Goal: Information Seeking & Learning: Learn about a topic

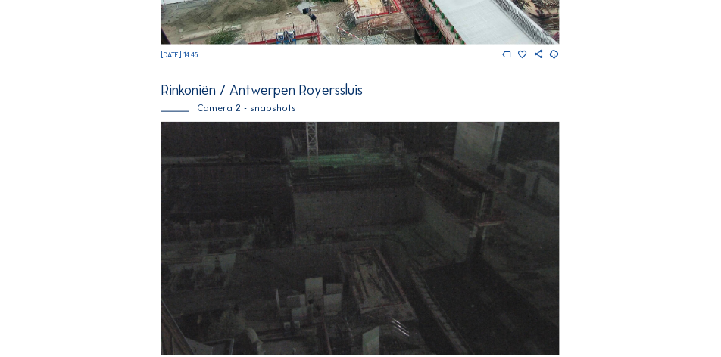
scroll to position [454, 0]
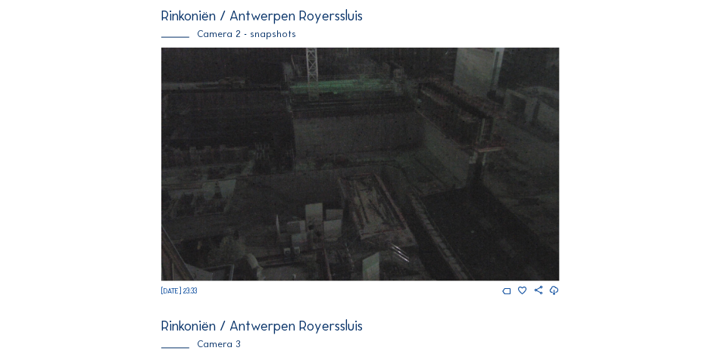
click at [358, 199] on img at bounding box center [360, 165] width 398 height 234
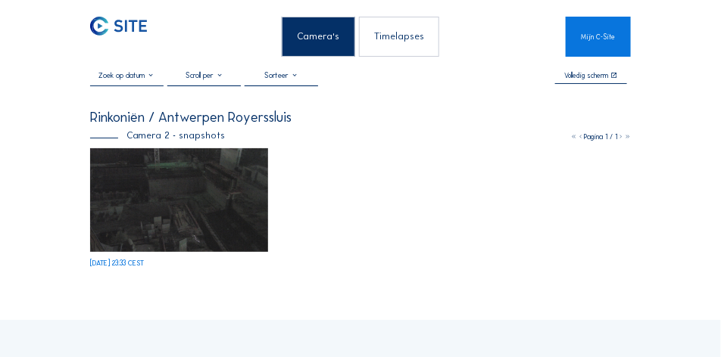
click at [182, 214] on img at bounding box center [179, 200] width 178 height 104
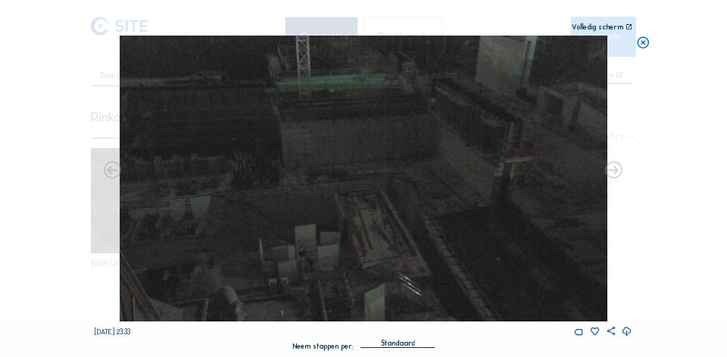
click at [112, 174] on icon at bounding box center [112, 171] width 21 height 21
click at [113, 174] on icon at bounding box center [112, 171] width 21 height 21
click at [400, 173] on img at bounding box center [364, 179] width 488 height 286
click at [645, 40] on icon at bounding box center [643, 43] width 14 height 14
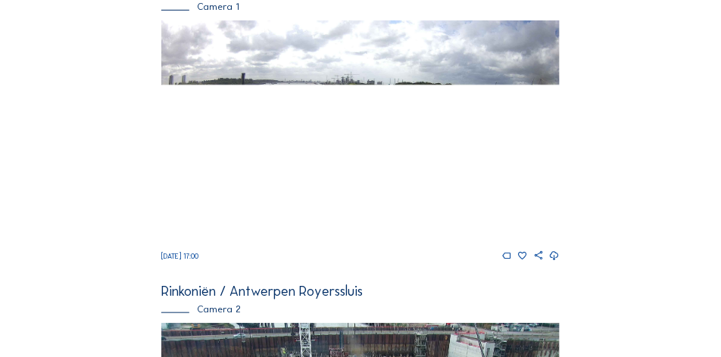
scroll to position [188, 0]
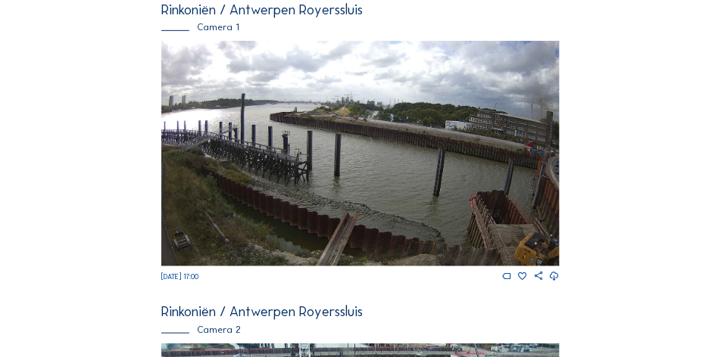
click at [444, 206] on img at bounding box center [360, 154] width 398 height 226
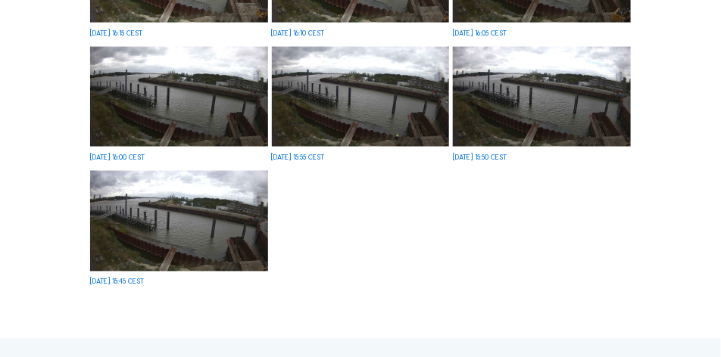
scroll to position [454, 0]
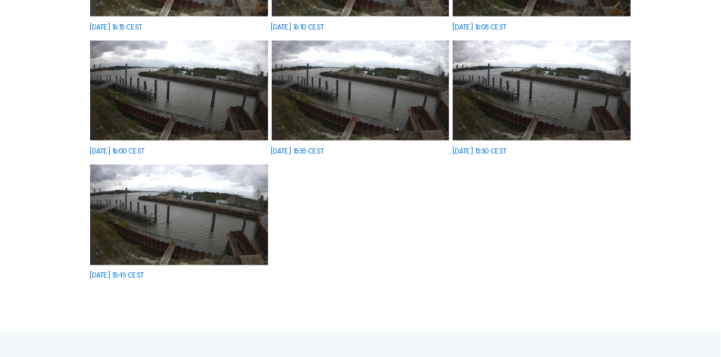
click at [232, 232] on img at bounding box center [179, 215] width 178 height 101
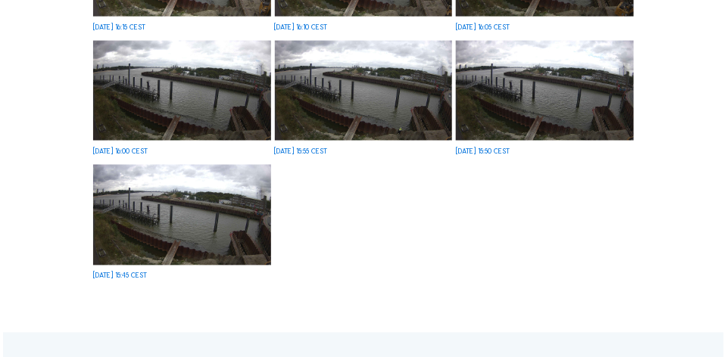
scroll to position [609, 0]
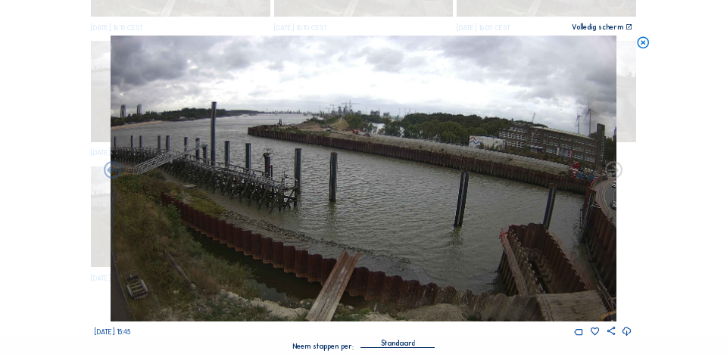
click at [627, 27] on icon at bounding box center [628, 26] width 7 height 7
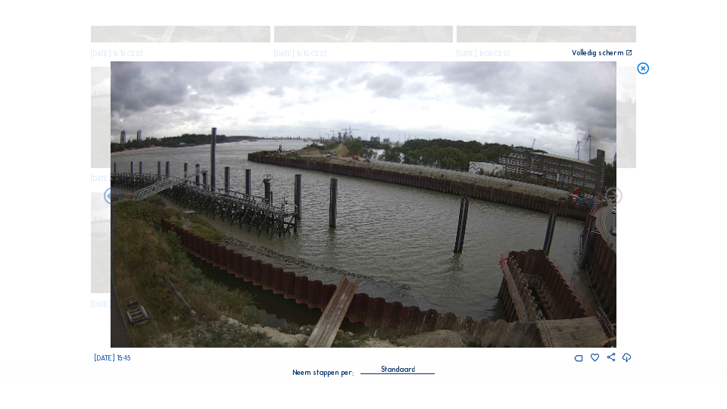
scroll to position [476, 0]
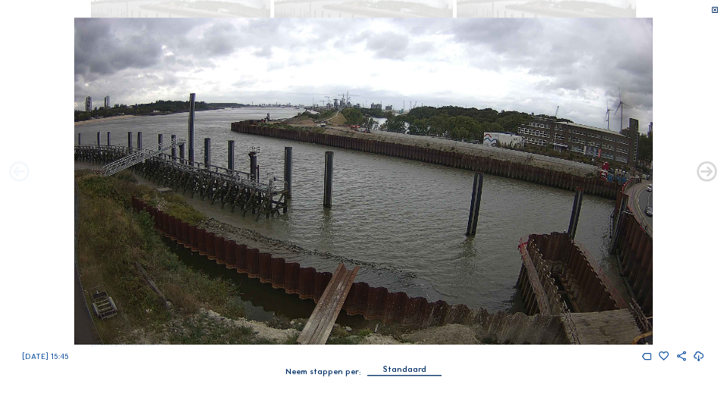
click at [25, 173] on icon at bounding box center [20, 173] width 24 height 24
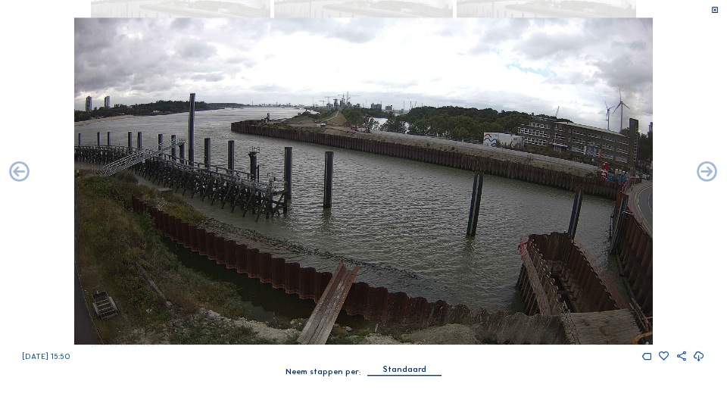
click at [25, 173] on icon at bounding box center [20, 173] width 24 height 24
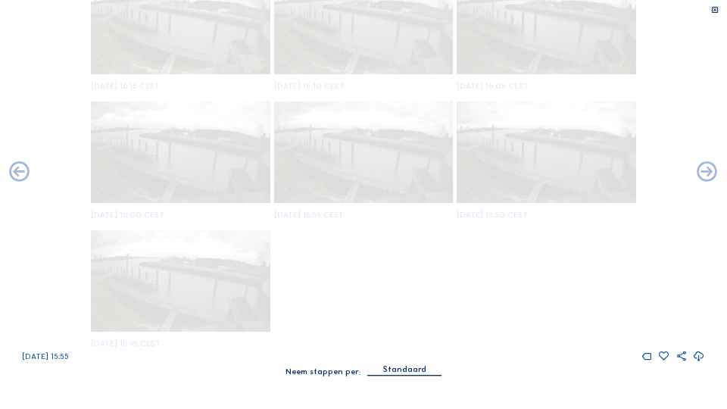
click at [25, 173] on icon at bounding box center [20, 173] width 24 height 24
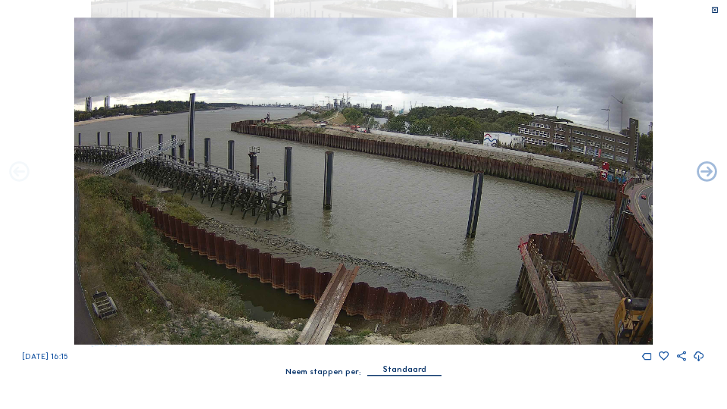
click at [25, 173] on icon at bounding box center [20, 173] width 24 height 24
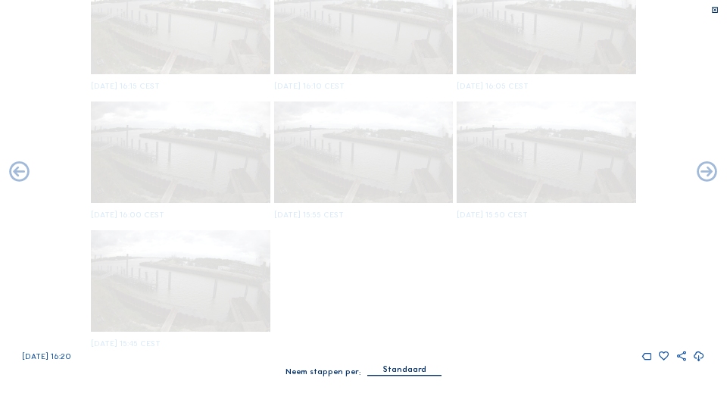
click at [25, 173] on icon at bounding box center [20, 173] width 24 height 24
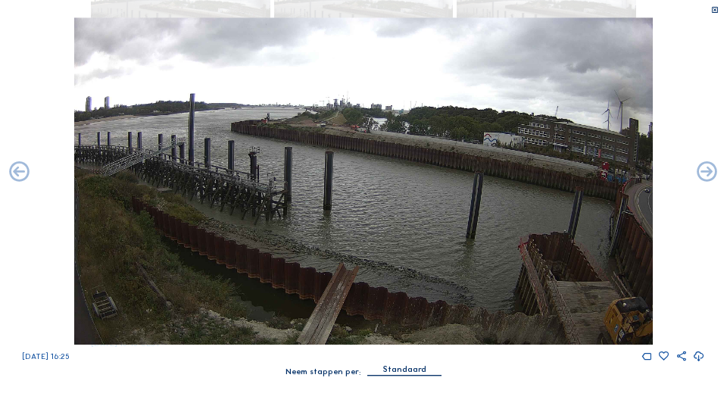
click at [25, 173] on icon at bounding box center [20, 173] width 24 height 24
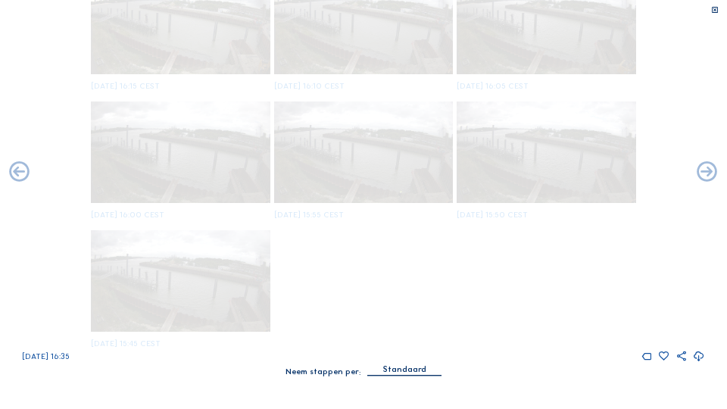
click at [25, 173] on icon at bounding box center [20, 173] width 24 height 24
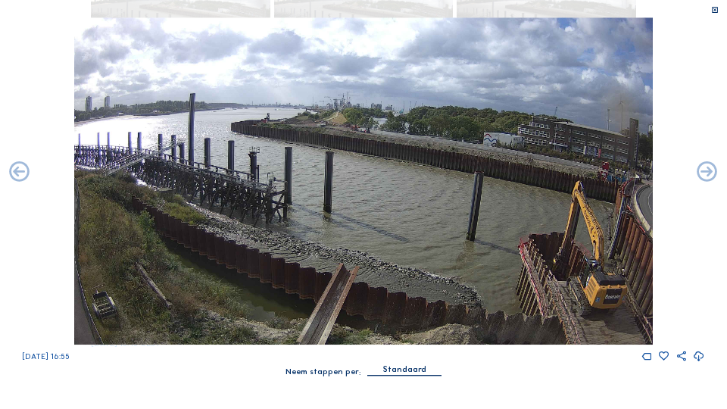
click at [25, 173] on icon at bounding box center [20, 173] width 24 height 24
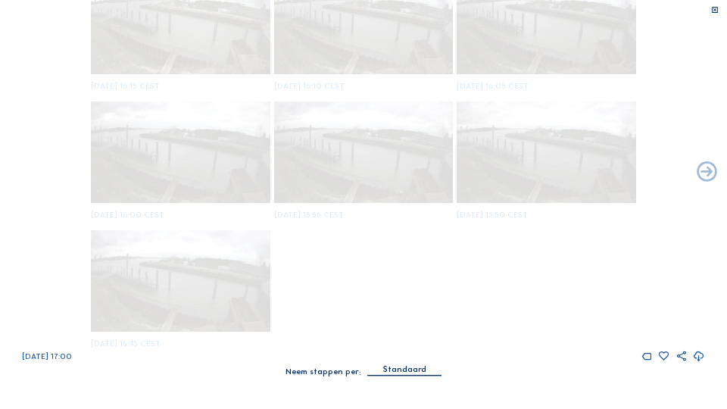
click at [25, 173] on div "[DATE] 17:00" at bounding box center [363, 189] width 727 height 345
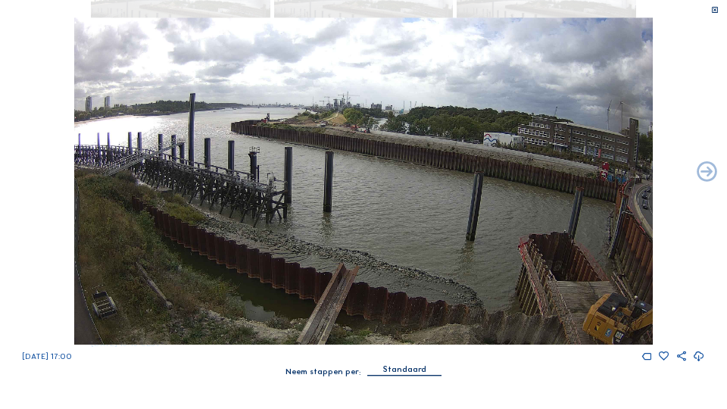
click at [25, 173] on div "[DATE] 17:00" at bounding box center [363, 189] width 727 height 345
click at [704, 174] on icon at bounding box center [707, 173] width 24 height 24
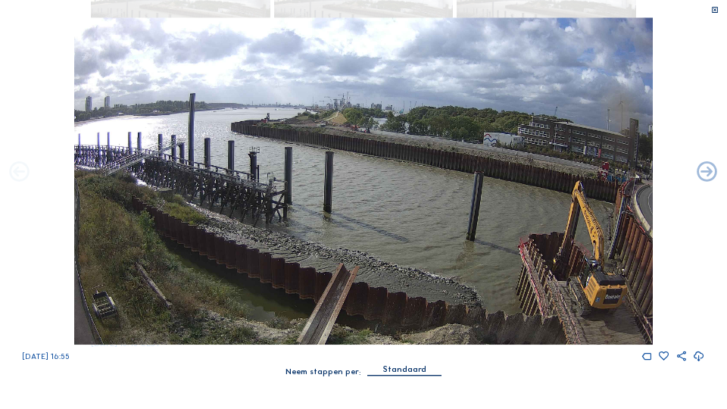
click at [20, 170] on icon at bounding box center [20, 173] width 24 height 24
click at [56, 238] on div "[DATE] 16:55" at bounding box center [363, 189] width 727 height 345
click at [23, 170] on icon at bounding box center [20, 173] width 24 height 24
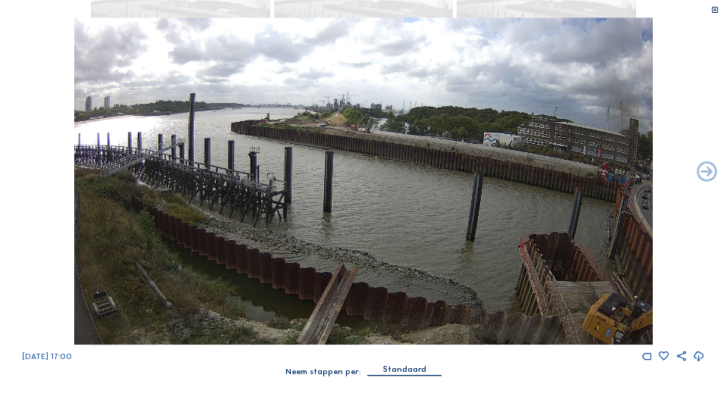
click at [23, 170] on div "[DATE] 17:00" at bounding box center [363, 189] width 727 height 345
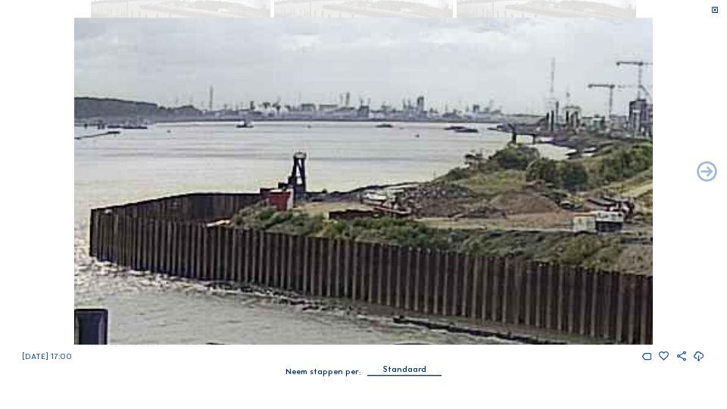
drag, startPoint x: 196, startPoint y: 116, endPoint x: 414, endPoint y: 205, distance: 235.7
click at [414, 205] on img at bounding box center [363, 180] width 578 height 327
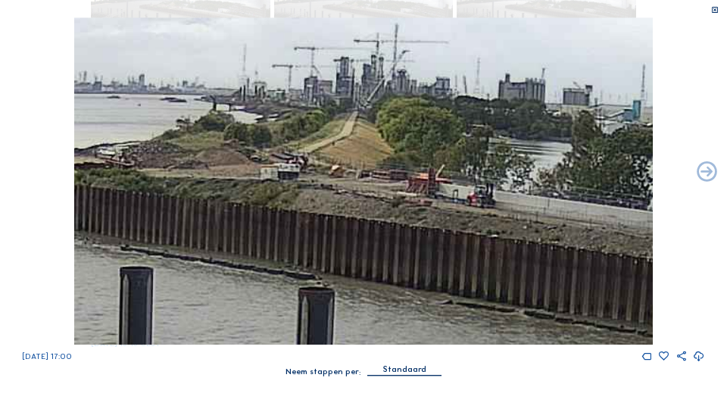
drag, startPoint x: 496, startPoint y: 219, endPoint x: 237, endPoint y: 178, distance: 262.2
click at [237, 178] on img at bounding box center [363, 180] width 578 height 327
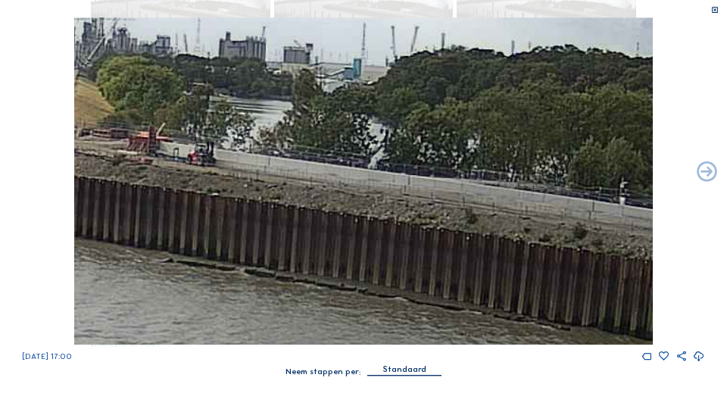
drag, startPoint x: 512, startPoint y: 220, endPoint x: 220, endPoint y: 175, distance: 295.8
click at [218, 174] on img at bounding box center [363, 180] width 578 height 327
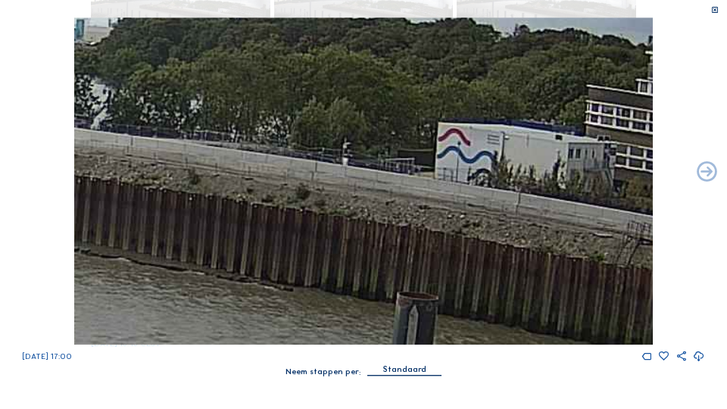
drag, startPoint x: 435, startPoint y: 195, endPoint x: 271, endPoint y: 178, distance: 164.5
click at [271, 178] on img at bounding box center [363, 180] width 578 height 327
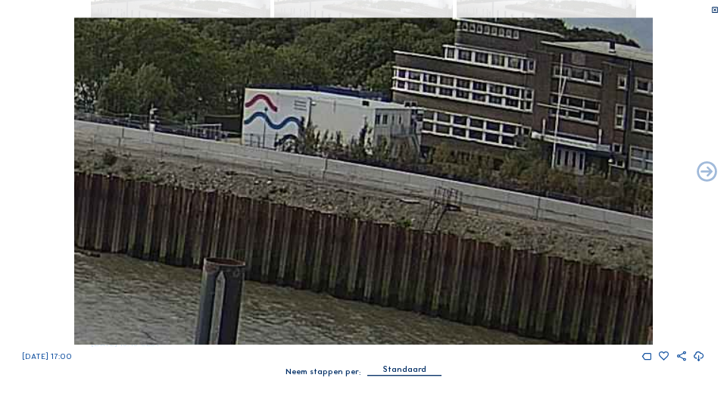
drag, startPoint x: 504, startPoint y: 210, endPoint x: 351, endPoint y: 189, distance: 154.4
click at [309, 176] on img at bounding box center [363, 180] width 578 height 327
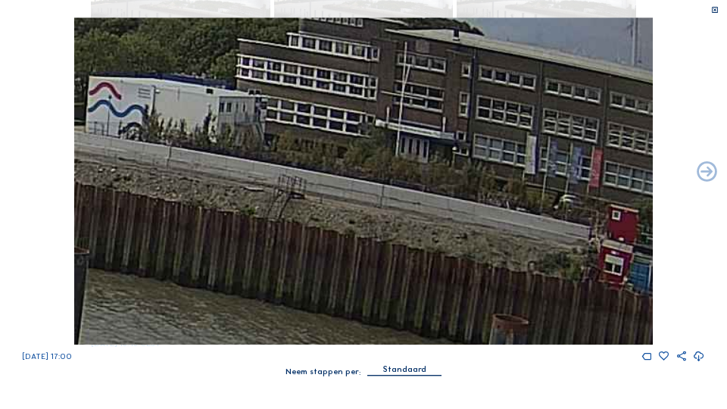
drag, startPoint x: 503, startPoint y: 199, endPoint x: 360, endPoint y: 190, distance: 143.4
click at [360, 190] on img at bounding box center [363, 180] width 578 height 327
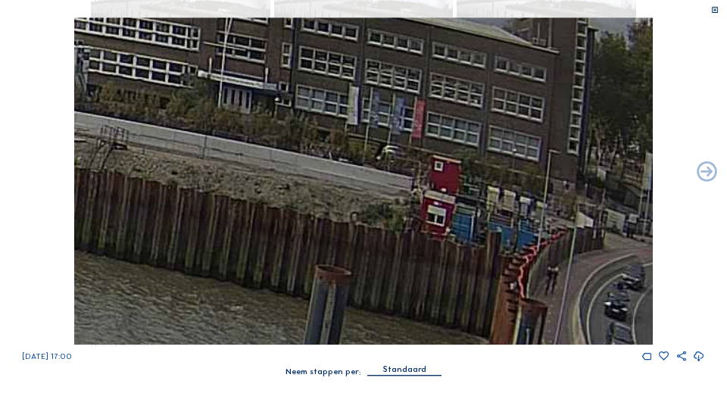
drag, startPoint x: 460, startPoint y: 238, endPoint x: 282, endPoint y: 201, distance: 182.5
click at [256, 196] on img at bounding box center [363, 180] width 578 height 327
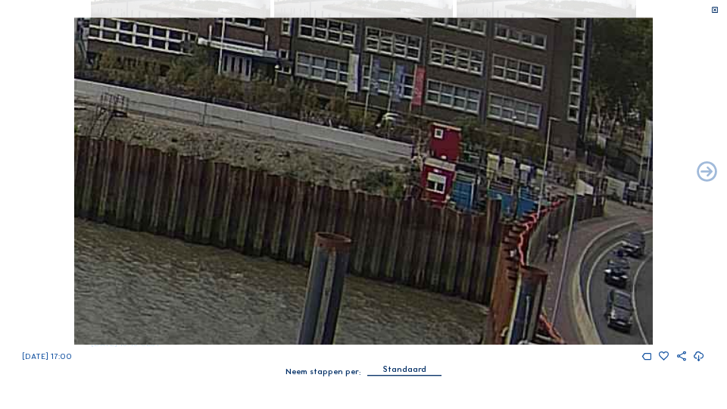
drag, startPoint x: 457, startPoint y: 217, endPoint x: 375, endPoint y: 183, distance: 88.3
click at [375, 183] on img at bounding box center [363, 180] width 578 height 327
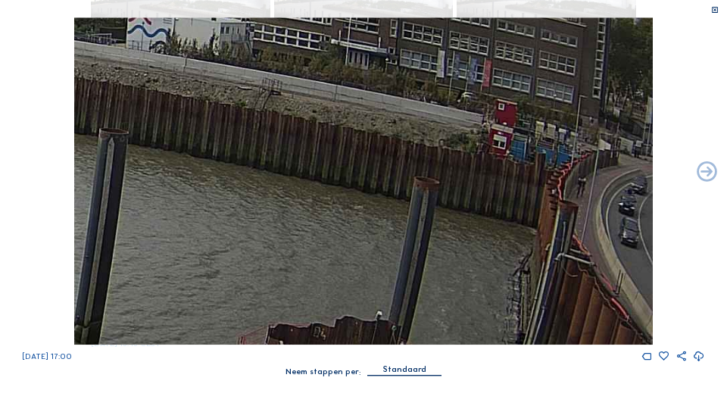
drag, startPoint x: 449, startPoint y: 263, endPoint x: 386, endPoint y: 95, distance: 178.7
click at [387, 98] on img at bounding box center [363, 180] width 578 height 327
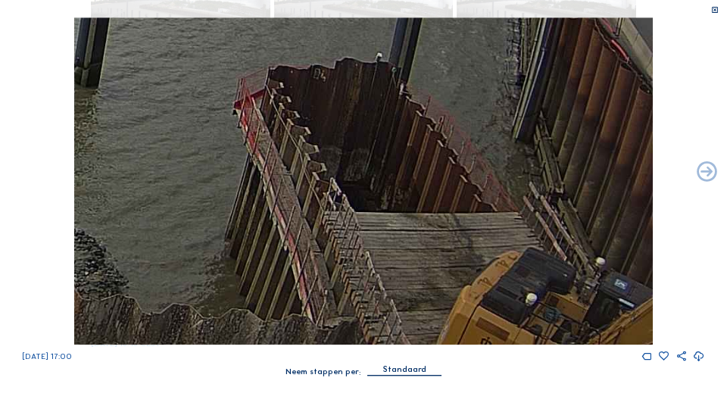
drag, startPoint x: 455, startPoint y: 185, endPoint x: 352, endPoint y: 40, distance: 177.5
click at [356, 42] on img at bounding box center [363, 180] width 578 height 327
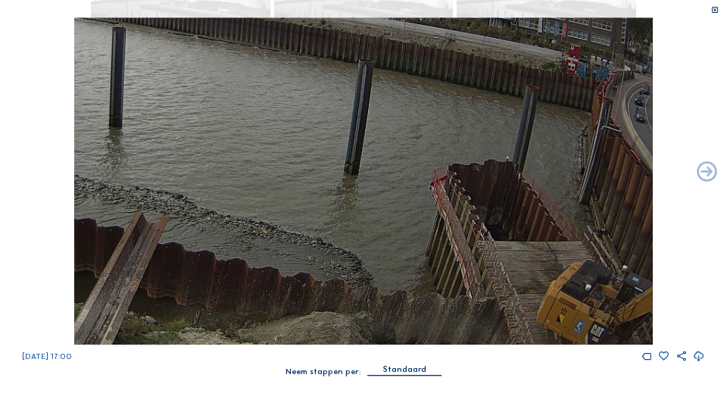
drag, startPoint x: 511, startPoint y: 197, endPoint x: 488, endPoint y: 198, distance: 23.5
click at [488, 198] on img at bounding box center [363, 180] width 578 height 327
click at [58, 167] on div "[DATE] 17:00" at bounding box center [363, 189] width 727 height 345
click at [398, 344] on div "Standaard" at bounding box center [404, 370] width 43 height 14
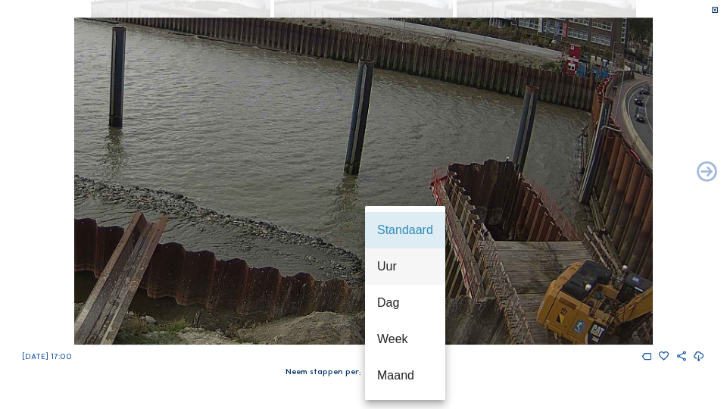
click at [394, 261] on div "Uur" at bounding box center [405, 266] width 56 height 14
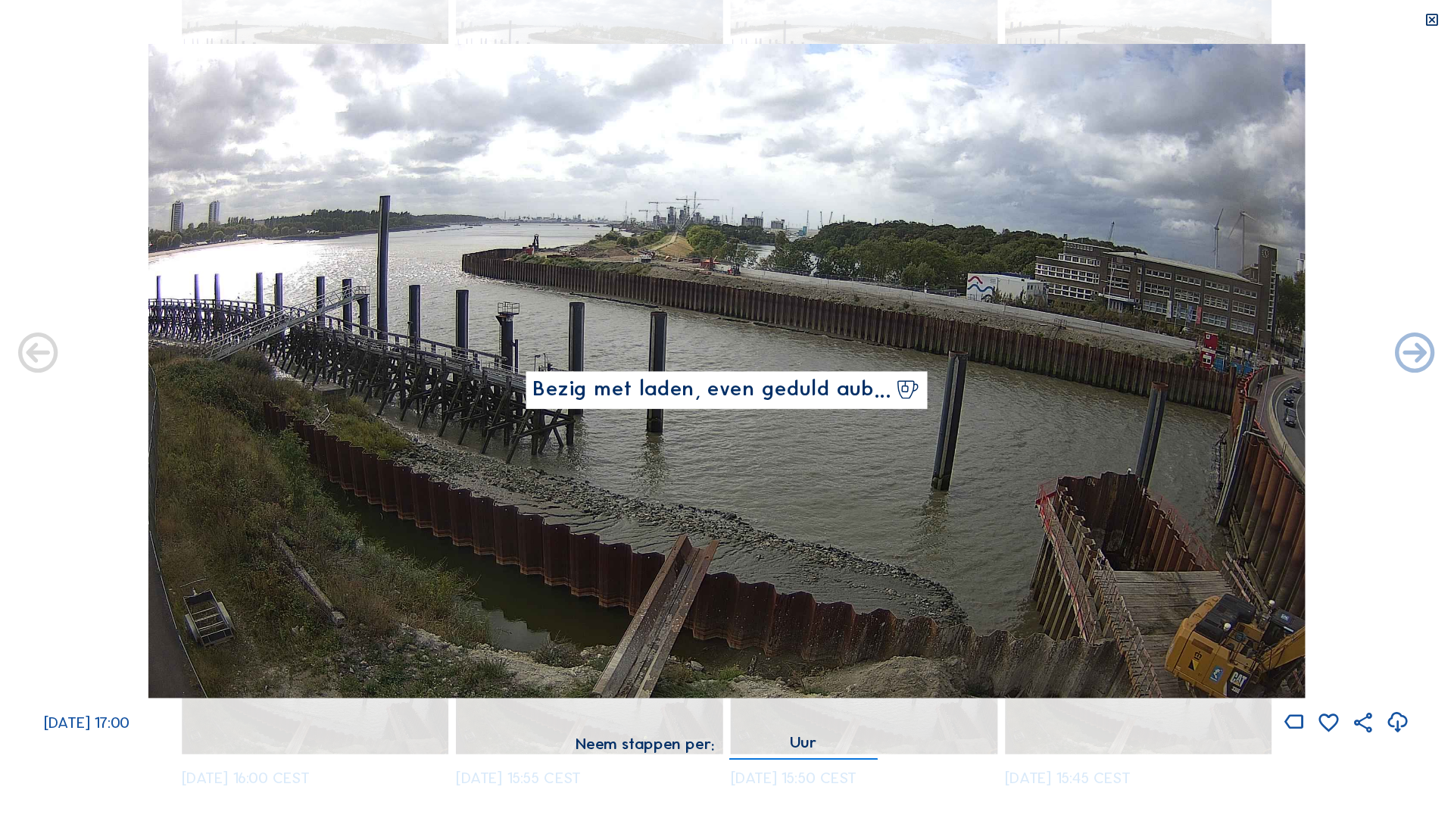
scroll to position [156, 0]
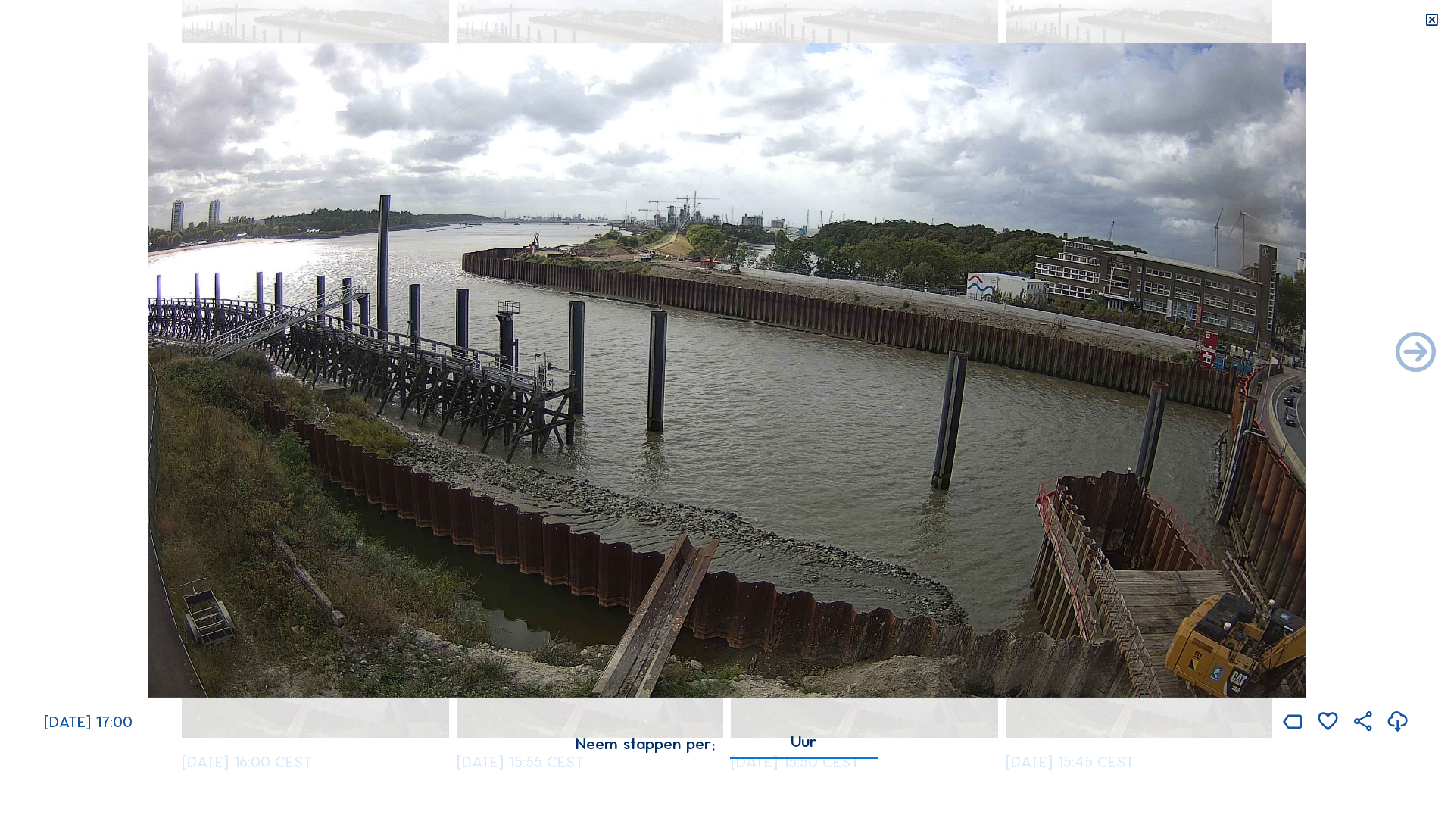
click at [102, 344] on div "[DATE] 17:00" at bounding box center [727, 388] width 1454 height 691
click at [55, 344] on div "[DATE] 17:00" at bounding box center [727, 388] width 1454 height 691
click at [720, 344] on icon at bounding box center [1416, 353] width 48 height 48
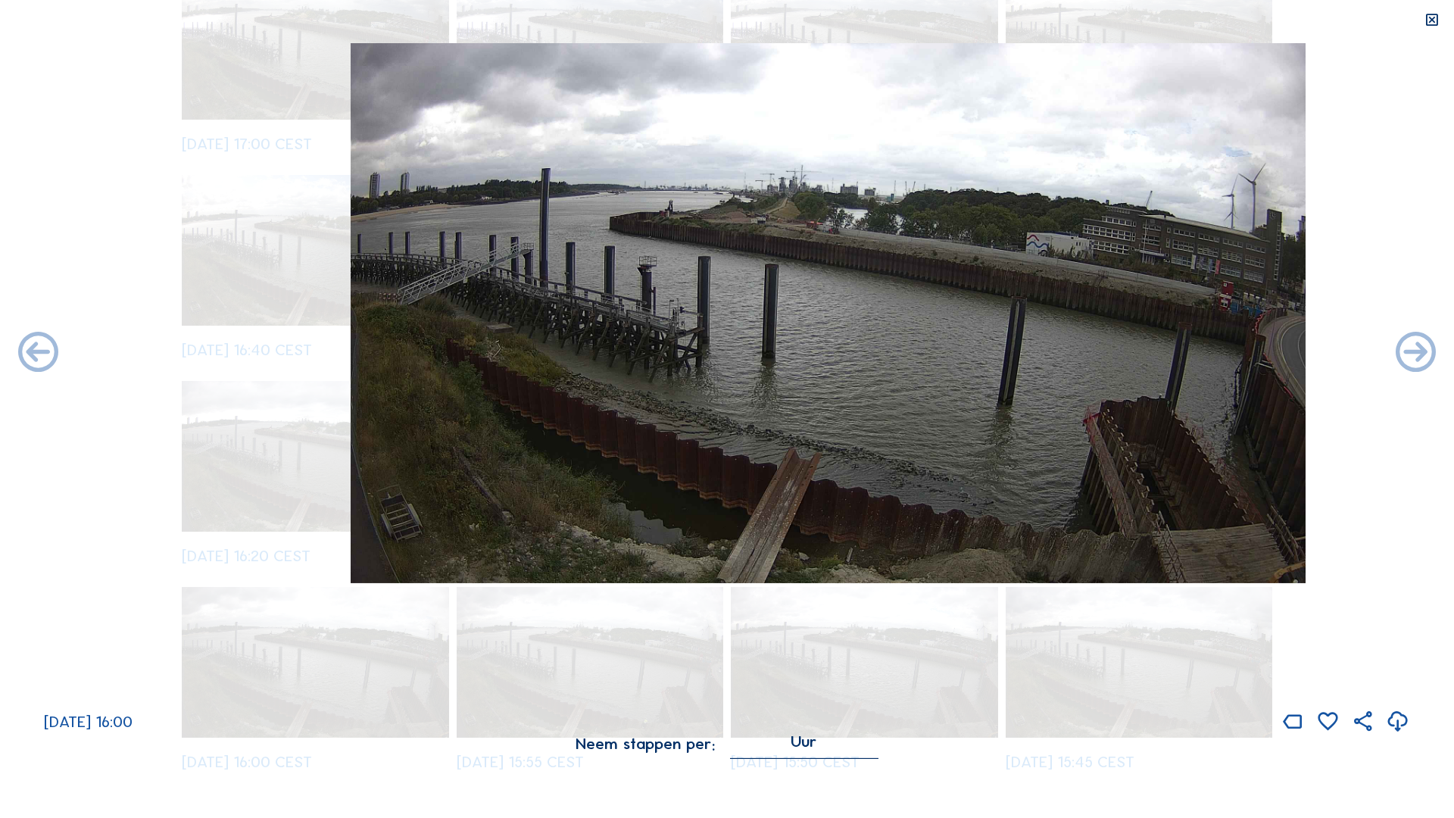
drag, startPoint x: 1002, startPoint y: 438, endPoint x: 745, endPoint y: 447, distance: 256.8
click at [720, 344] on img at bounding box center [726, 370] width 1157 height 654
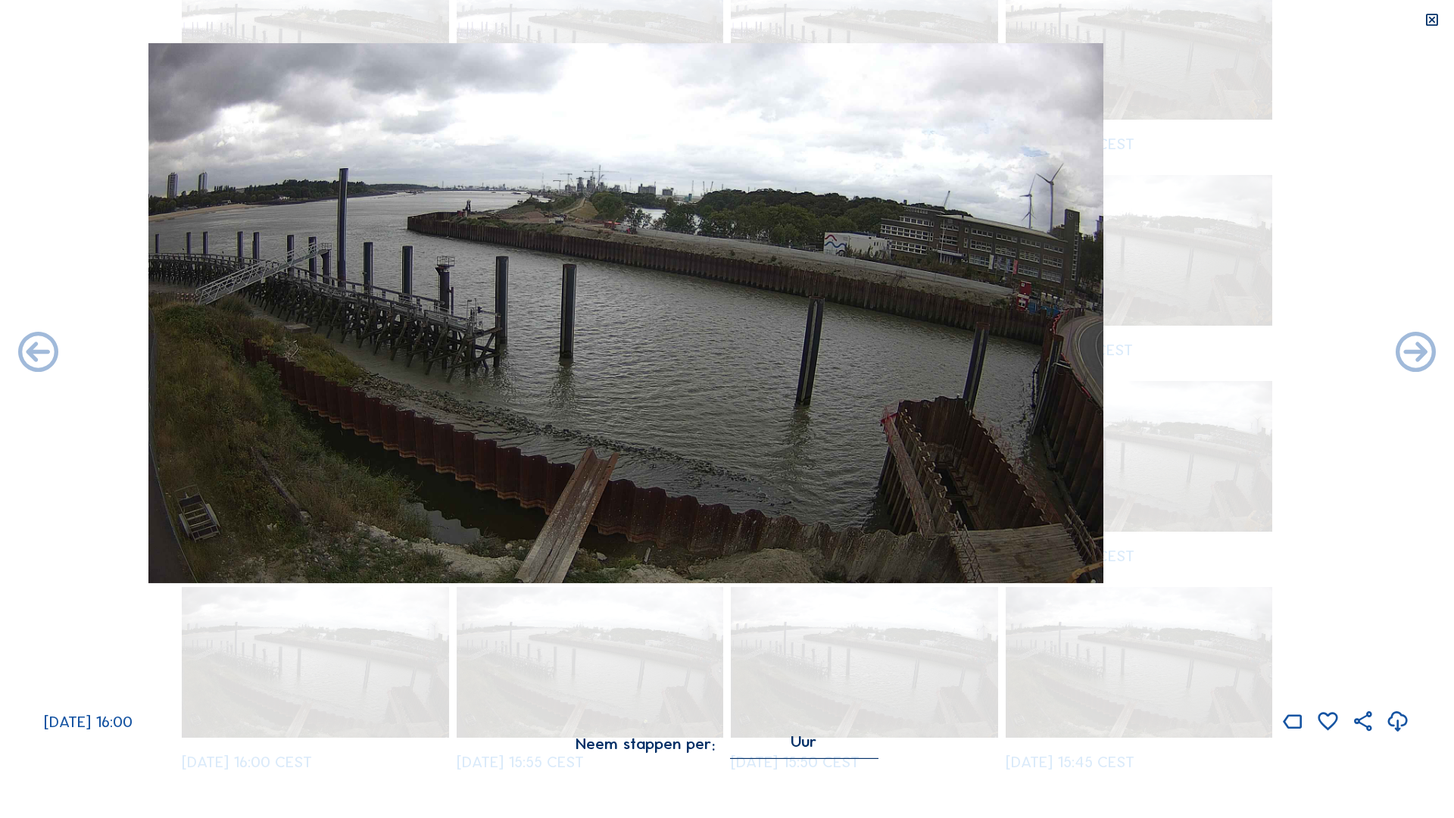
click at [720, 344] on img at bounding box center [726, 370] width 1157 height 654
click at [36, 344] on icon at bounding box center [38, 353] width 48 height 48
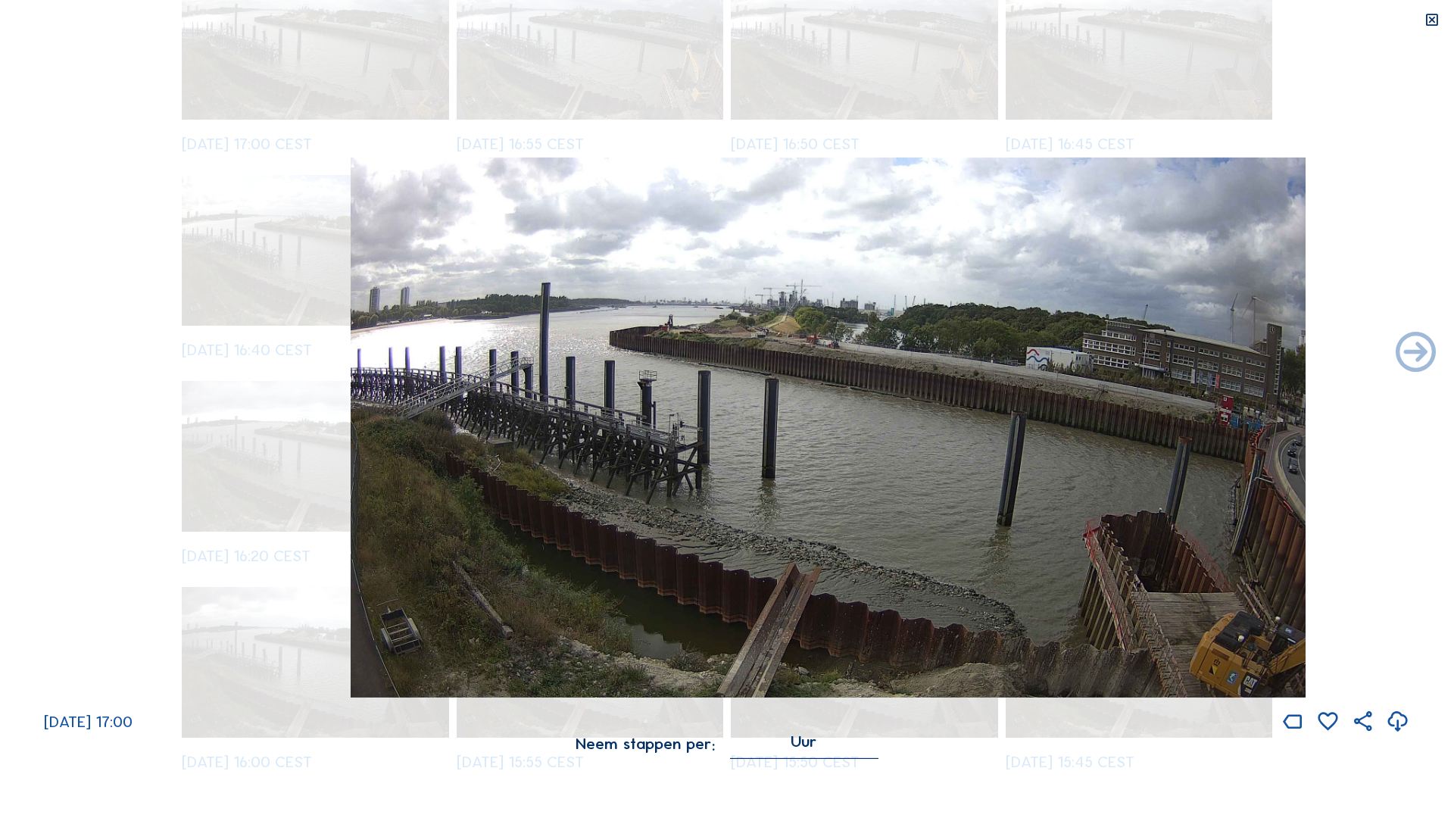
click at [36, 344] on div "[DATE] 17:00" at bounding box center [727, 388] width 1454 height 691
click at [720, 14] on icon at bounding box center [1431, 20] width 16 height 17
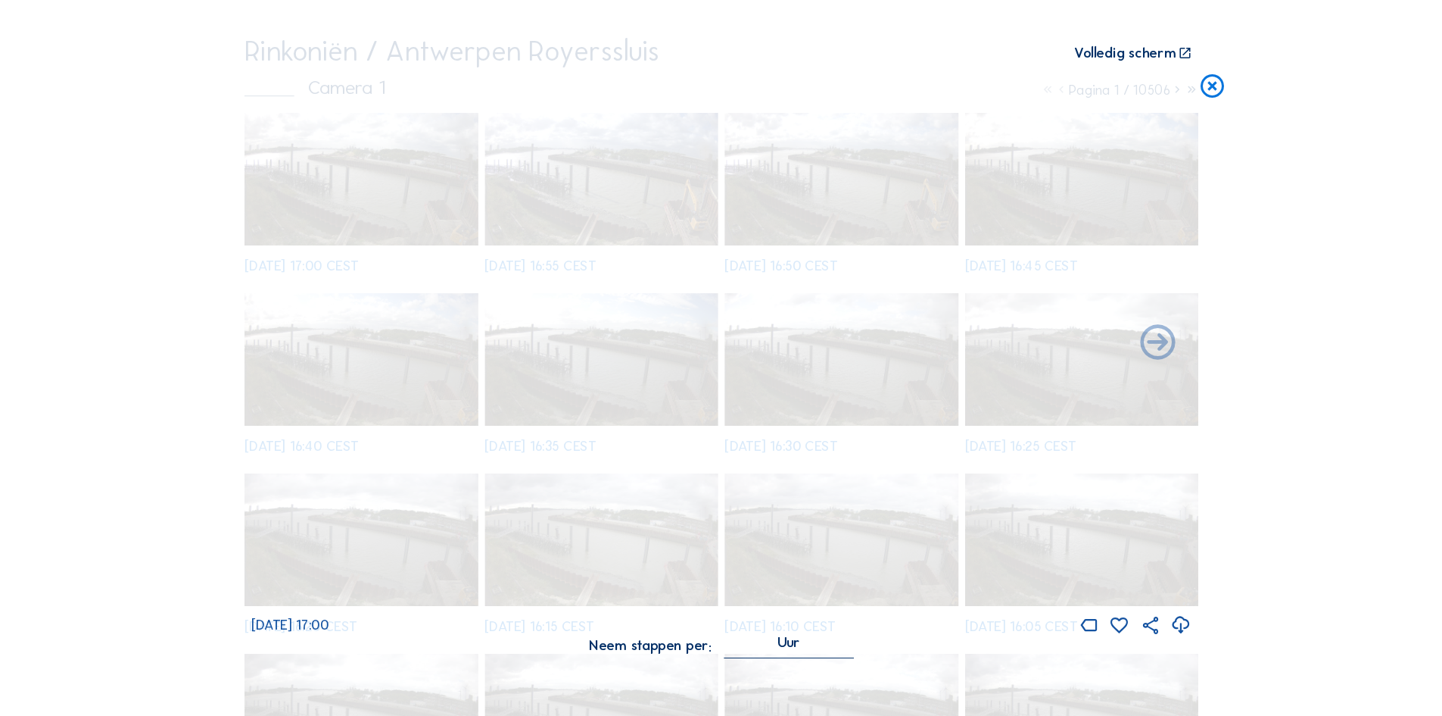
scroll to position [316, 0]
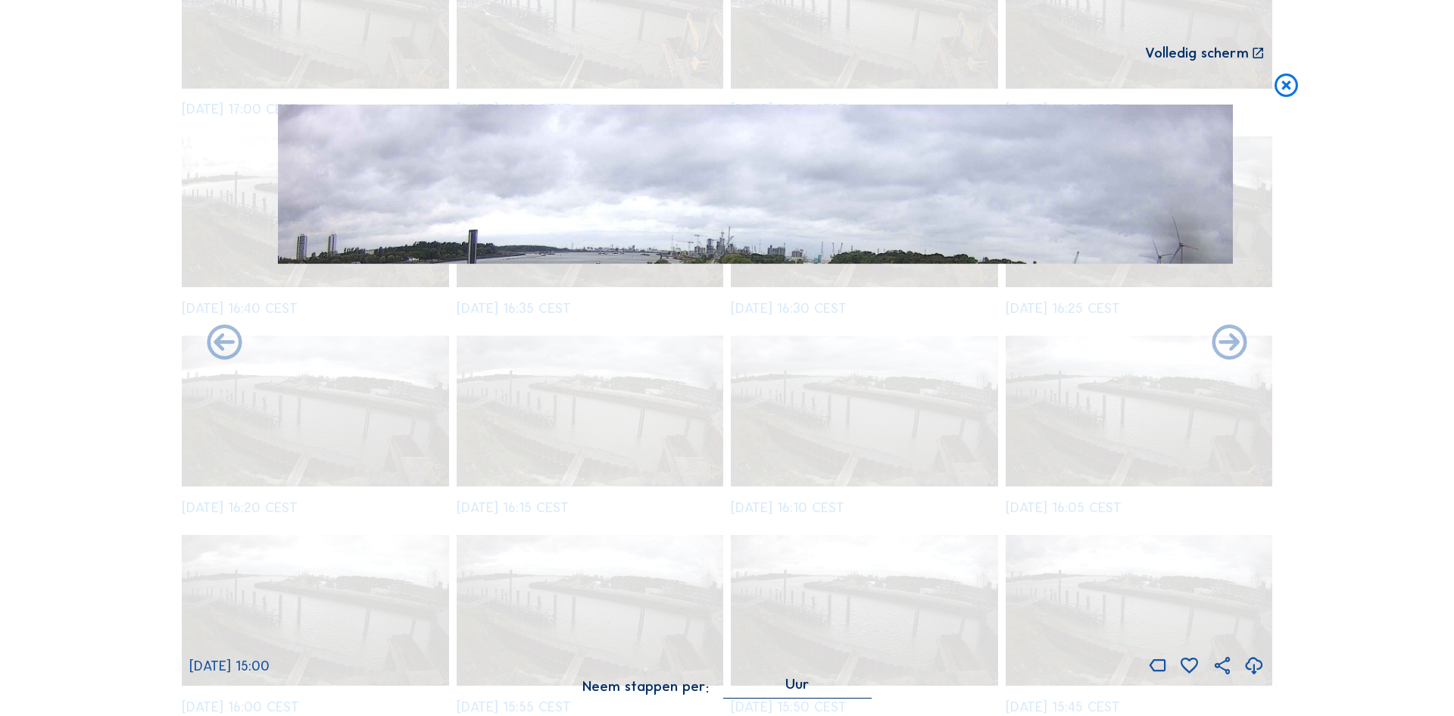
click at [720, 338] on div "Scroll om door de tijd te reizen | Druk op de 'Alt'-knop + scroll om te Zoomen …" at bounding box center [727, 358] width 1454 height 716
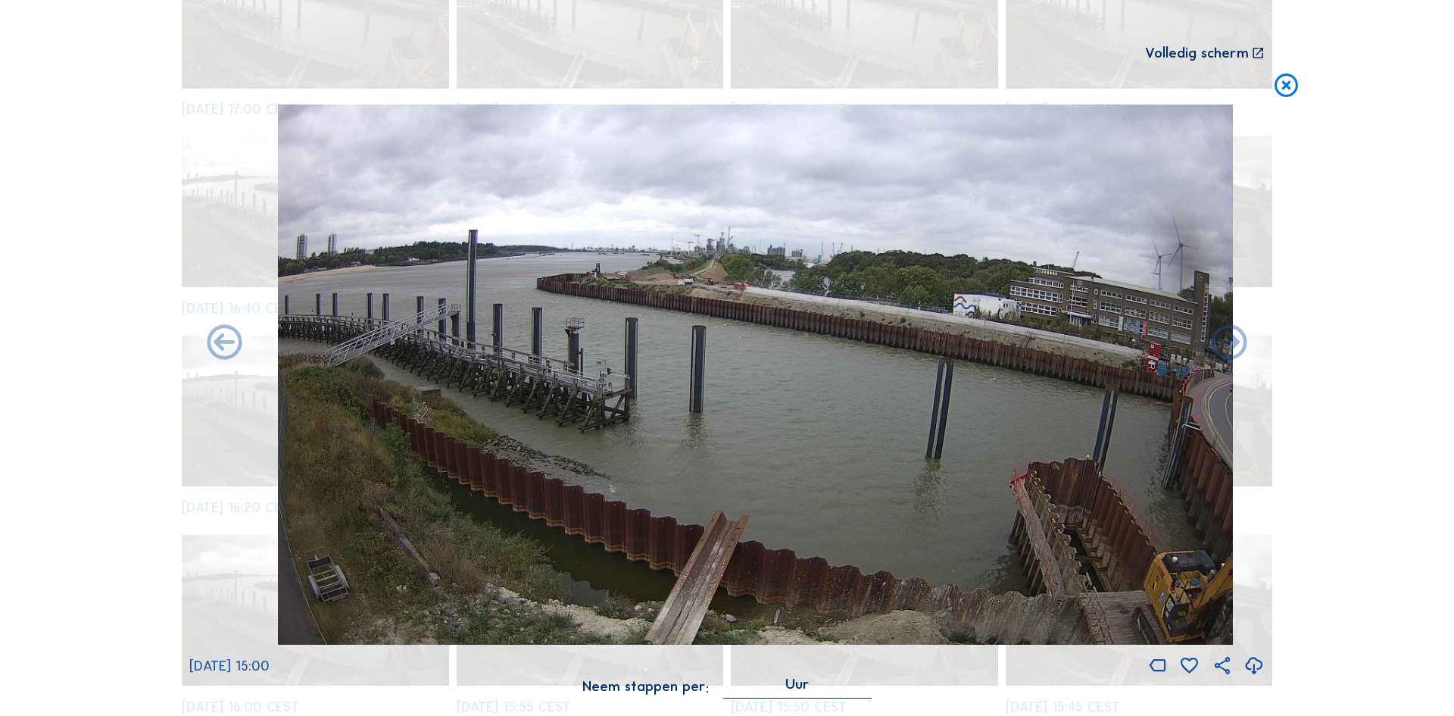
click at [720, 344] on div "Scroll om door de tijd te reizen | Druk op de 'Alt'-knop + scroll om te Zoomen …" at bounding box center [727, 358] width 1454 height 716
click at [100, 344] on div "Scroll om door de tijd te reizen | Druk op de 'Alt'-knop + scroll om te Zoomen …" at bounding box center [727, 358] width 1454 height 716
click at [223, 341] on icon at bounding box center [225, 344] width 42 height 42
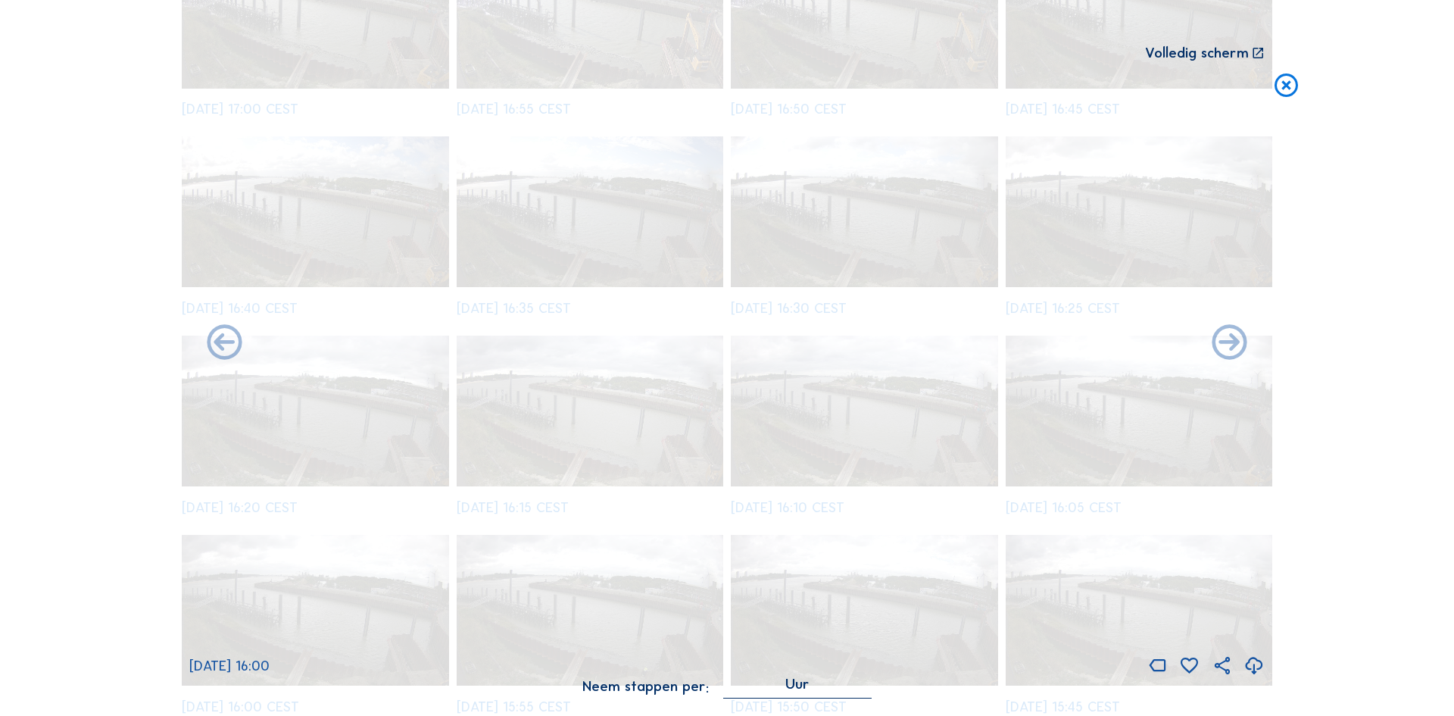
click at [223, 341] on icon at bounding box center [225, 344] width 42 height 42
click at [223, 341] on img at bounding box center [727, 358] width 1012 height 572
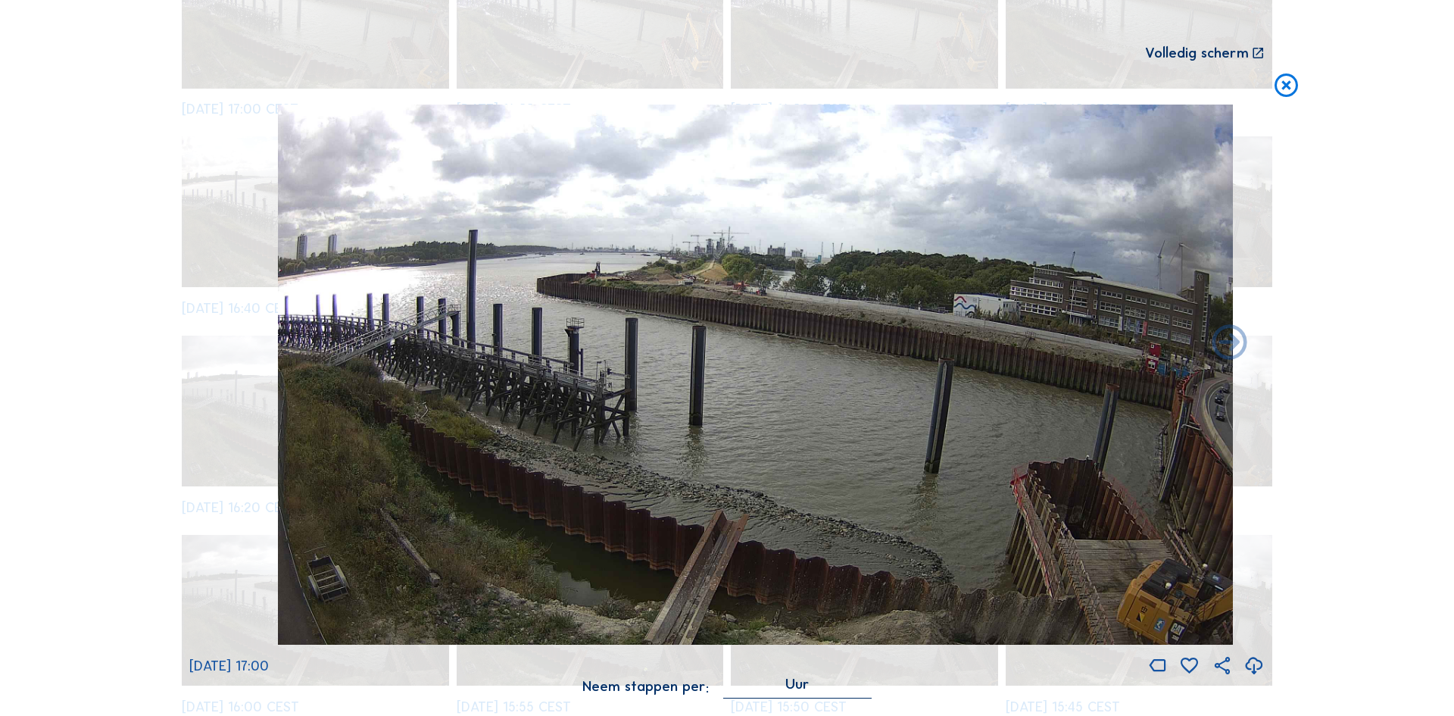
click at [223, 341] on img at bounding box center [727, 358] width 1012 height 572
click at [516, 344] on img at bounding box center [727, 358] width 1012 height 572
click at [720, 89] on icon at bounding box center [1286, 86] width 28 height 29
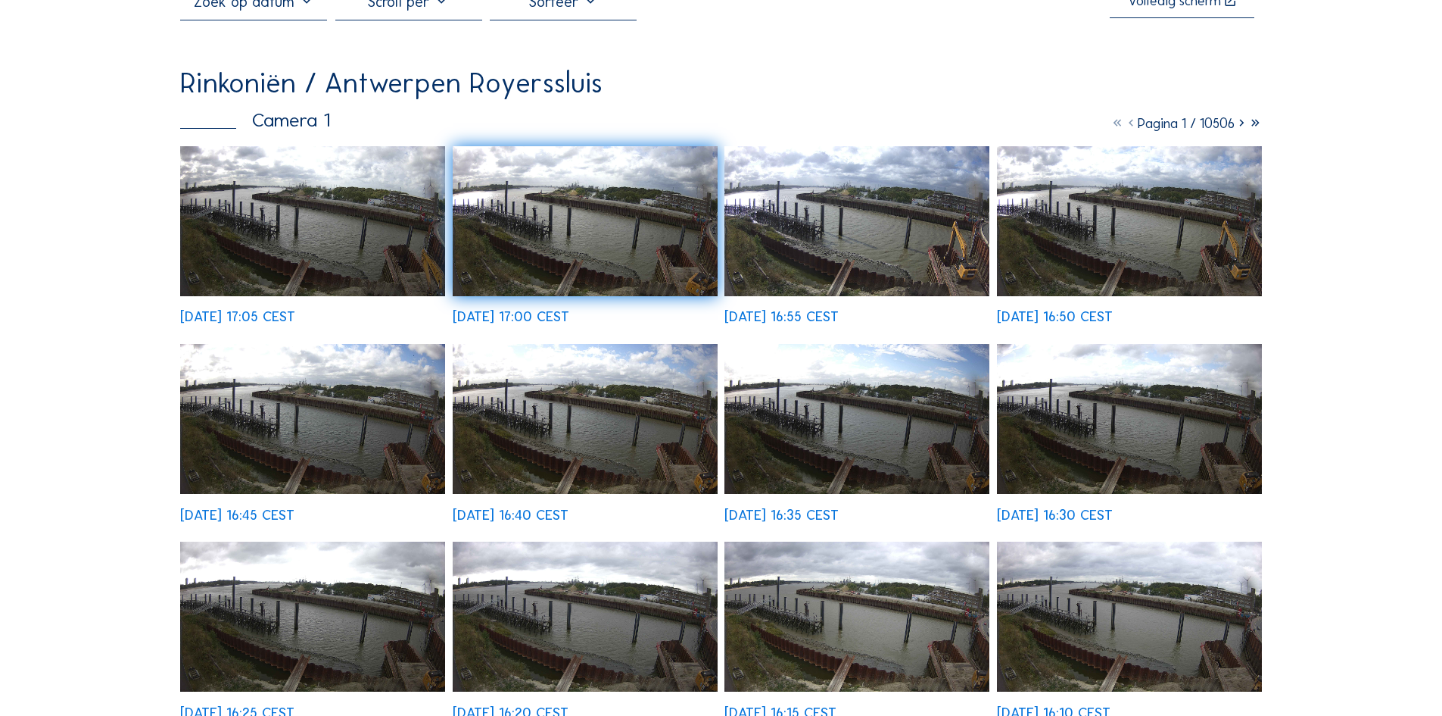
scroll to position [0, 0]
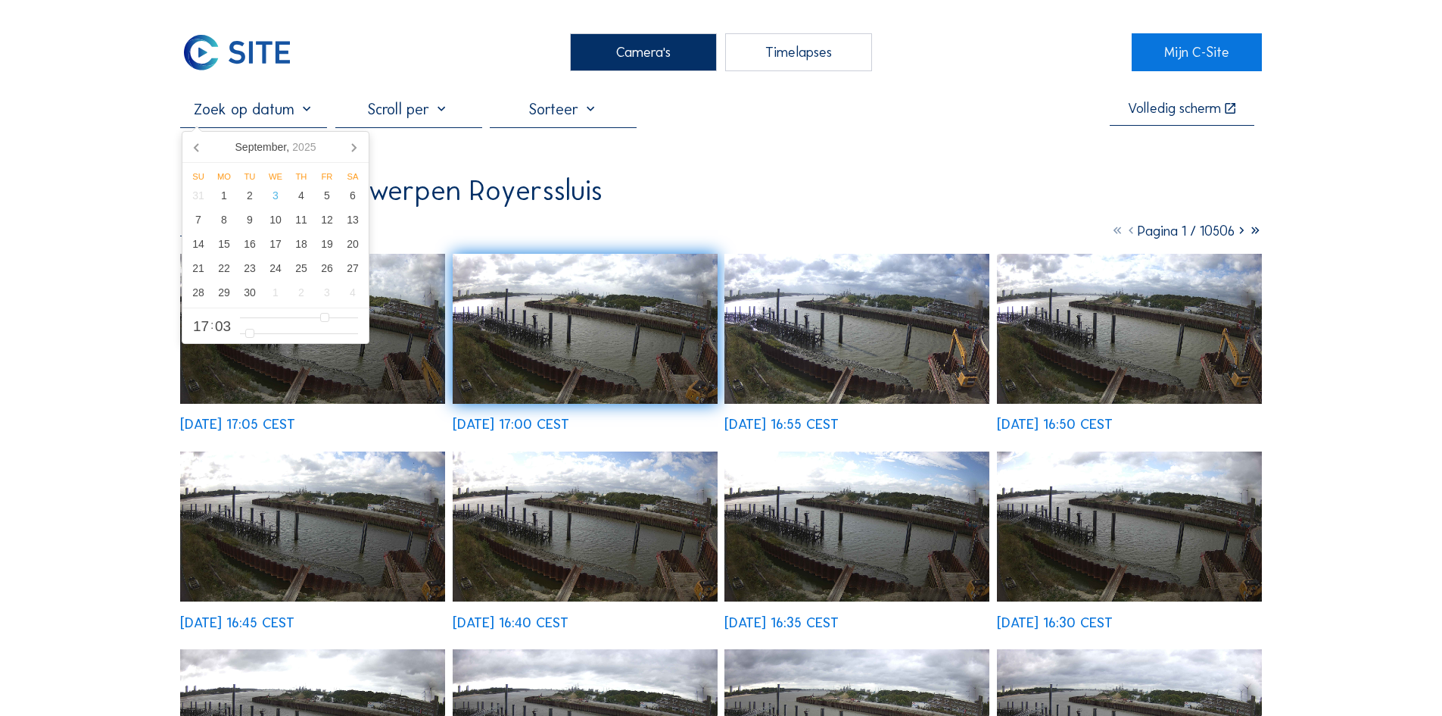
click at [307, 117] on input "text" at bounding box center [253, 109] width 147 height 18
click at [251, 197] on div "2" at bounding box center [250, 195] width 26 height 24
type input "[DATE] 17:03"
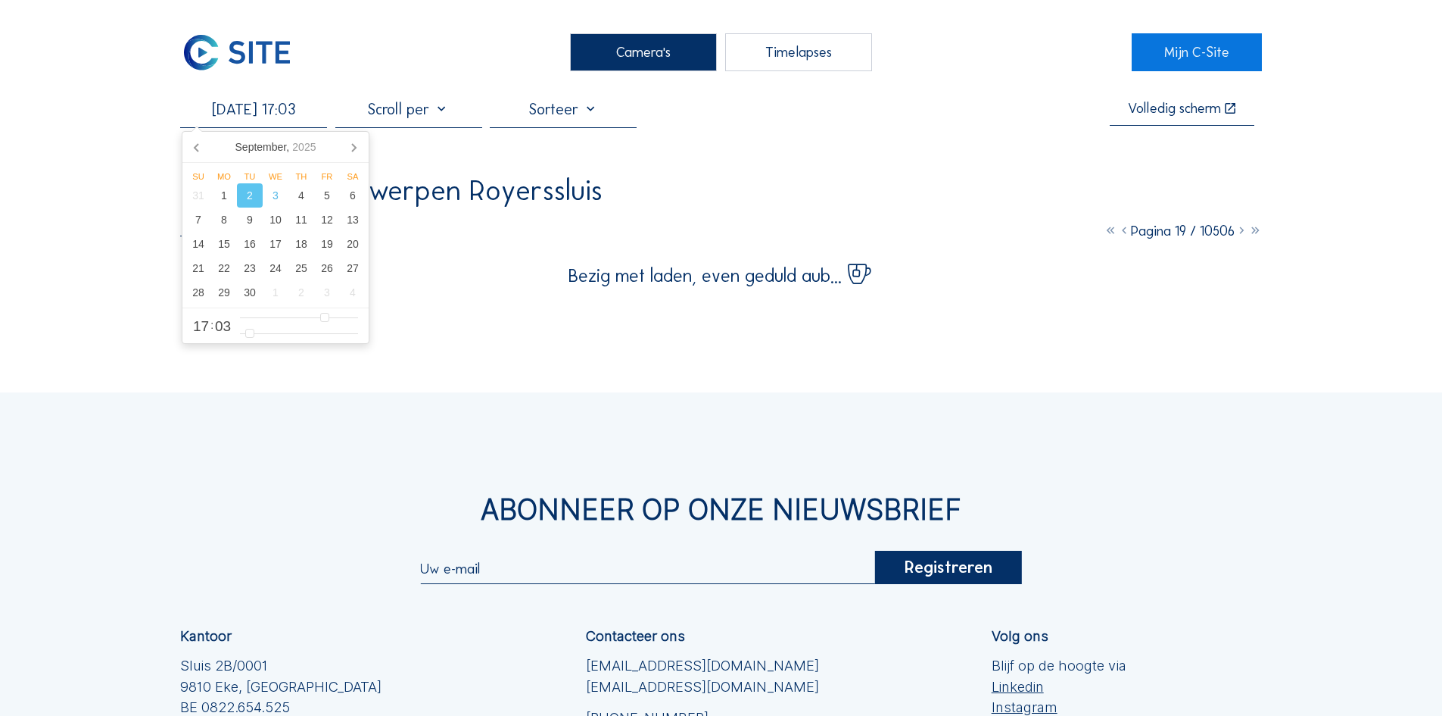
click at [720, 173] on div "[DATE] 17:03 Volledig scherm Rinkoniën / Antwerpen Royerssluis Camera 1 Pagina …" at bounding box center [721, 192] width 1082 height 185
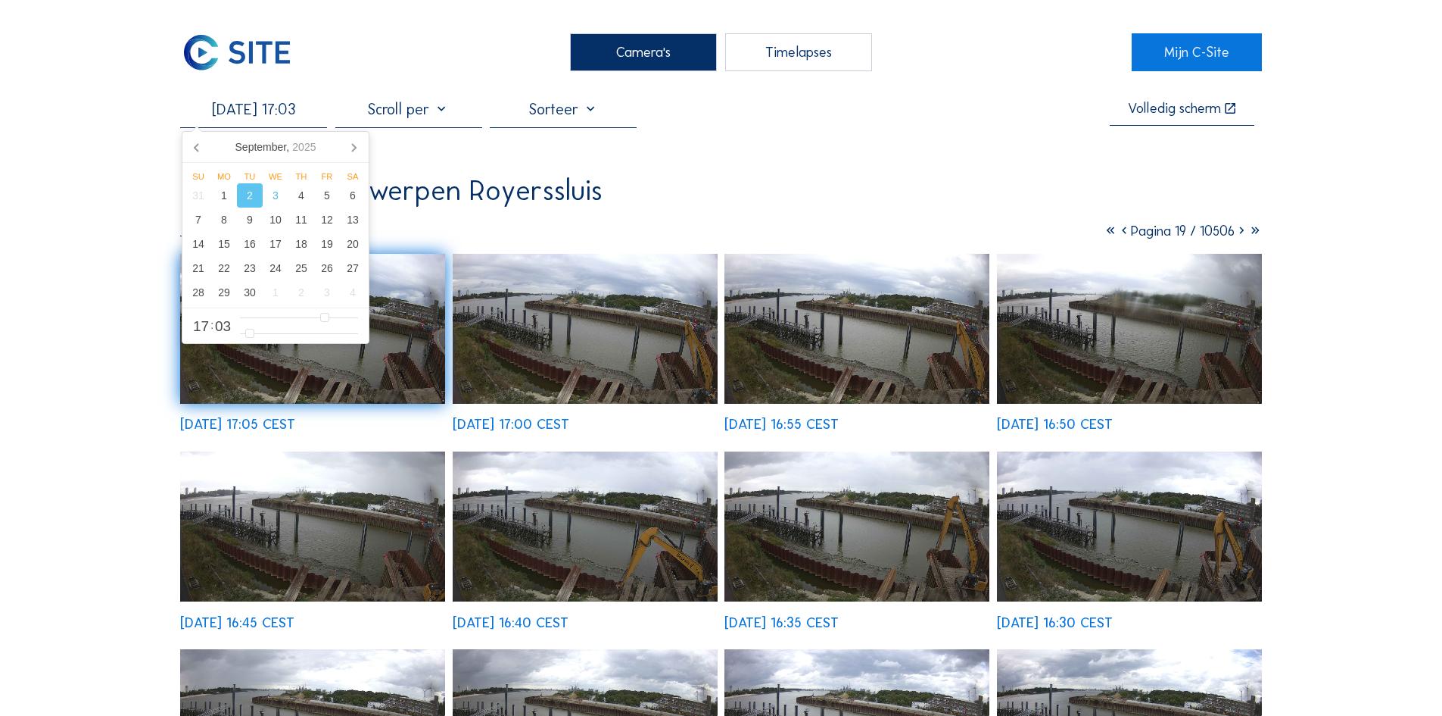
click at [259, 114] on input "[DATE] 17:03" at bounding box center [253, 109] width 147 height 18
click at [238, 113] on input "[DATE] 17:03" at bounding box center [253, 109] width 147 height 18
drag, startPoint x: 322, startPoint y: 114, endPoint x: 180, endPoint y: 118, distance: 141.7
click at [401, 56] on div "Camera's Timelapses" at bounding box center [721, 52] width 822 height 38
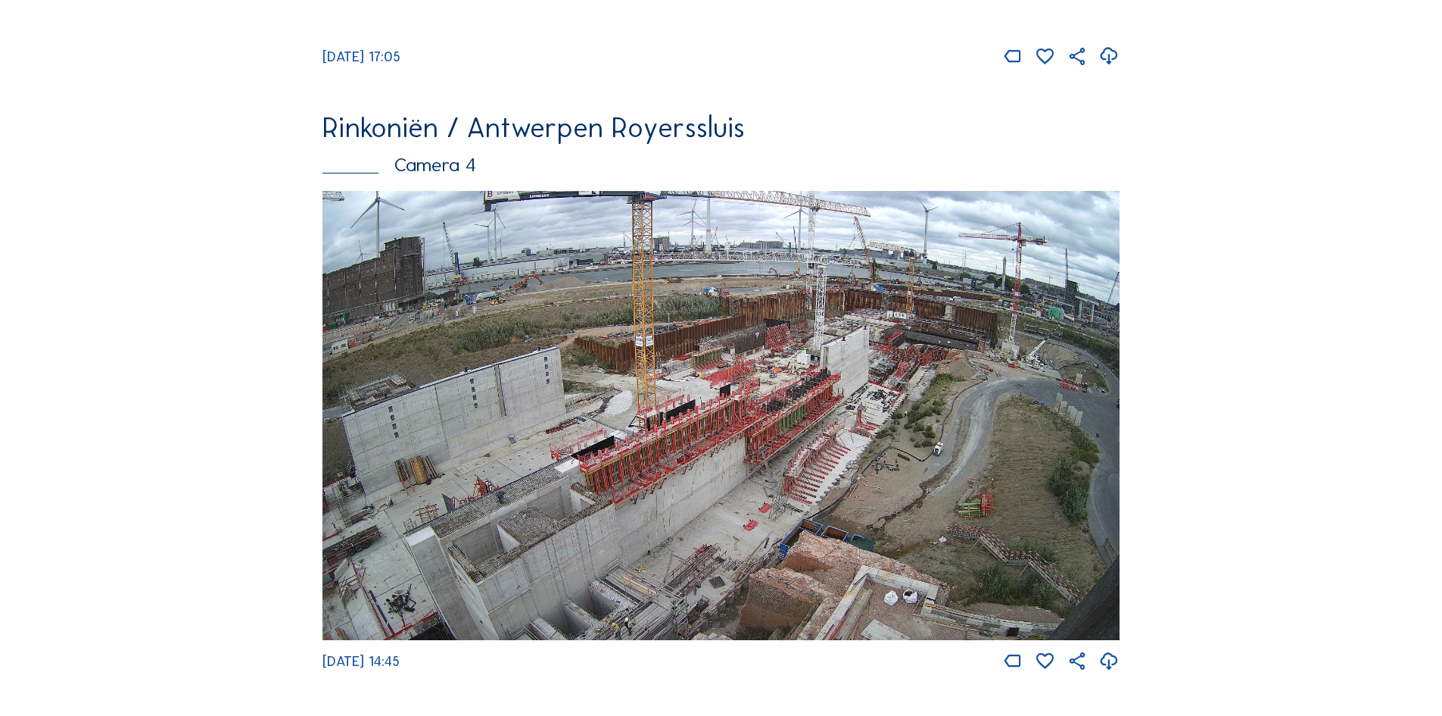
scroll to position [2499, 0]
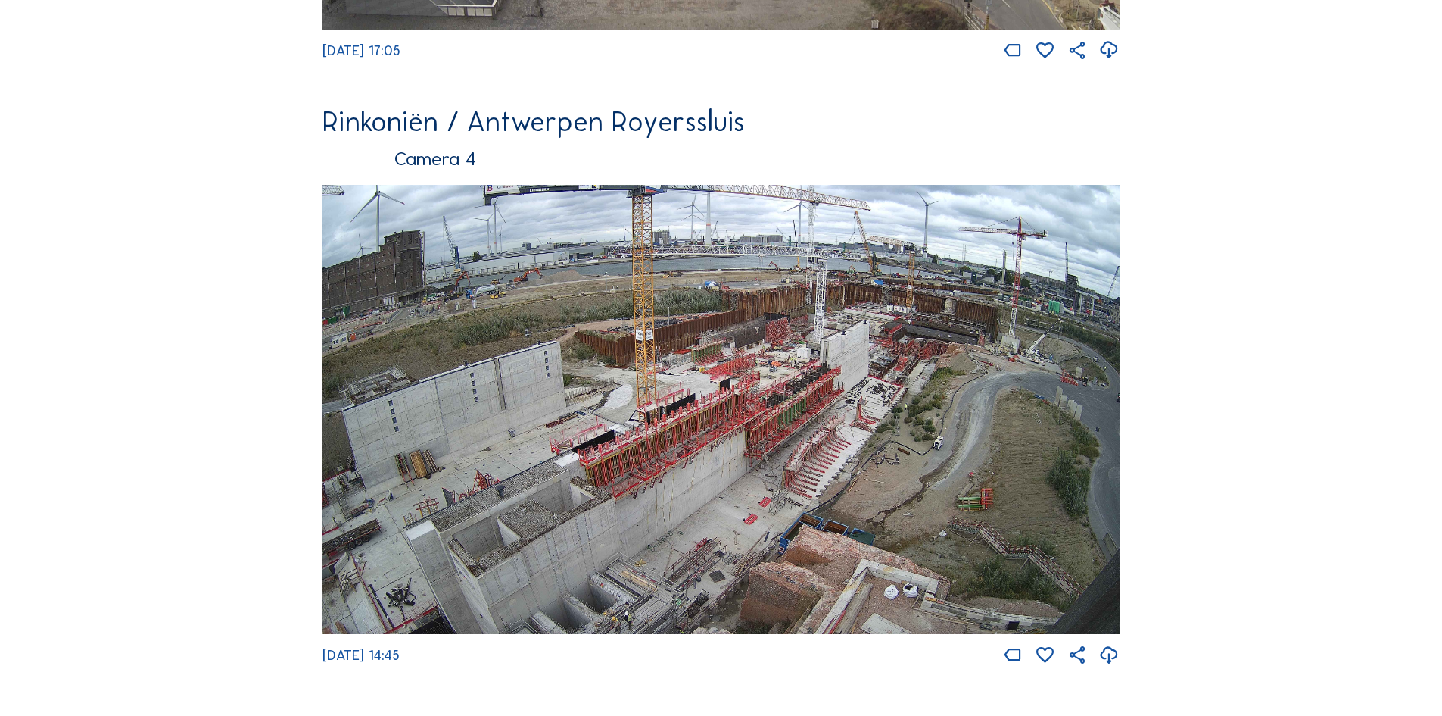
click at [720, 344] on img at bounding box center [721, 409] width 797 height 449
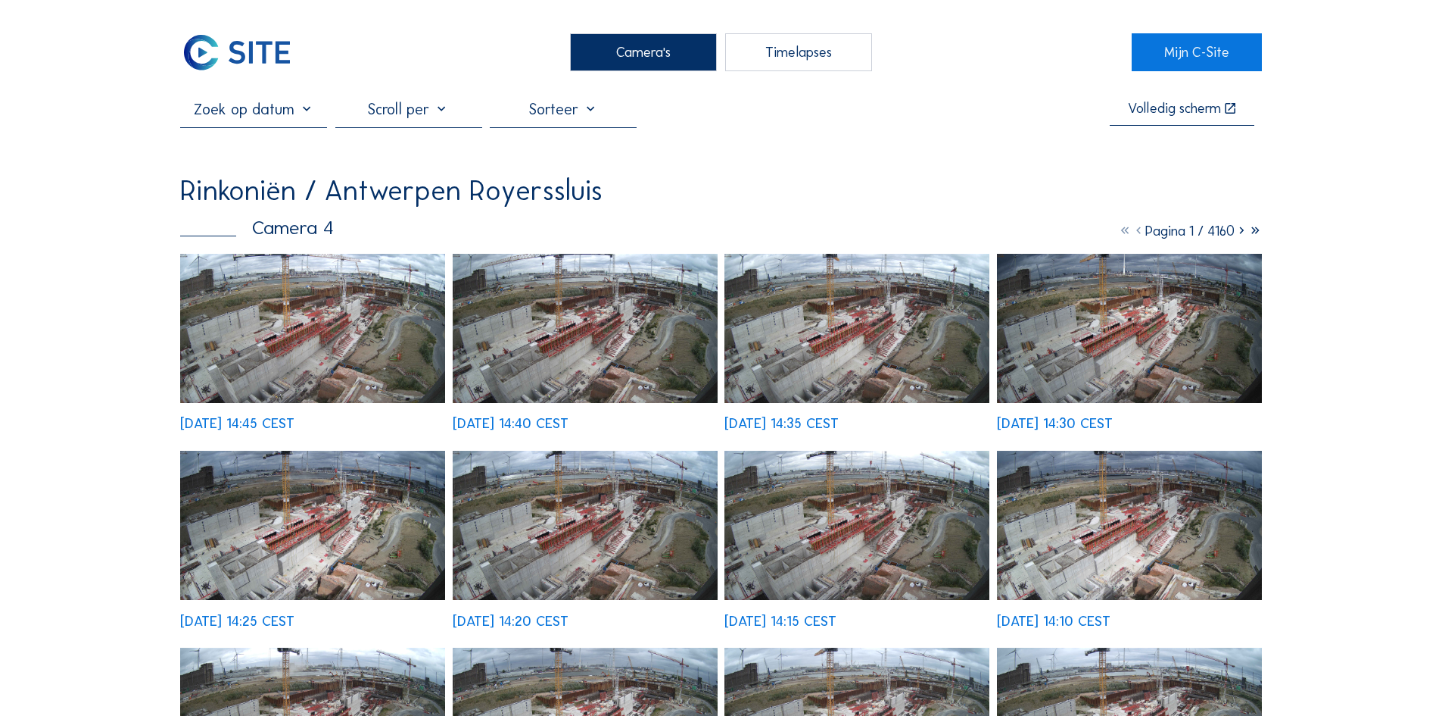
click at [358, 344] on img at bounding box center [312, 328] width 265 height 149
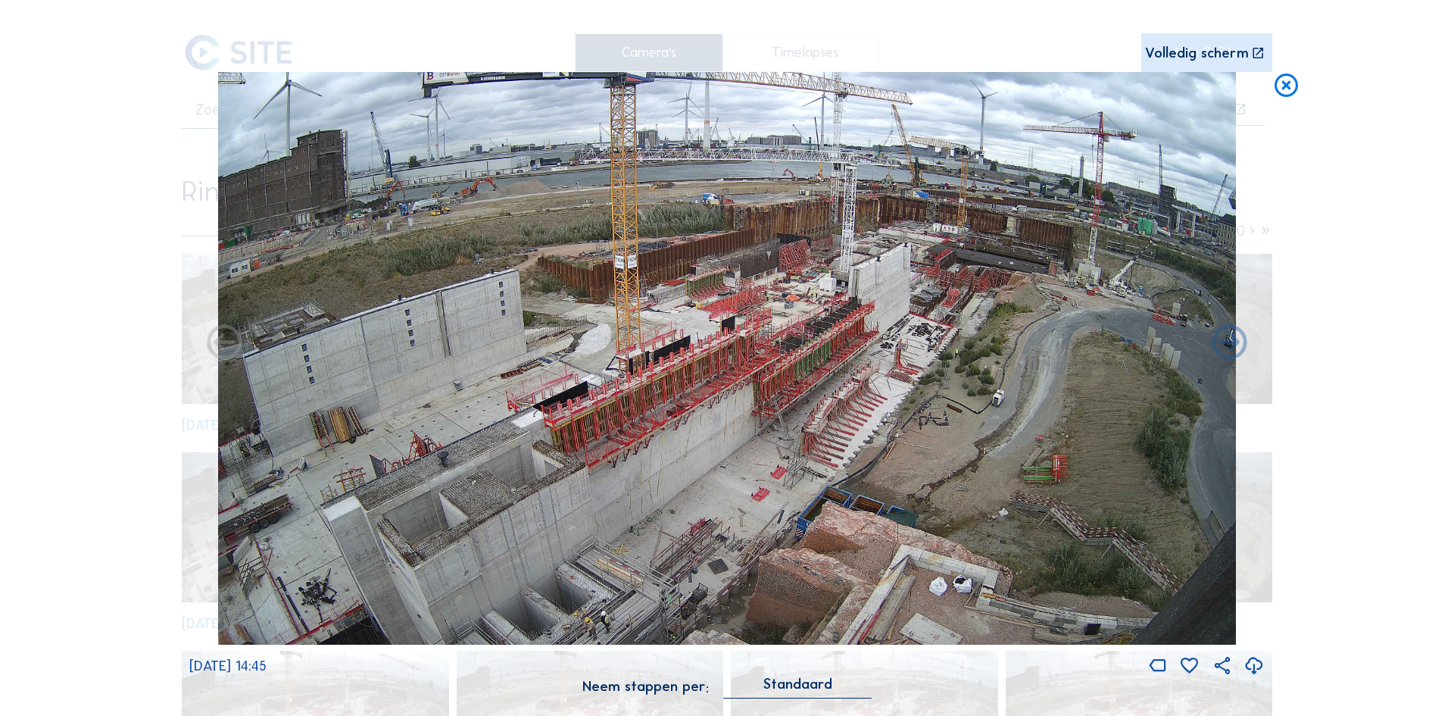
click at [720, 57] on div "Volledig scherm" at bounding box center [1197, 53] width 104 height 14
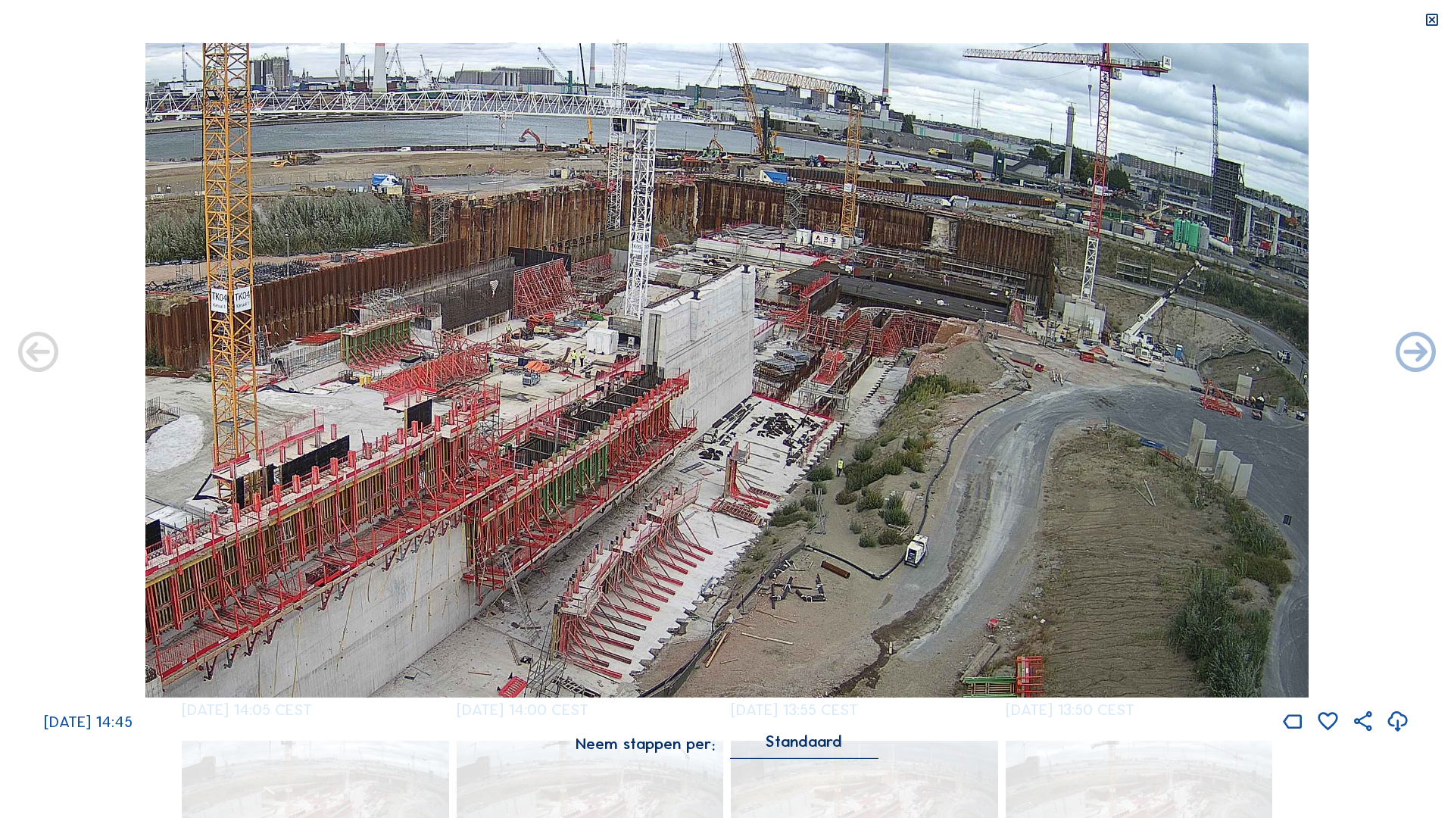
drag, startPoint x: 890, startPoint y: 315, endPoint x: 766, endPoint y: 367, distance: 134.7
click at [720, 344] on img at bounding box center [726, 370] width 1163 height 654
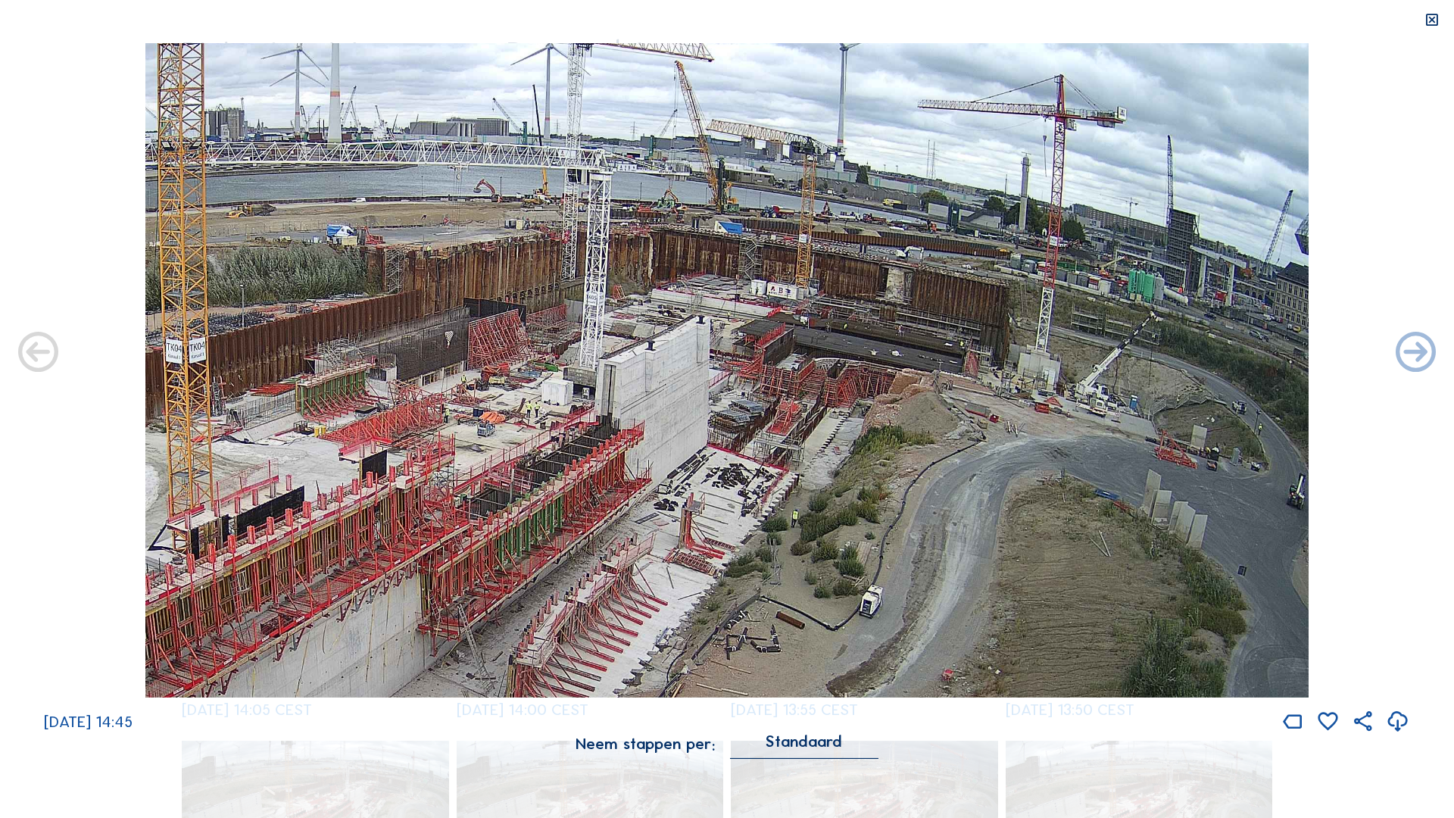
drag, startPoint x: 766, startPoint y: 367, endPoint x: 594, endPoint y: 409, distance: 176.8
click at [594, 344] on img at bounding box center [726, 370] width 1163 height 654
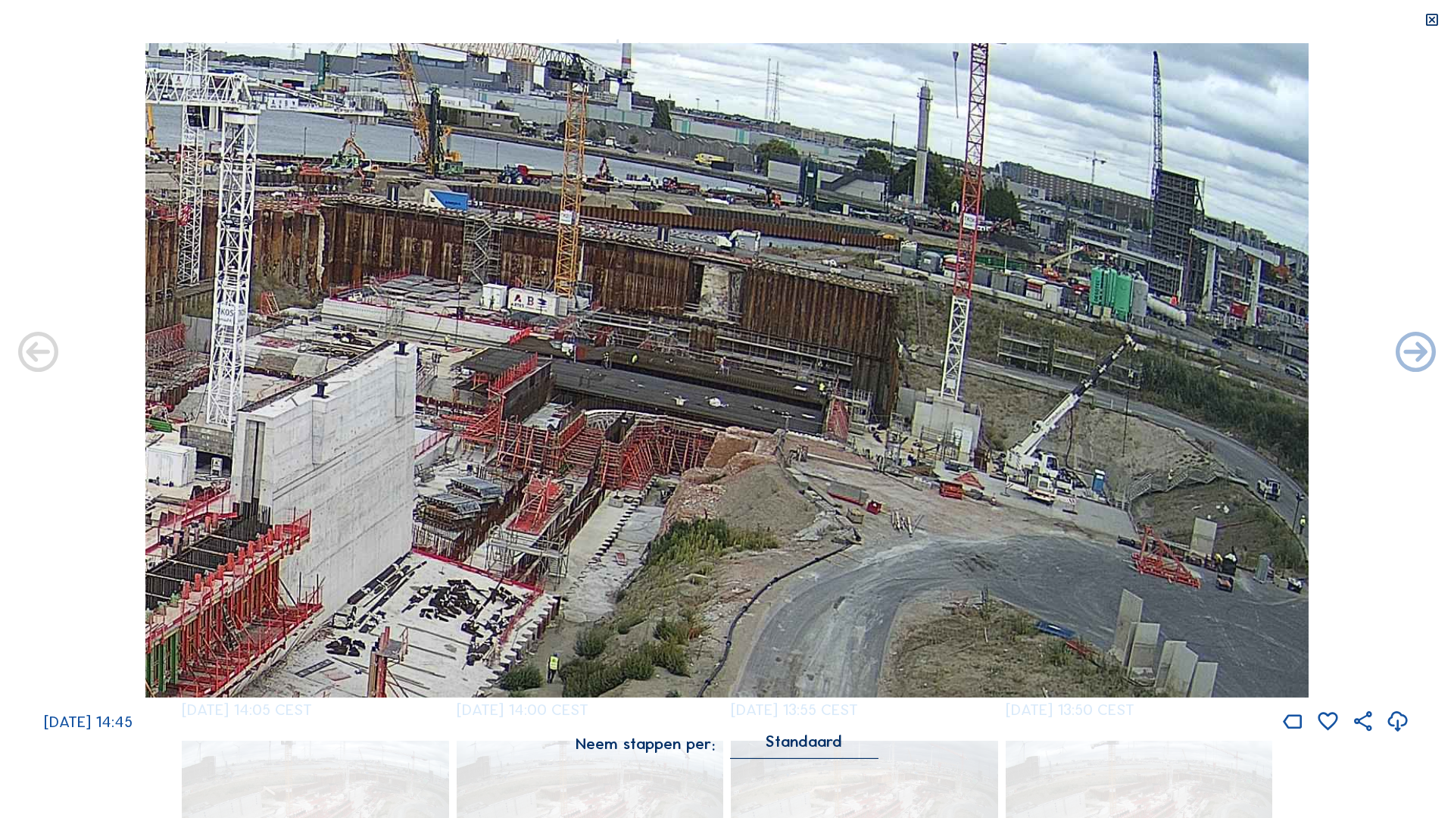
drag, startPoint x: 773, startPoint y: 417, endPoint x: 619, endPoint y: 470, distance: 162.6
click at [619, 344] on img at bounding box center [726, 370] width 1163 height 654
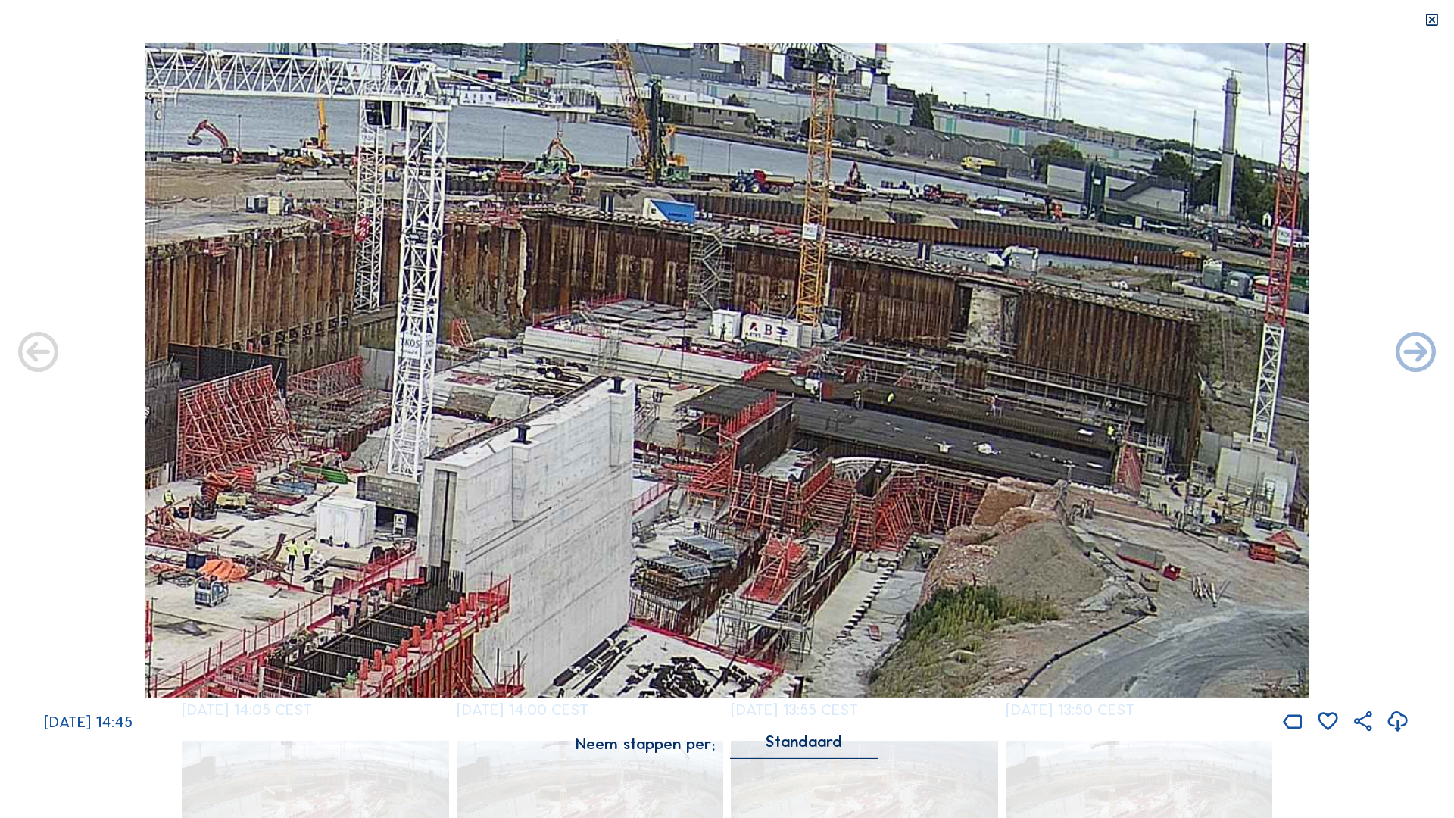
drag, startPoint x: 732, startPoint y: 209, endPoint x: 996, endPoint y: 262, distance: 269.5
click at [720, 262] on img at bounding box center [726, 370] width 1163 height 654
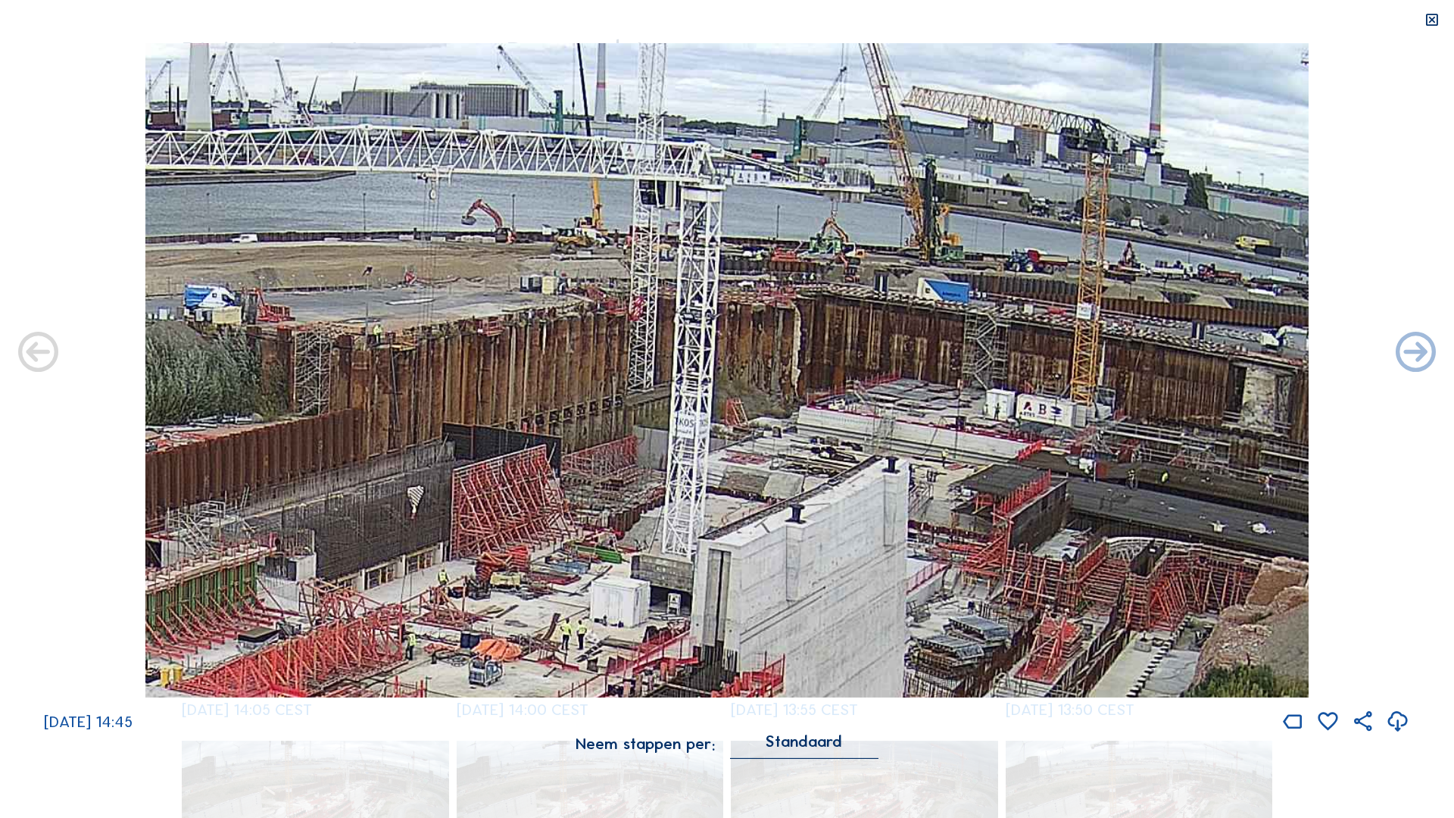
drag, startPoint x: 641, startPoint y: 226, endPoint x: 915, endPoint y: 306, distance: 285.4
click at [720, 306] on img at bounding box center [726, 370] width 1163 height 654
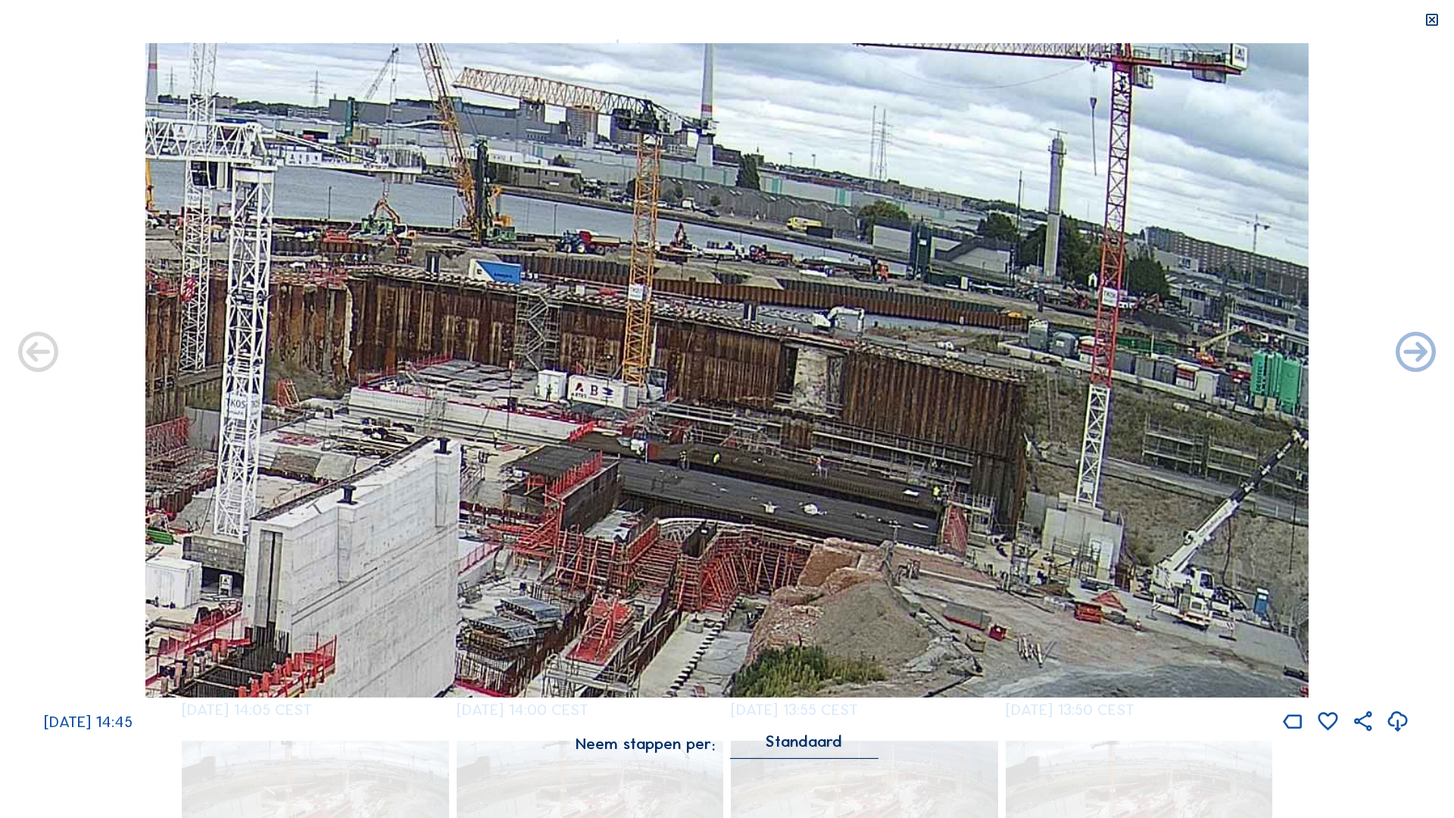
drag, startPoint x: 781, startPoint y: 293, endPoint x: 544, endPoint y: 293, distance: 236.2
click at [544, 293] on img at bounding box center [726, 370] width 1163 height 654
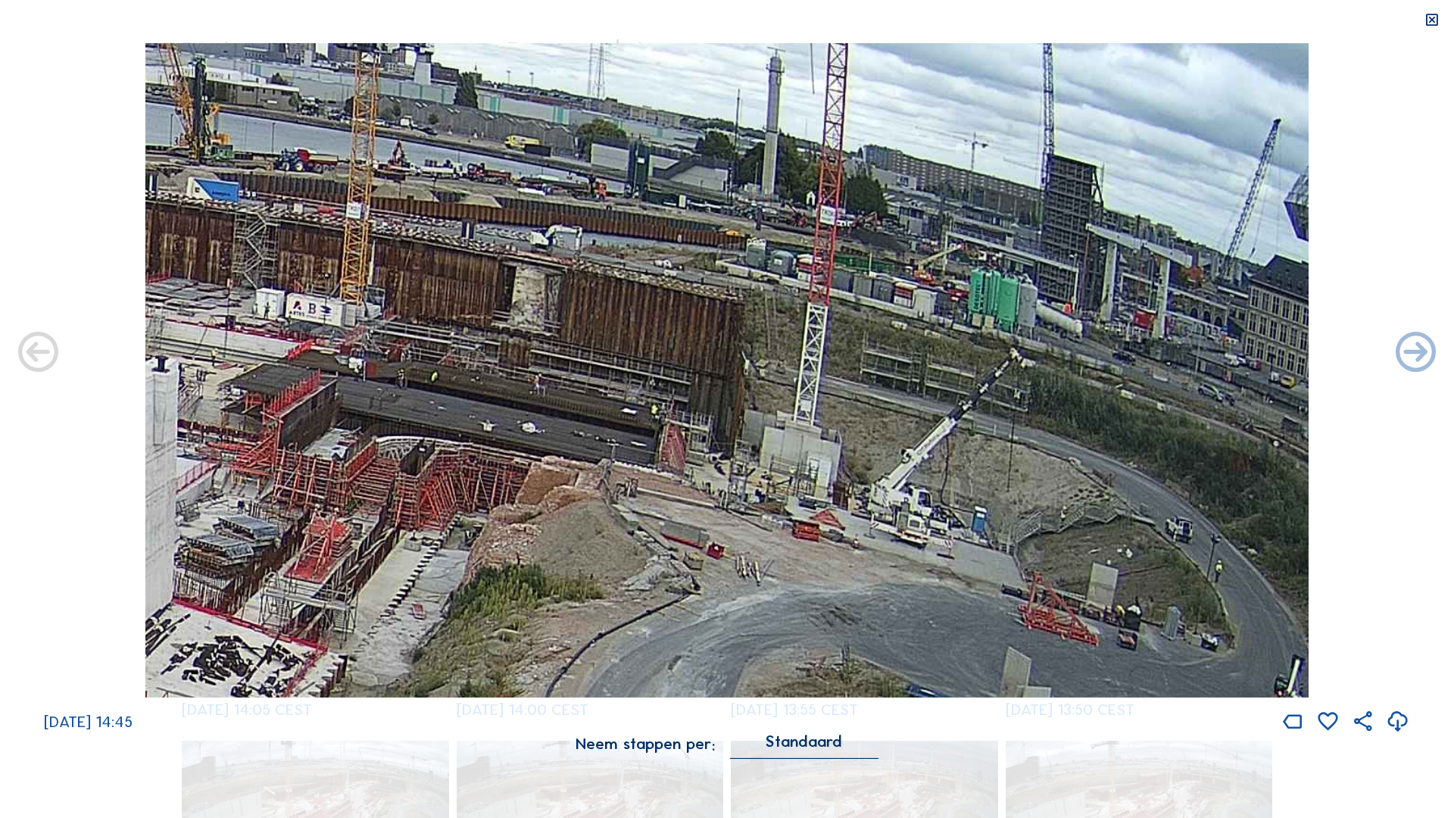
drag, startPoint x: 929, startPoint y: 335, endPoint x: 525, endPoint y: 255, distance: 412.1
click at [525, 255] on img at bounding box center [726, 370] width 1163 height 654
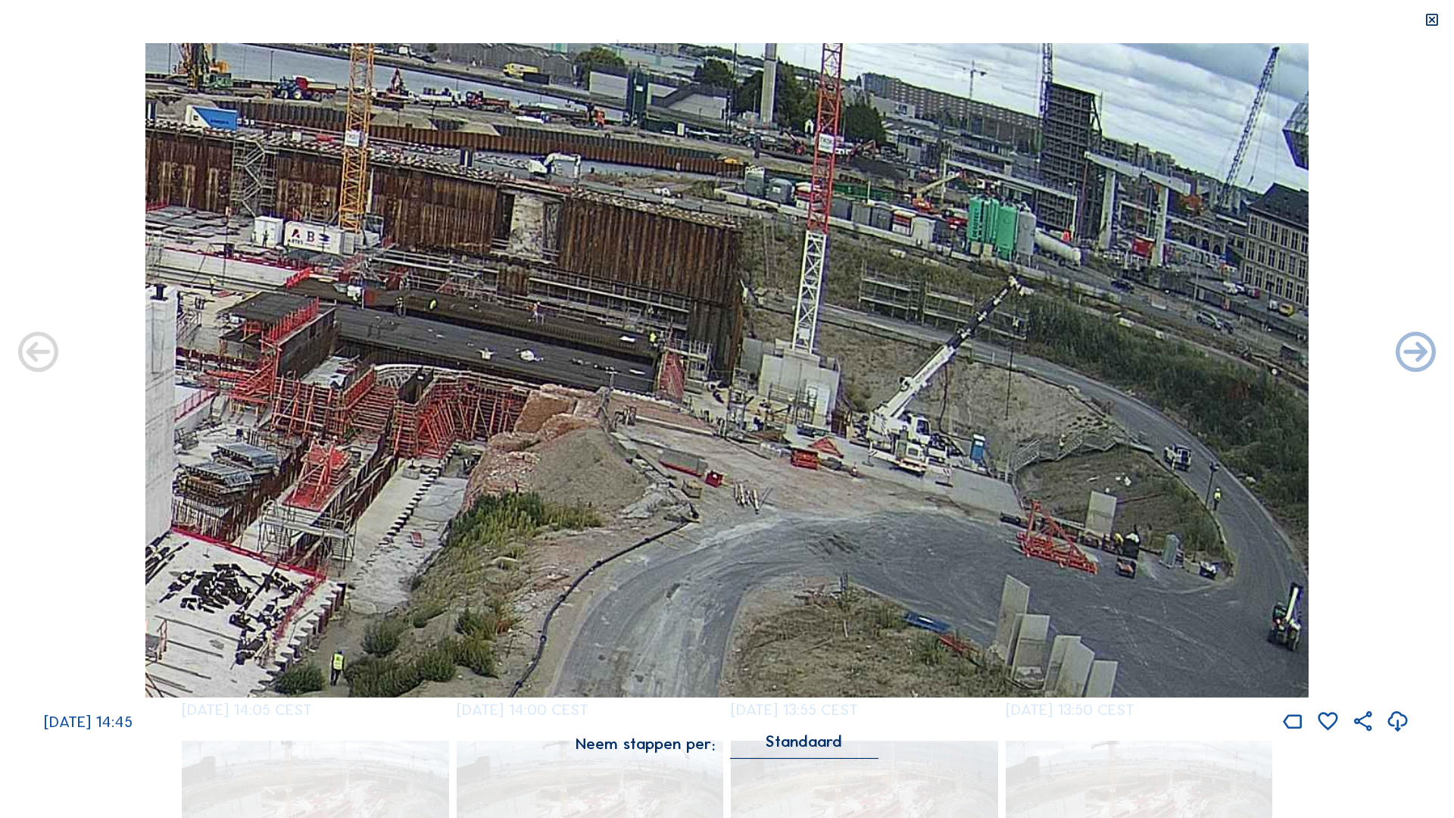
drag, startPoint x: 956, startPoint y: 510, endPoint x: 894, endPoint y: 438, distance: 95.0
click at [720, 344] on img at bounding box center [726, 370] width 1163 height 654
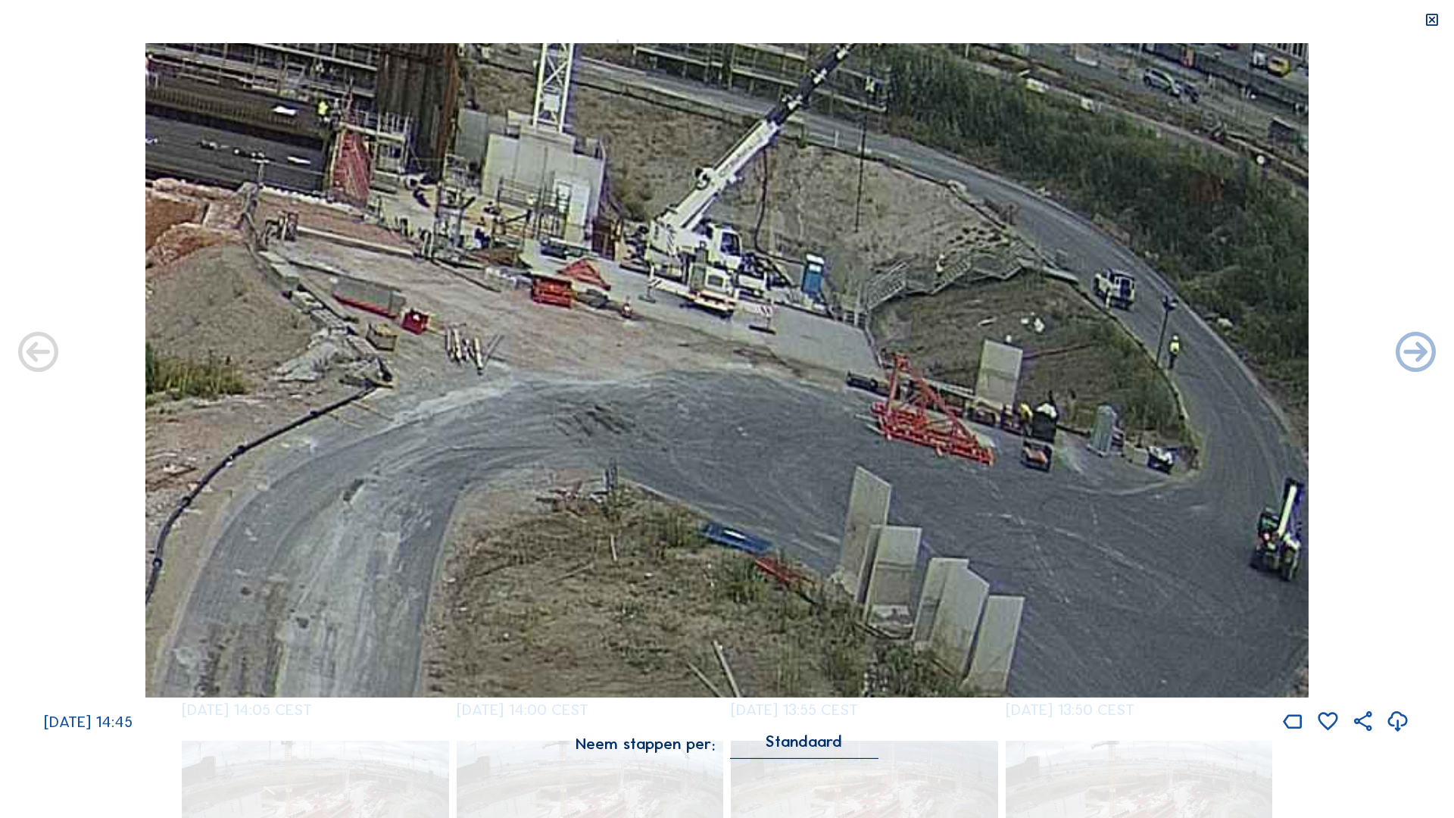
drag, startPoint x: 1107, startPoint y: 360, endPoint x: 865, endPoint y: 373, distance: 241.9
click at [720, 344] on img at bounding box center [726, 370] width 1163 height 654
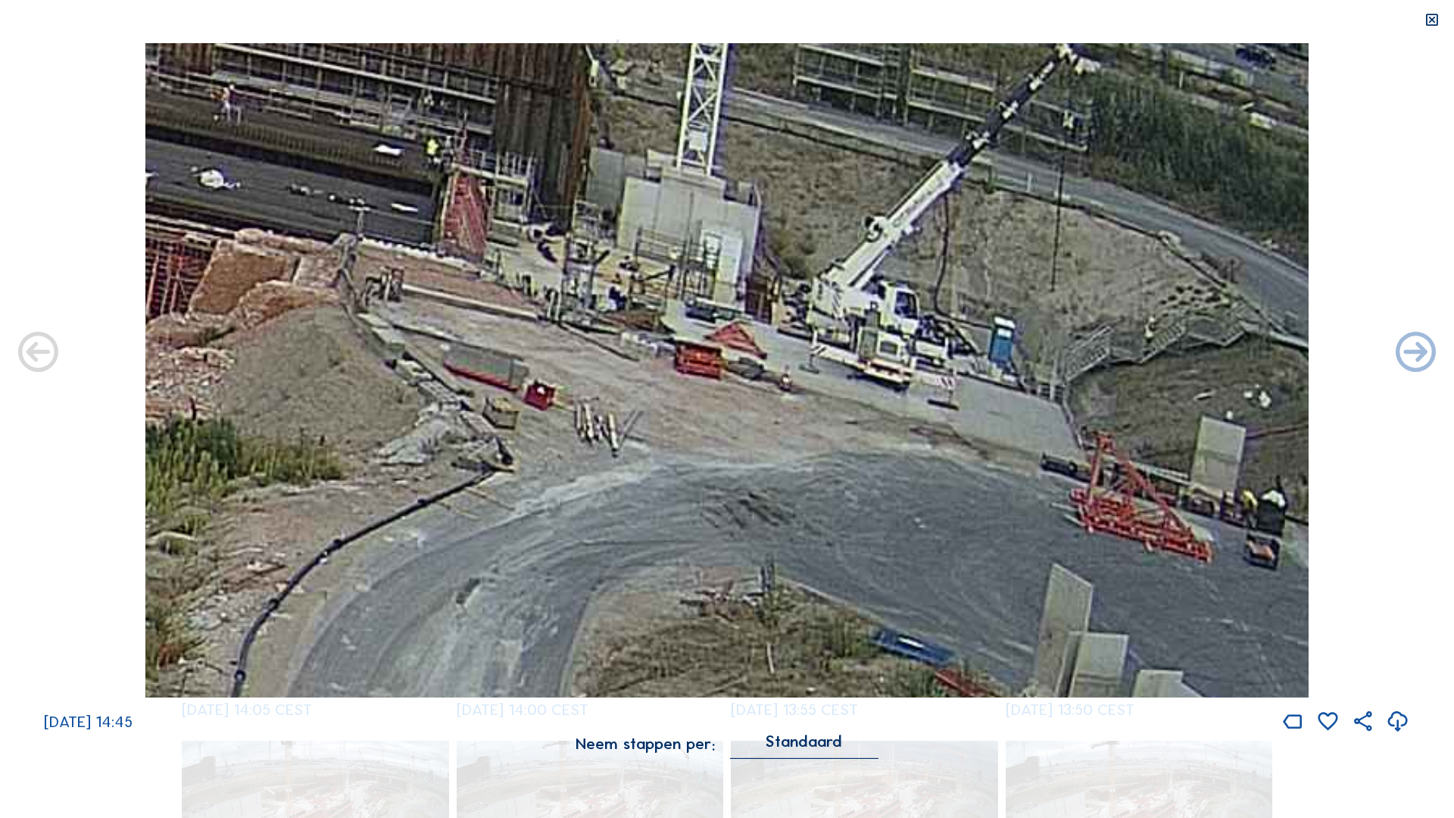
drag, startPoint x: 681, startPoint y: 300, endPoint x: 885, endPoint y: 381, distance: 219.2
click at [720, 344] on img at bounding box center [726, 370] width 1163 height 654
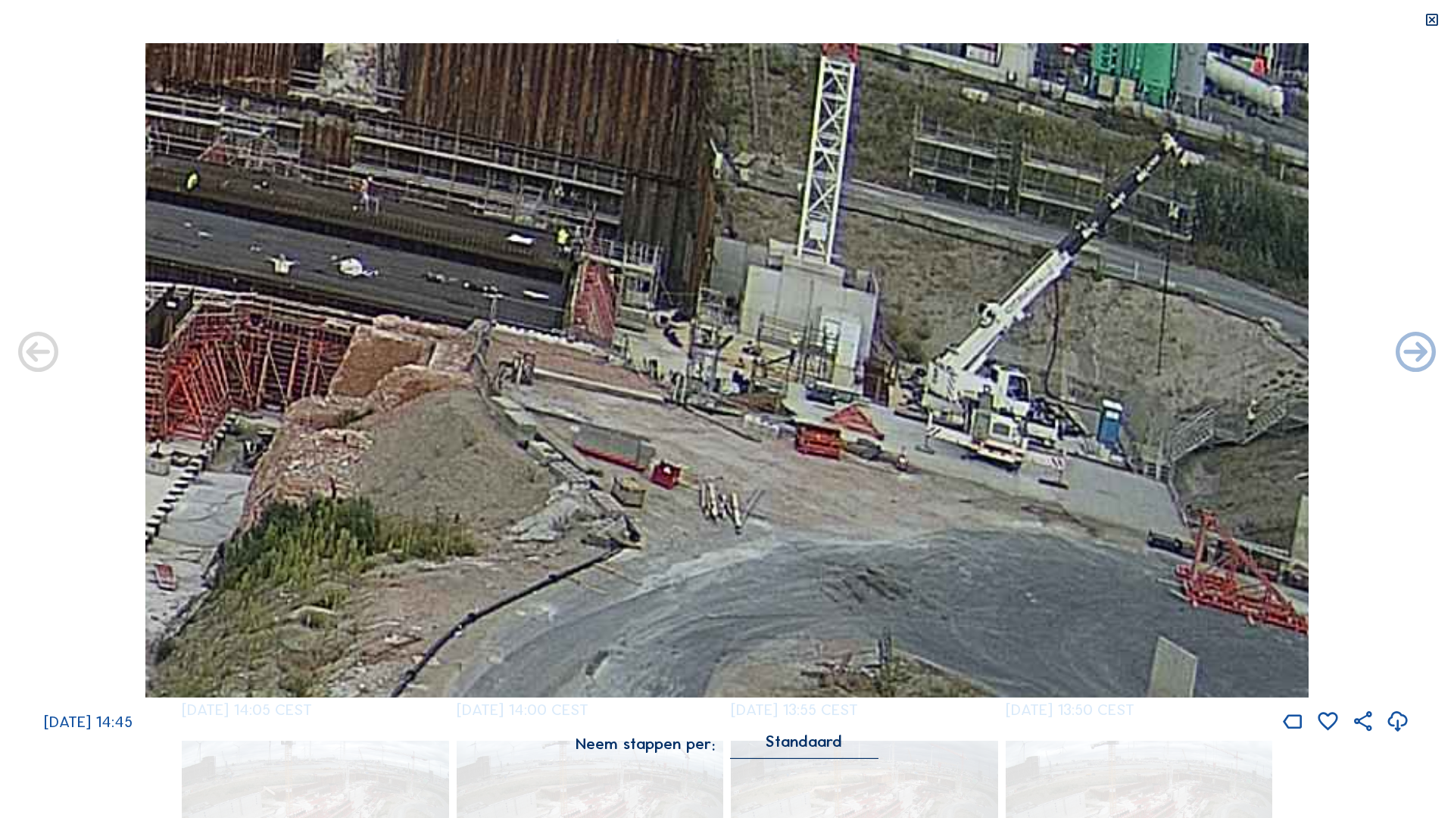
drag, startPoint x: 860, startPoint y: 400, endPoint x: 943, endPoint y: 463, distance: 104.8
click at [720, 344] on img at bounding box center [726, 370] width 1163 height 654
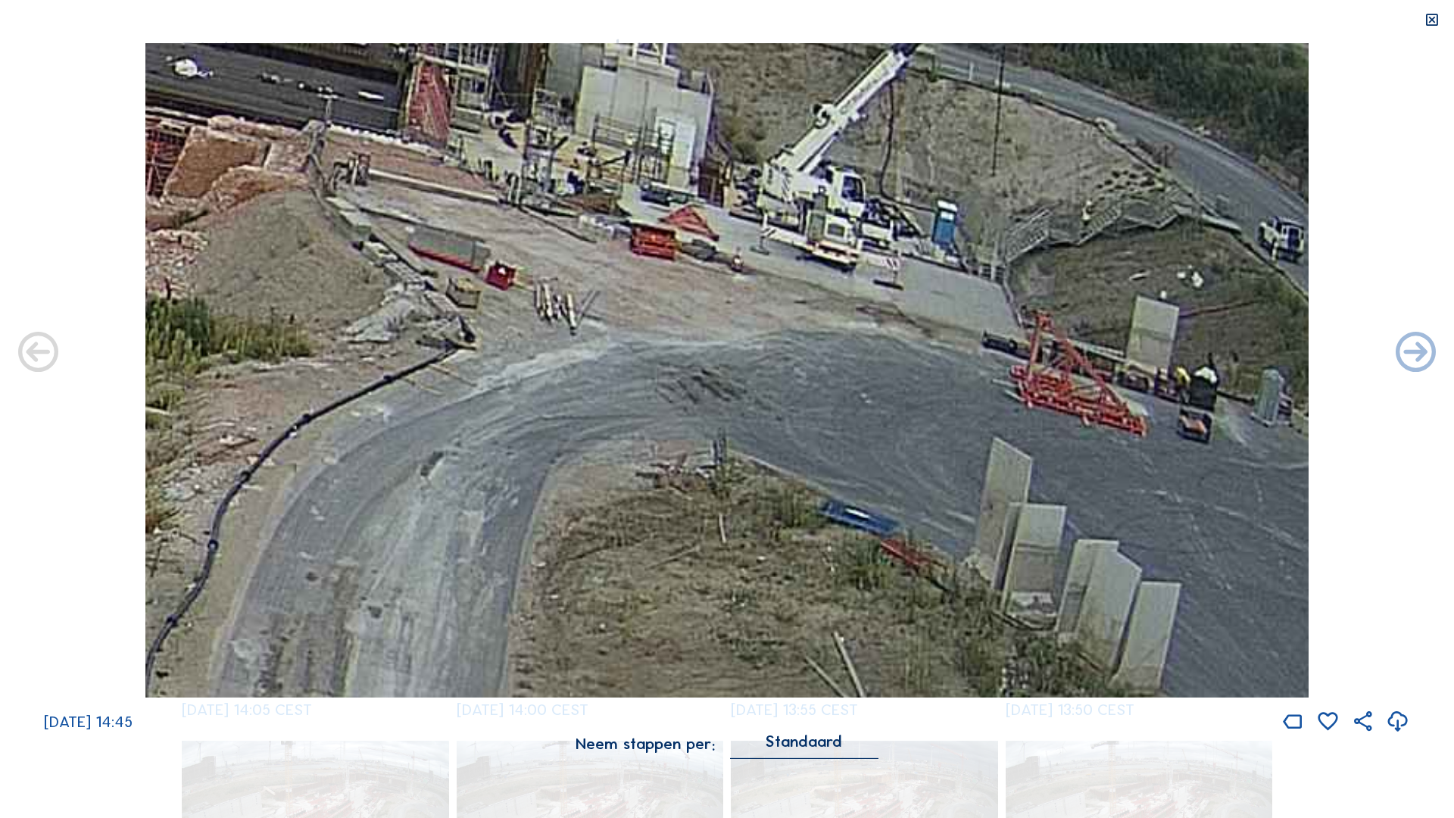
drag, startPoint x: 1021, startPoint y: 516, endPoint x: 884, endPoint y: 323, distance: 237.4
click at [720, 323] on img at bounding box center [726, 370] width 1163 height 654
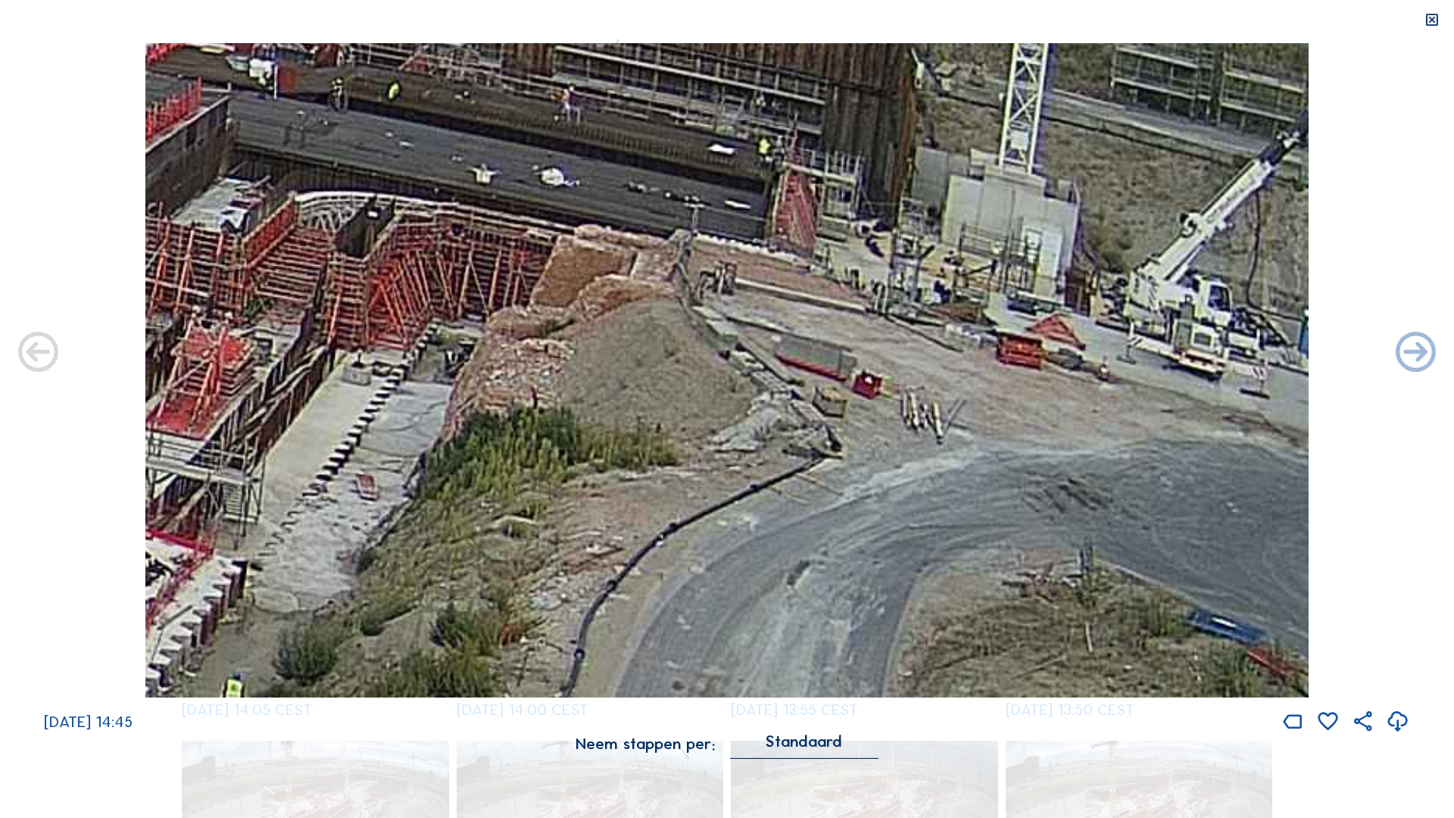
drag, startPoint x: 683, startPoint y: 381, endPoint x: 945, endPoint y: 487, distance: 282.6
click at [720, 344] on img at bounding box center [726, 370] width 1163 height 654
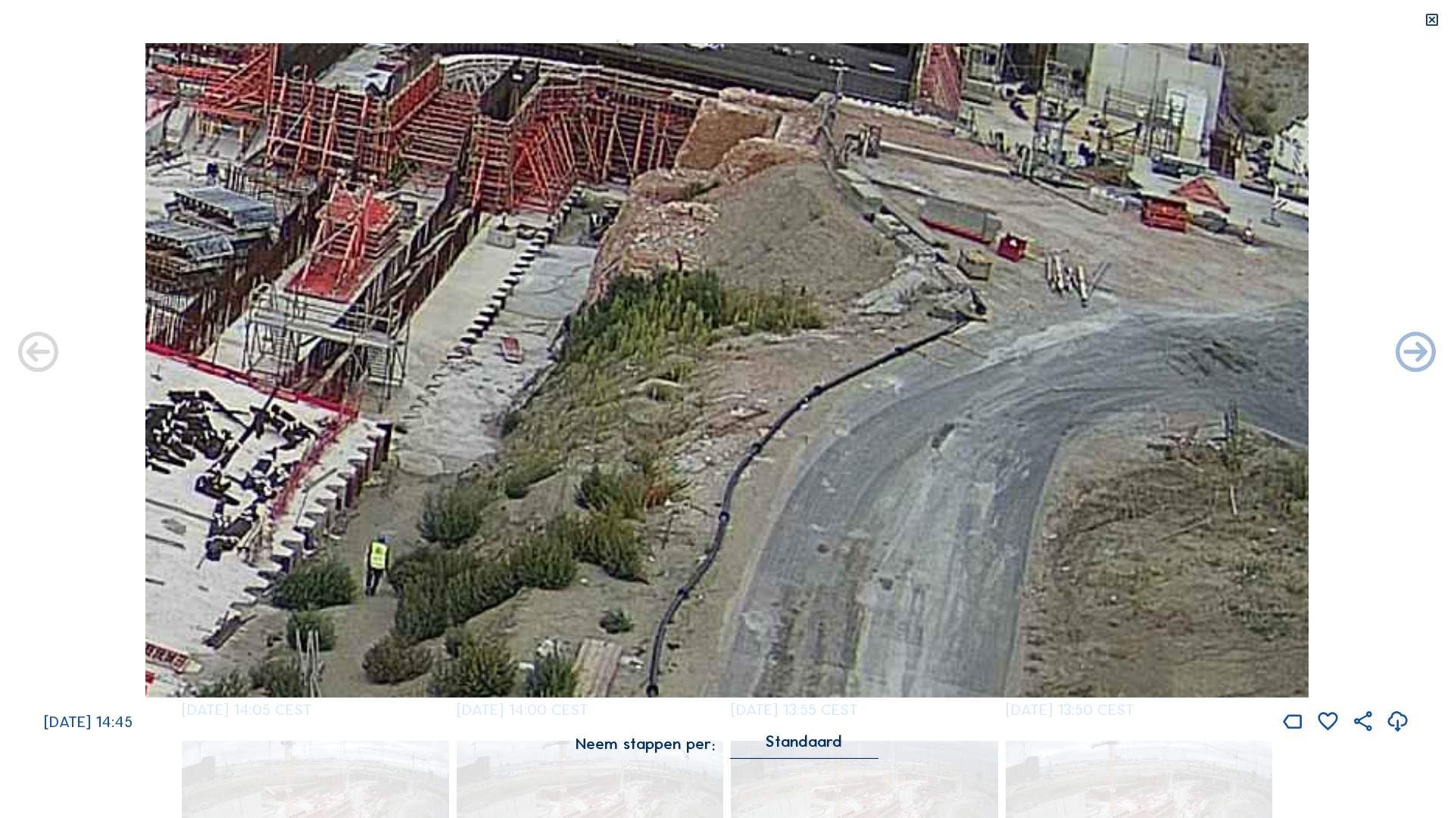
drag, startPoint x: 617, startPoint y: 442, endPoint x: 779, endPoint y: 263, distance: 241.8
click at [720, 252] on img at bounding box center [726, 370] width 1163 height 654
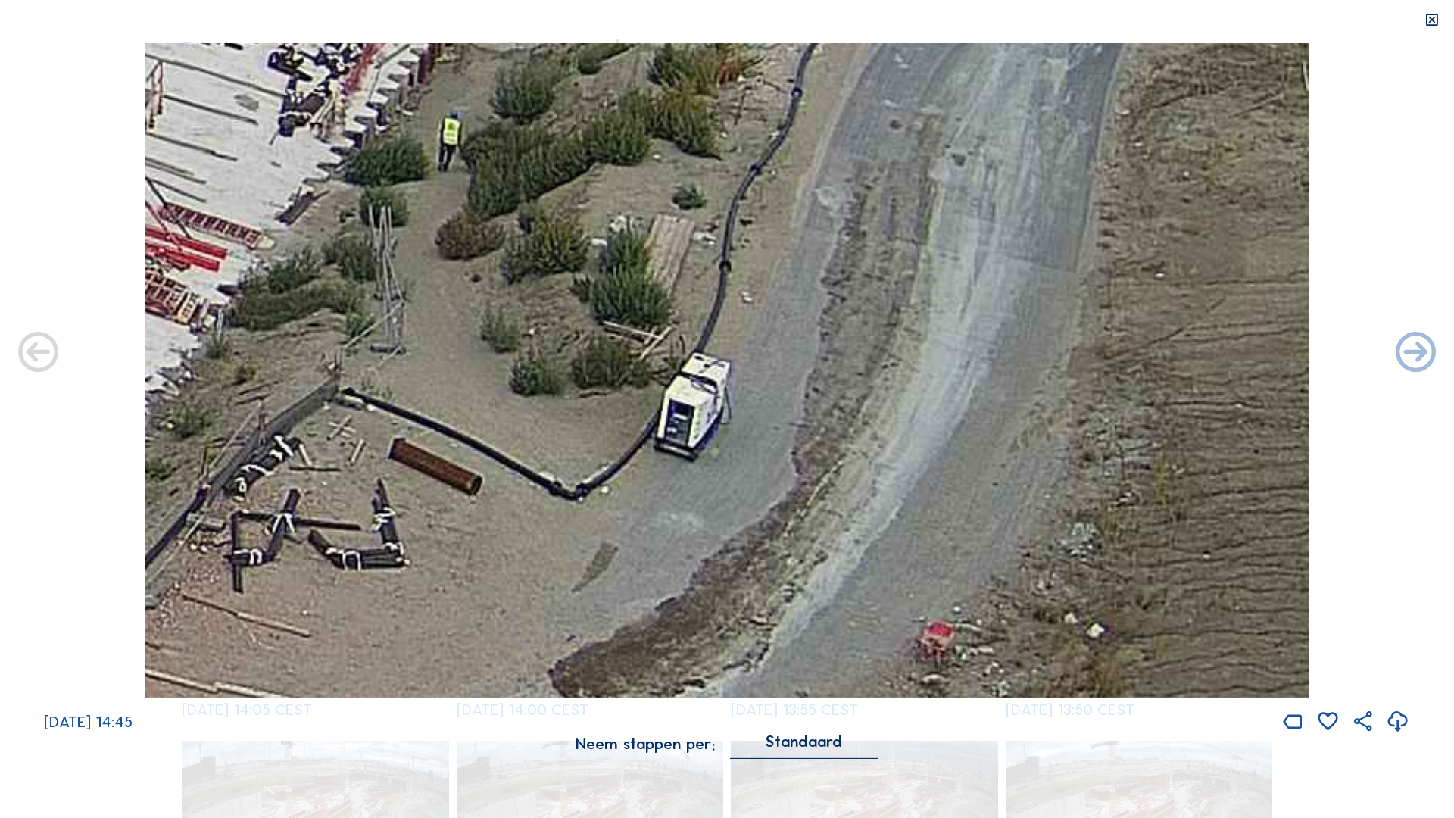
drag, startPoint x: 785, startPoint y: 553, endPoint x: 834, endPoint y: 194, distance: 363.0
click at [720, 169] on img at bounding box center [726, 370] width 1163 height 654
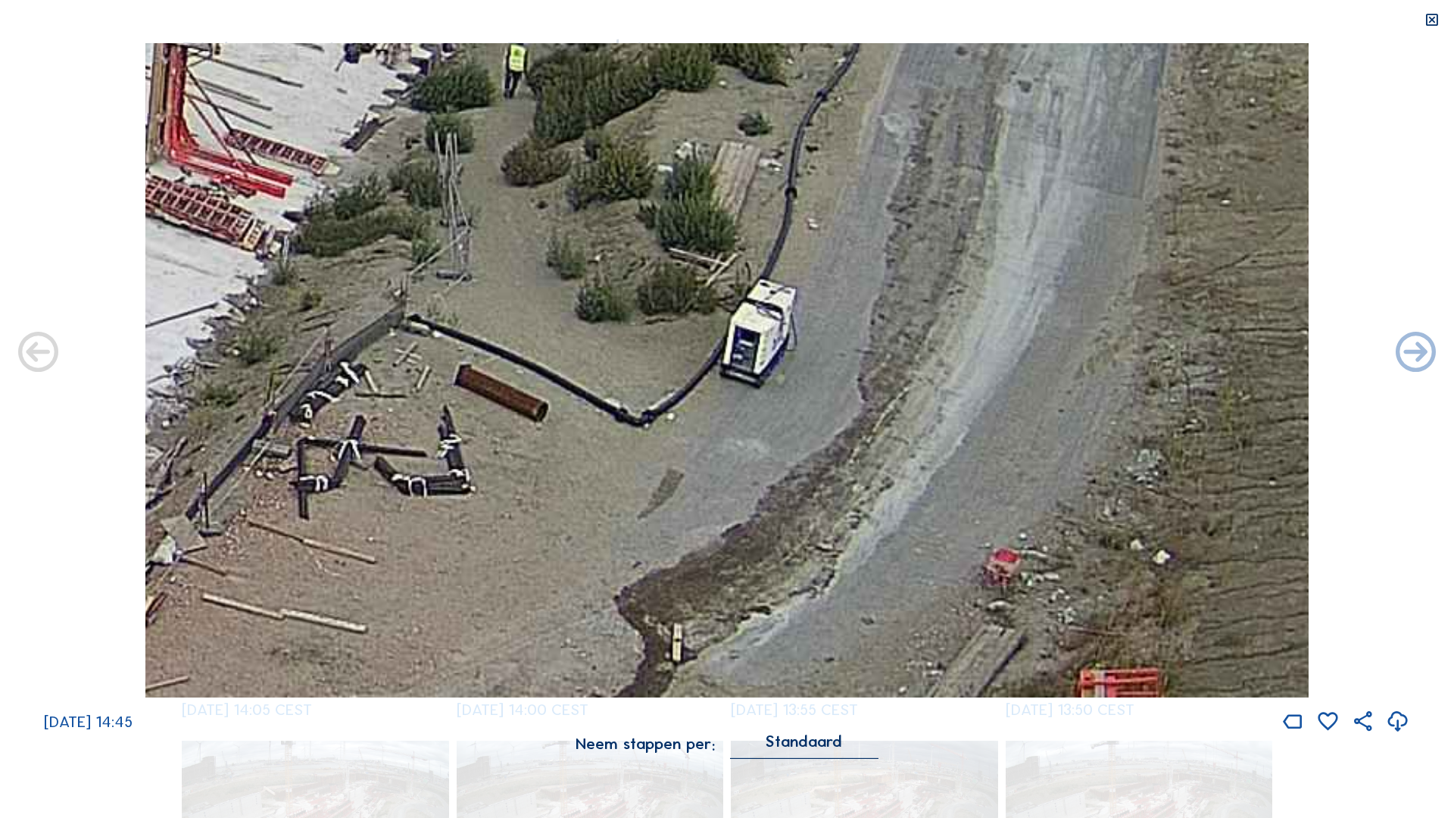
drag, startPoint x: 720, startPoint y: 391, endPoint x: 878, endPoint y: 354, distance: 162.0
click at [720, 344] on img at bounding box center [726, 370] width 1163 height 654
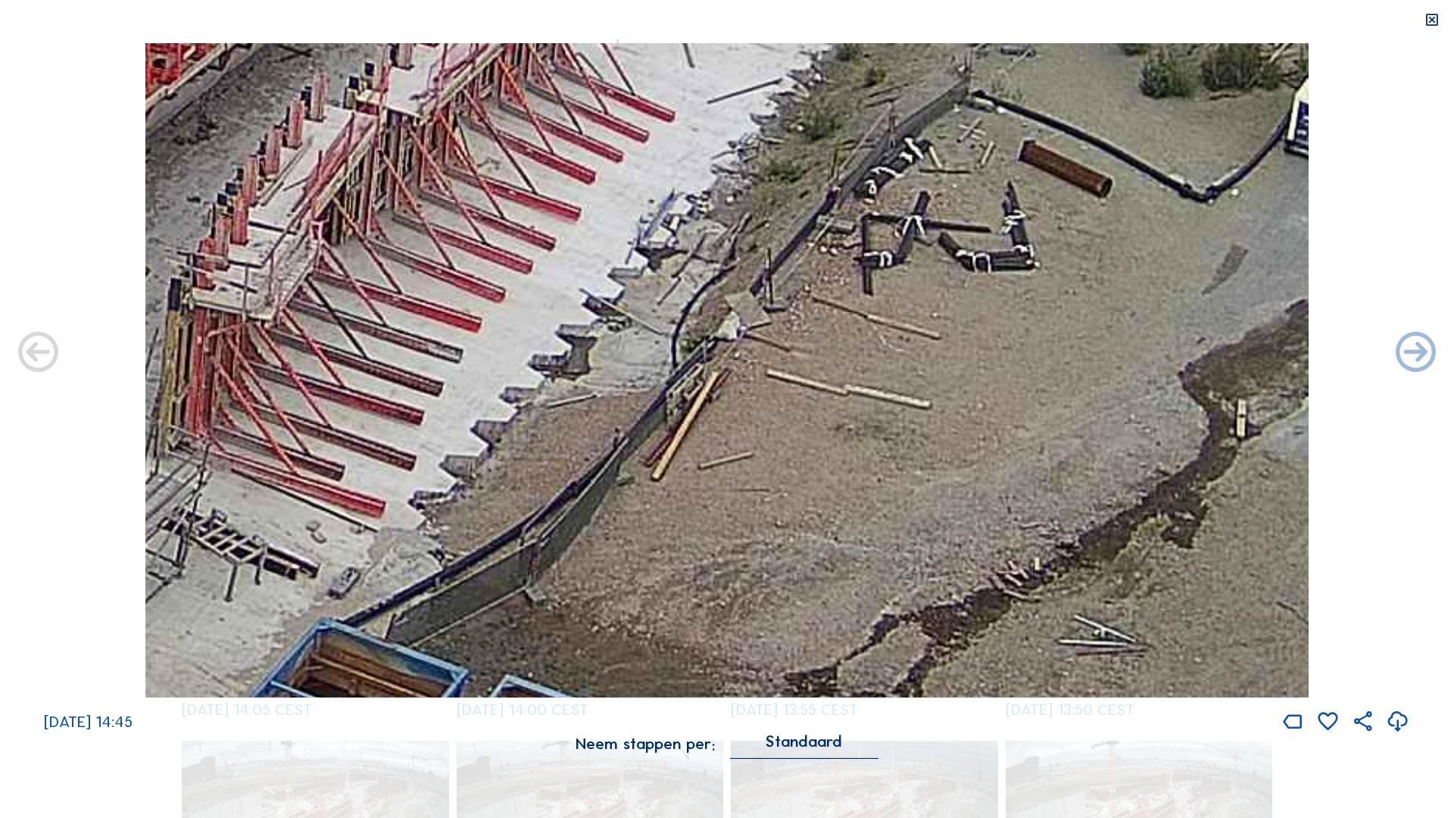
drag, startPoint x: 571, startPoint y: 592, endPoint x: 1049, endPoint y: 370, distance: 527.5
click at [720, 344] on img at bounding box center [726, 370] width 1163 height 654
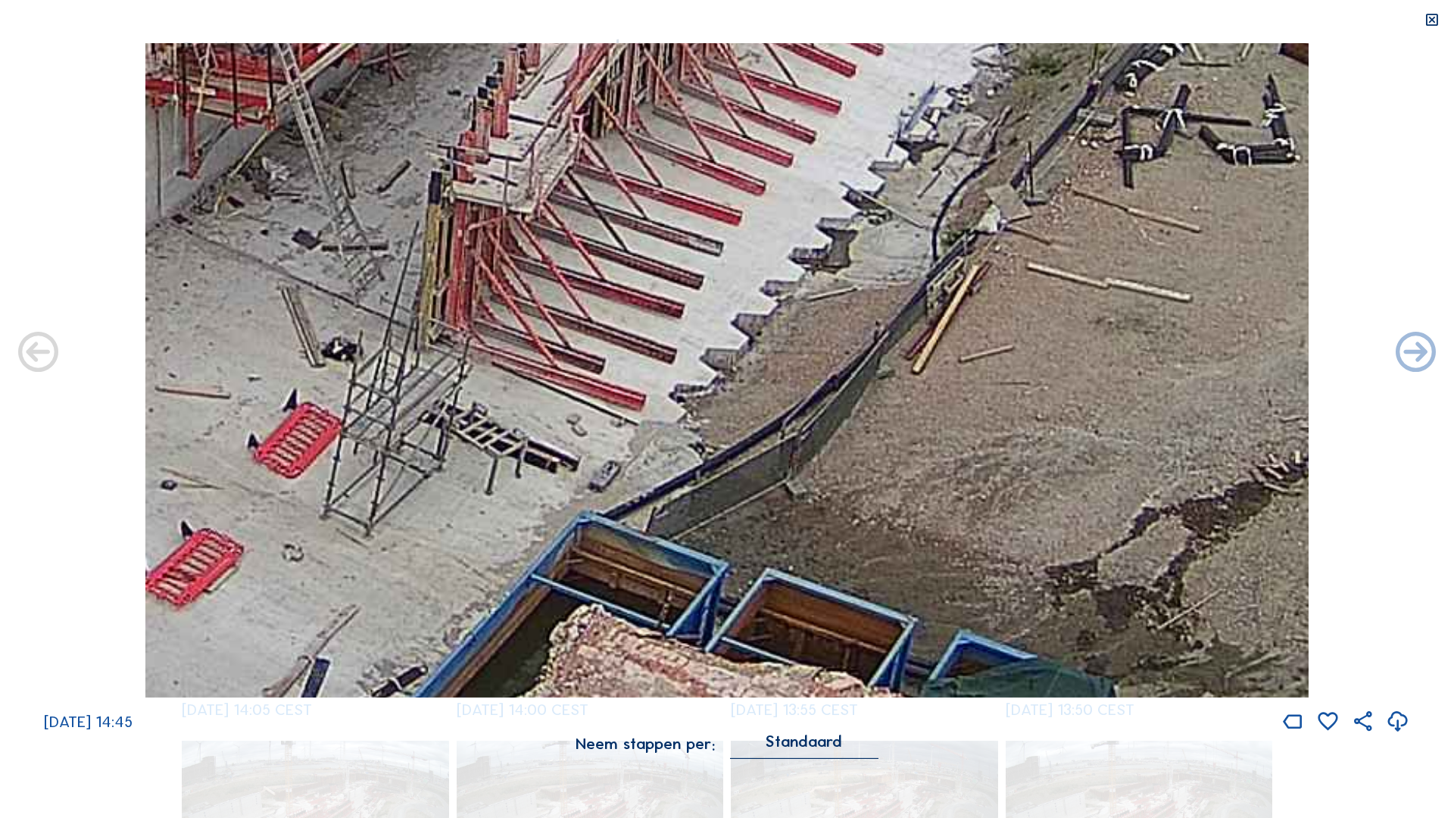
drag, startPoint x: 735, startPoint y: 572, endPoint x: 925, endPoint y: 507, distance: 200.9
click at [720, 344] on img at bounding box center [726, 370] width 1163 height 654
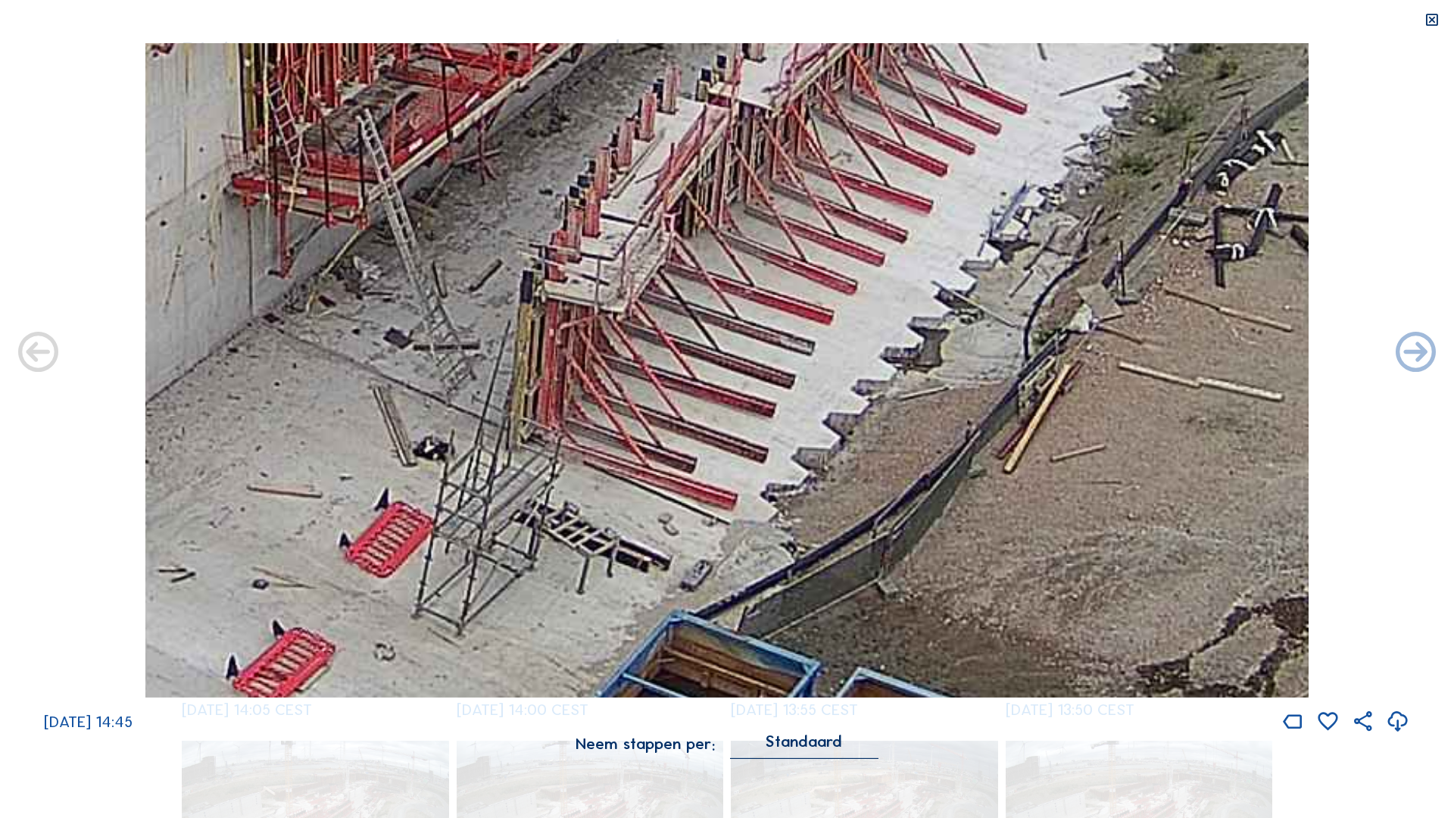
drag, startPoint x: 594, startPoint y: 463, endPoint x: 669, endPoint y: 558, distance: 121.8
click at [669, 344] on img at bounding box center [726, 370] width 1163 height 654
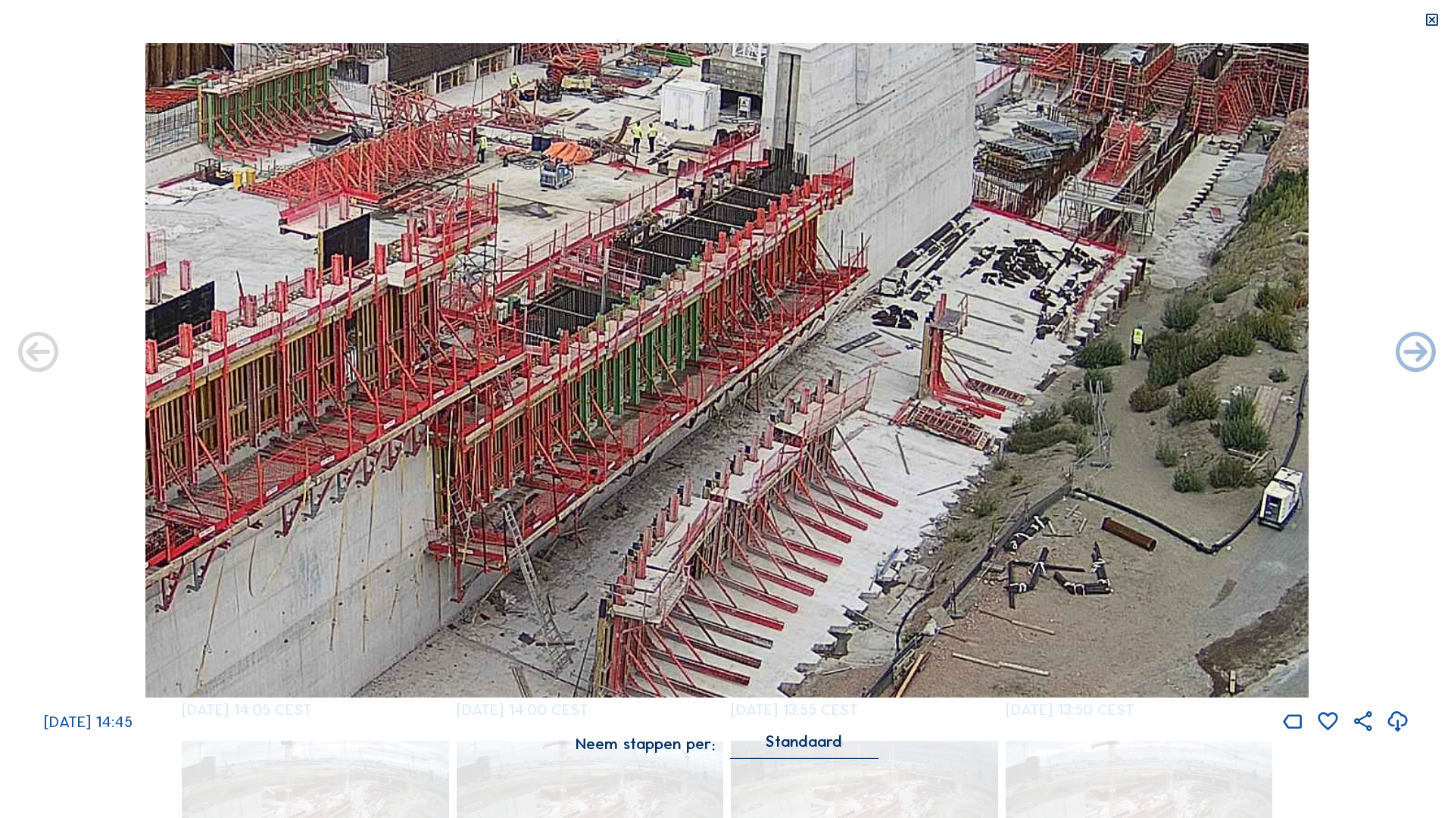
drag, startPoint x: 843, startPoint y: 292, endPoint x: 779, endPoint y: 558, distance: 274.2
click at [720, 344] on img at bounding box center [726, 370] width 1163 height 654
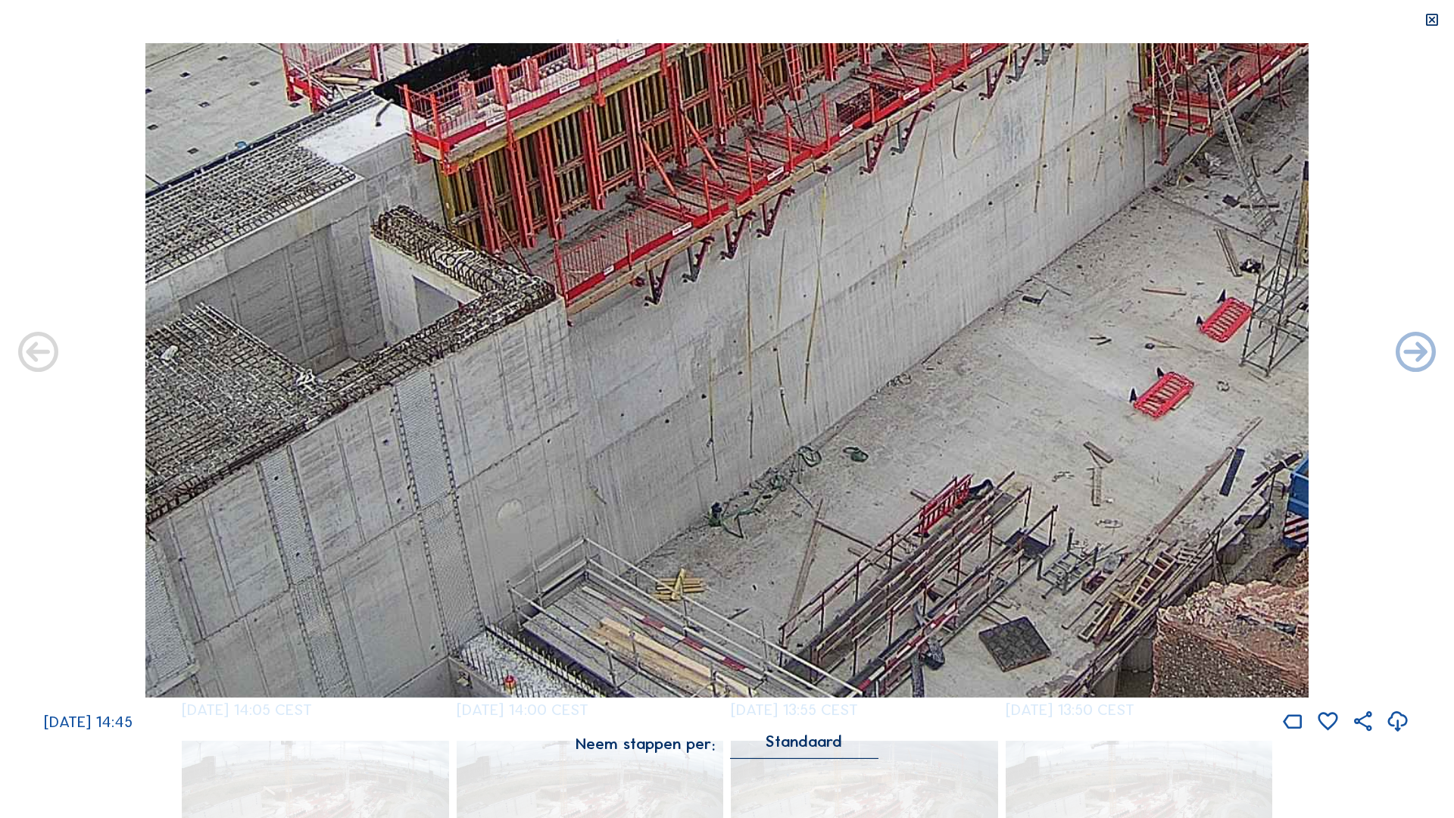
drag, startPoint x: 576, startPoint y: 468, endPoint x: 1105, endPoint y: 132, distance: 627.0
click at [720, 132] on img at bounding box center [726, 370] width 1163 height 654
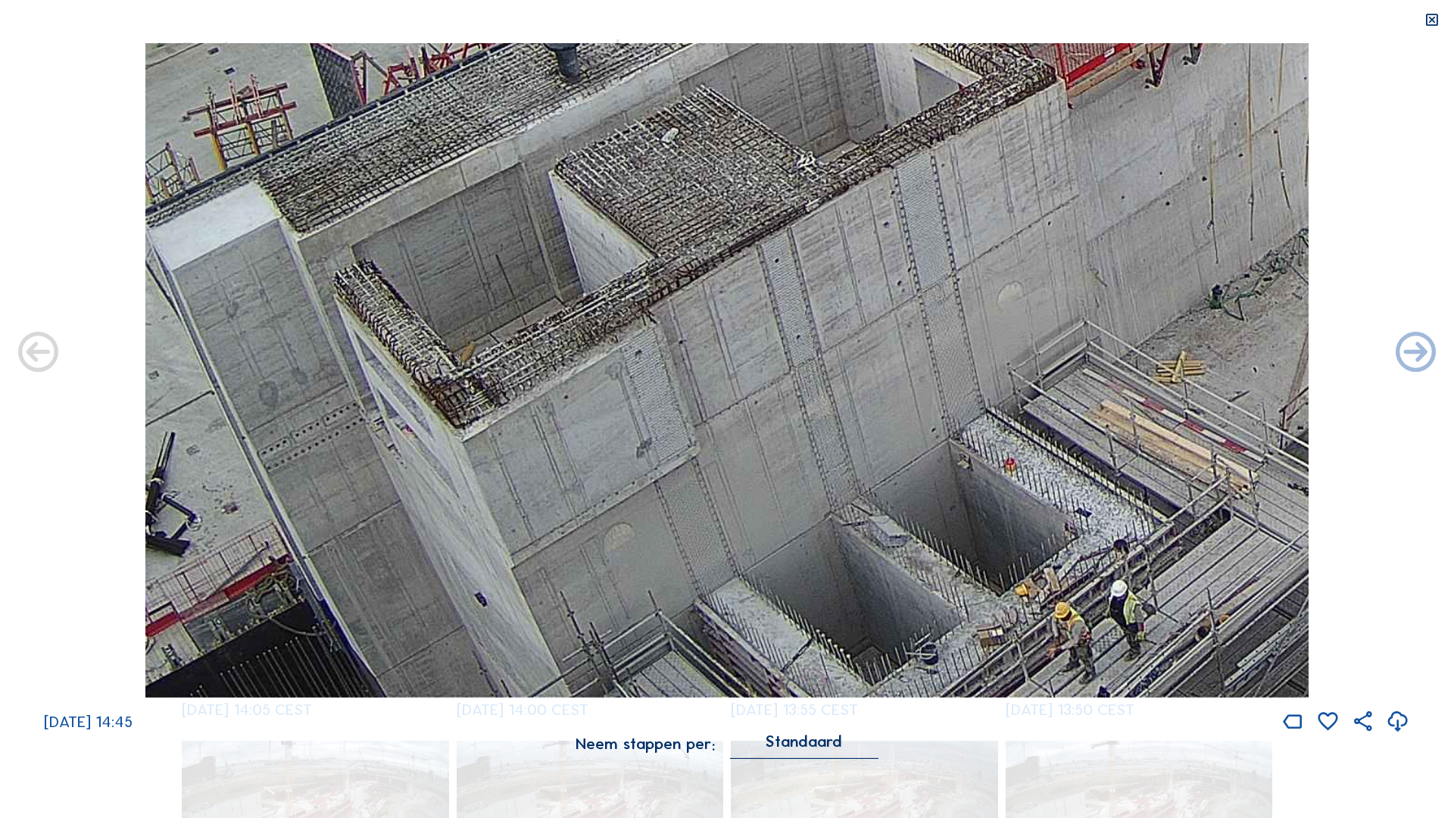
drag, startPoint x: 572, startPoint y: 511, endPoint x: 1073, endPoint y: 108, distance: 642.5
click at [720, 108] on img at bounding box center [726, 370] width 1163 height 654
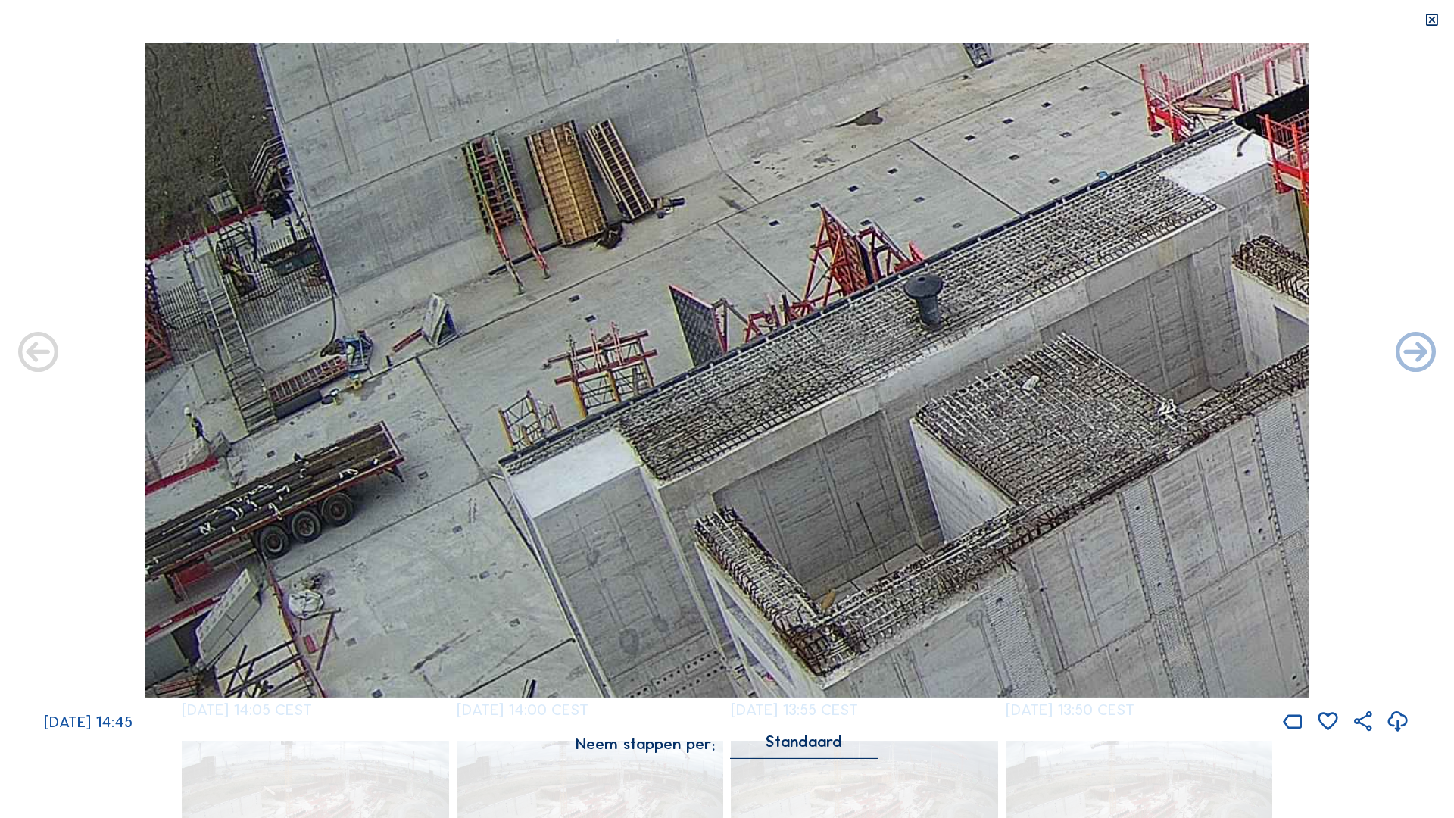
drag, startPoint x: 524, startPoint y: 597, endPoint x: 920, endPoint y: 586, distance: 396.1
click at [720, 344] on div "[DATE] 14:45 Neem stappen per: Standaard" at bounding box center [727, 408] width 1454 height 731
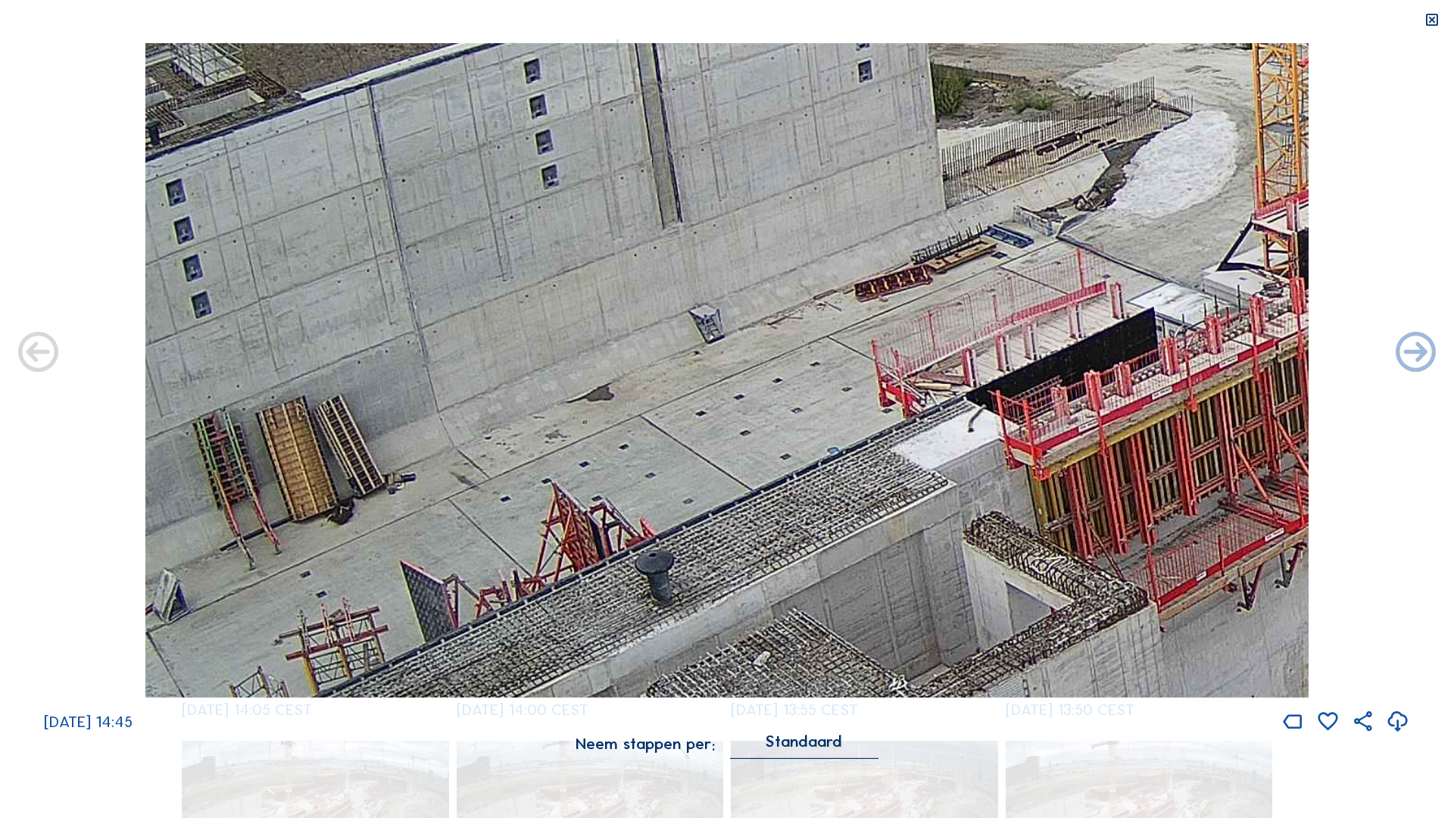
drag, startPoint x: 490, startPoint y: 426, endPoint x: 673, endPoint y: 787, distance: 404.3
click at [673, 344] on div "Scroll om door de tijd te reizen | Druk op de 'Alt'-knop + scroll om te Zoomen …" at bounding box center [727, 409] width 1454 height 818
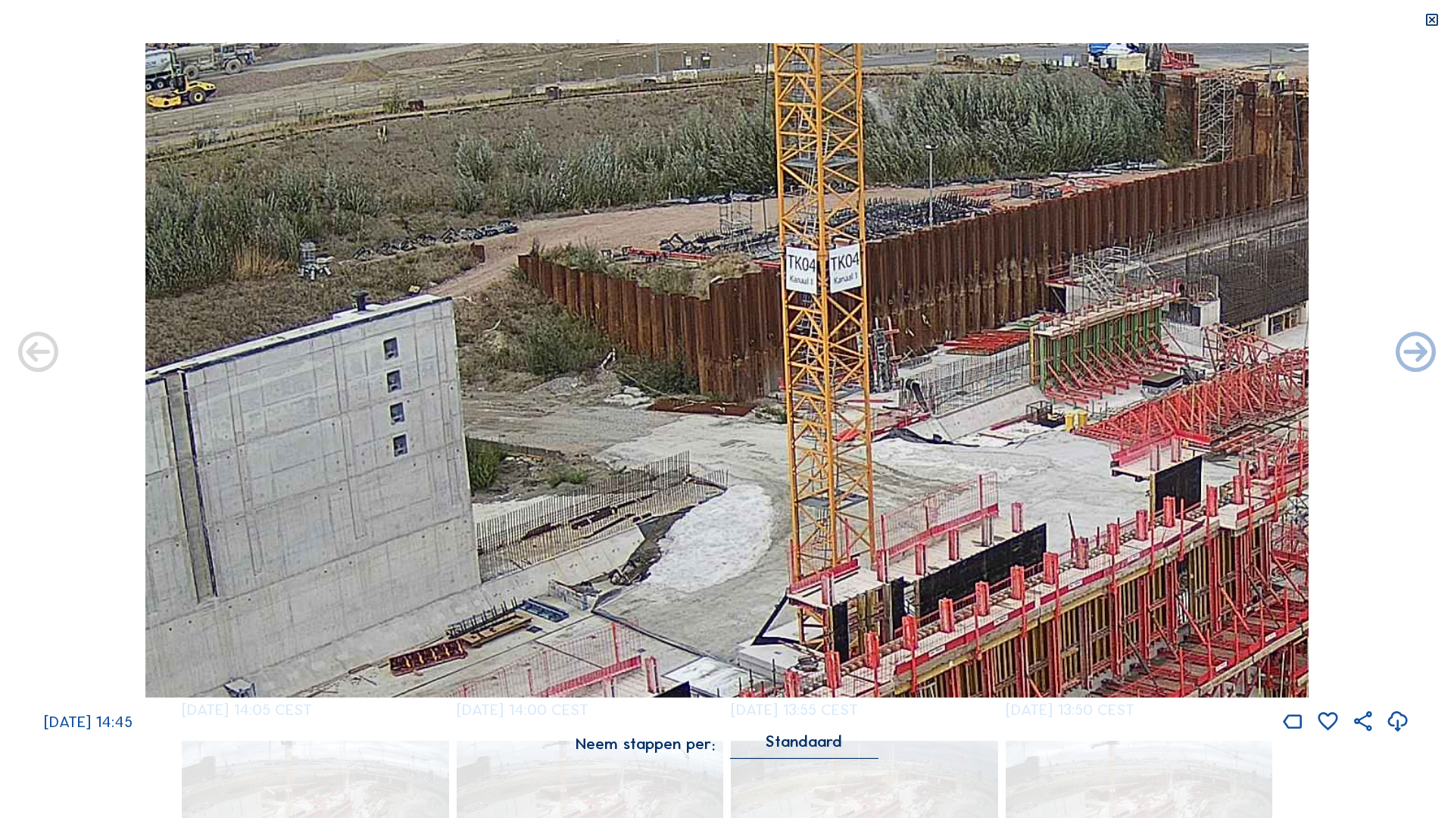
drag, startPoint x: 807, startPoint y: 288, endPoint x: 289, endPoint y: 541, distance: 576.3
click at [290, 344] on img at bounding box center [726, 370] width 1163 height 654
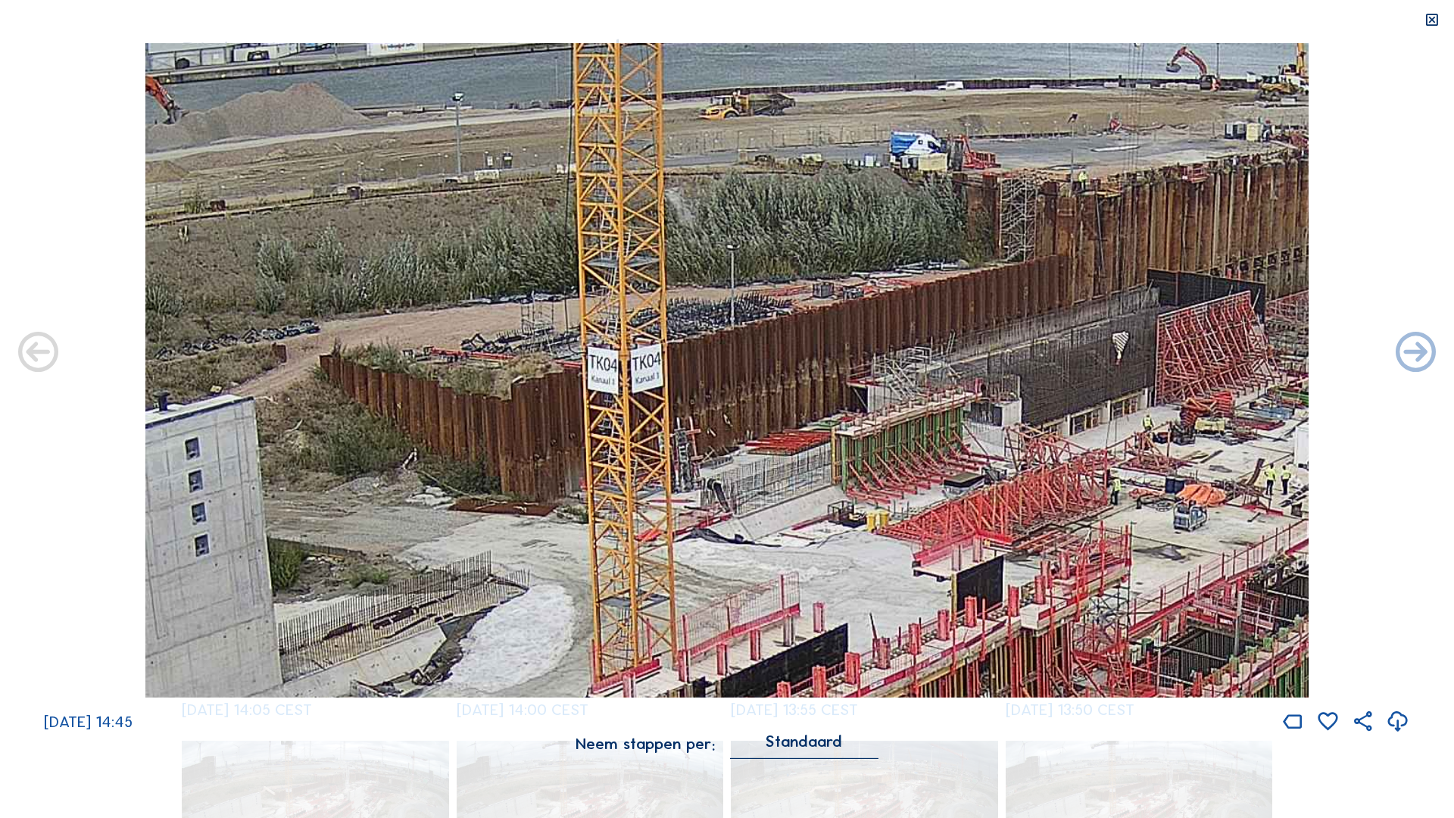
drag, startPoint x: 958, startPoint y: 437, endPoint x: 775, endPoint y: 557, distance: 218.8
click at [720, 344] on img at bounding box center [726, 370] width 1163 height 654
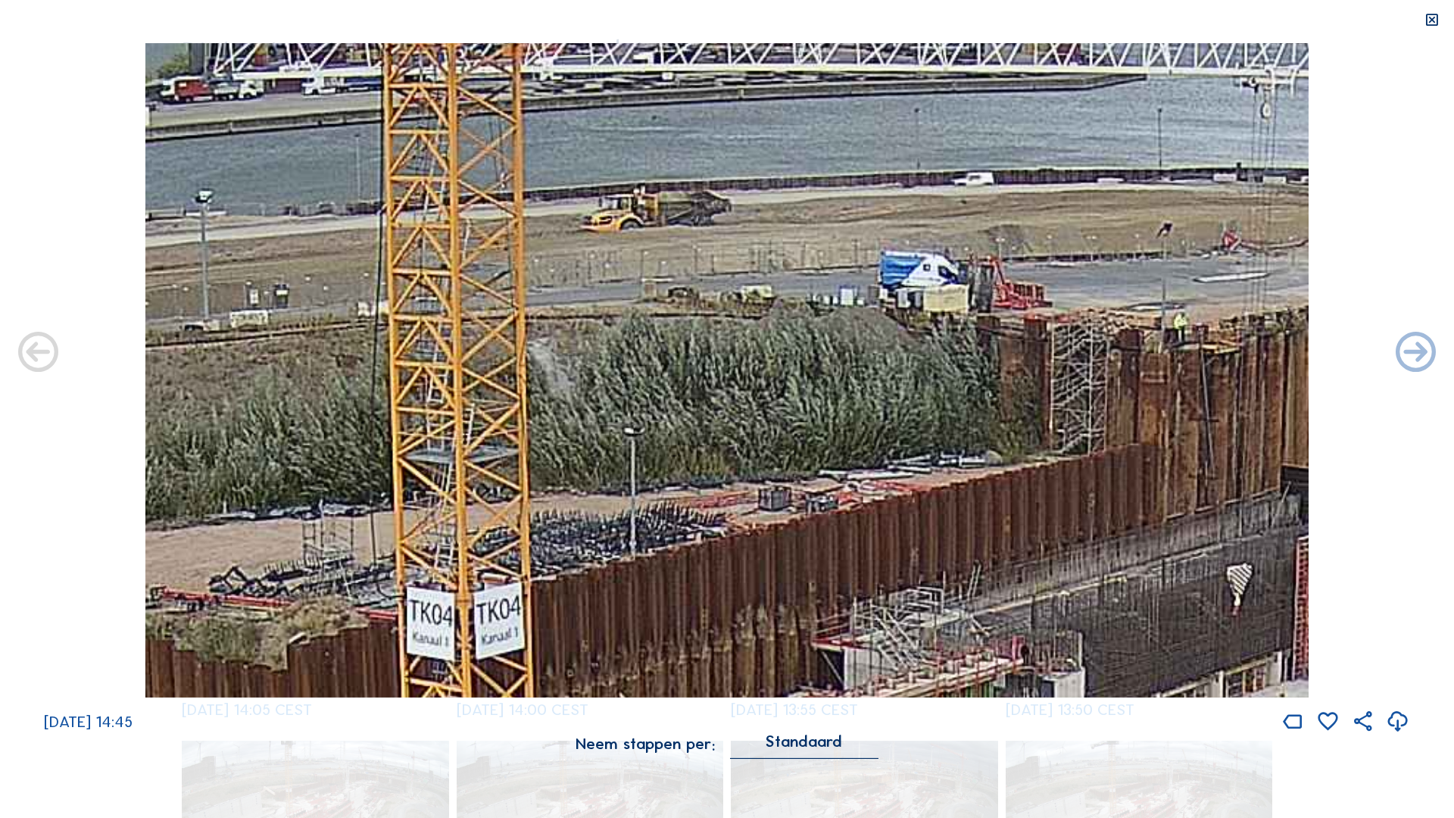
drag, startPoint x: 1065, startPoint y: 282, endPoint x: 942, endPoint y: 479, distance: 231.9
click at [720, 344] on img at bounding box center [726, 370] width 1163 height 654
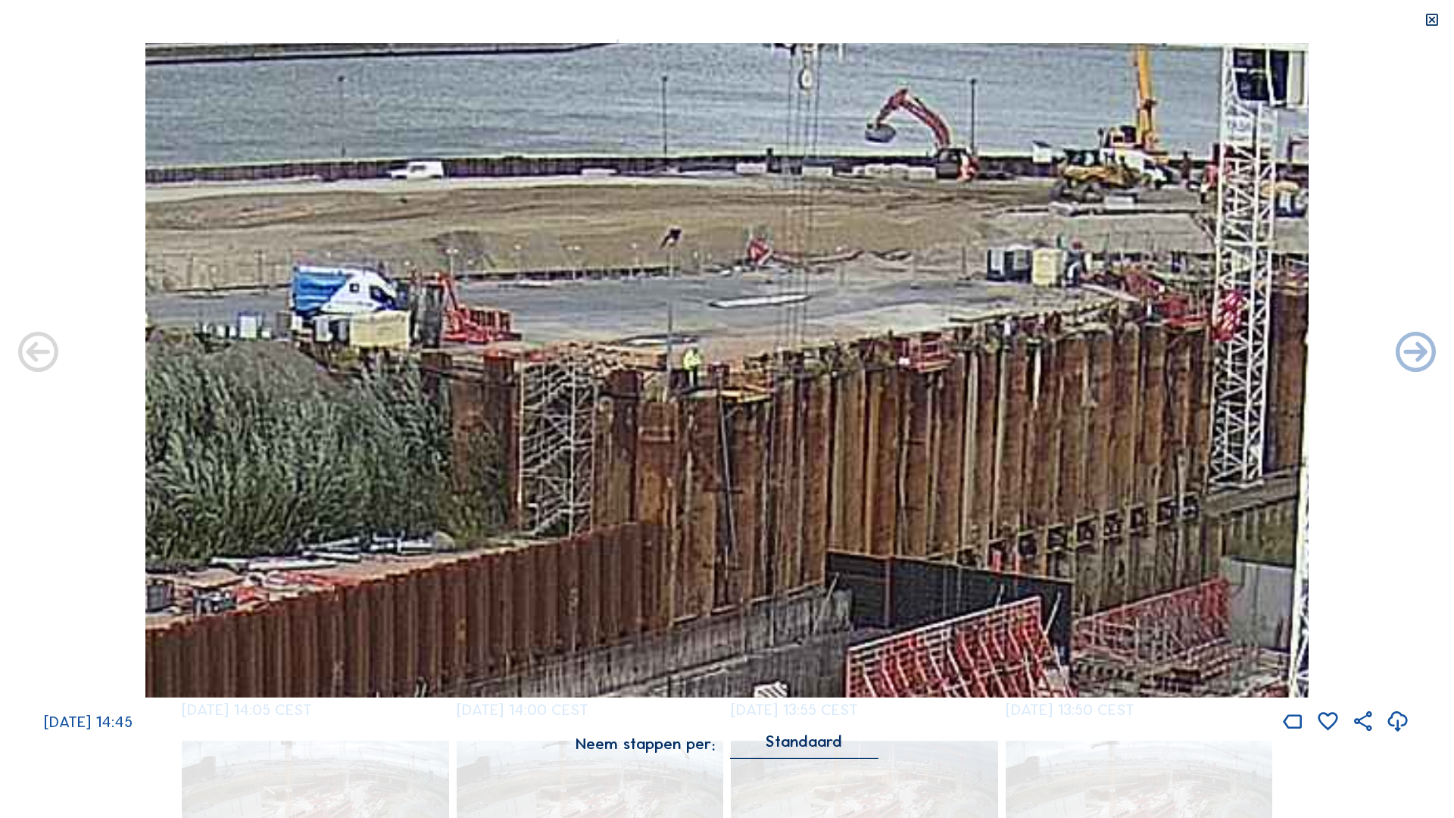
drag, startPoint x: 1012, startPoint y: 298, endPoint x: 482, endPoint y: 331, distance: 531.1
click at [482, 331] on img at bounding box center [726, 370] width 1163 height 654
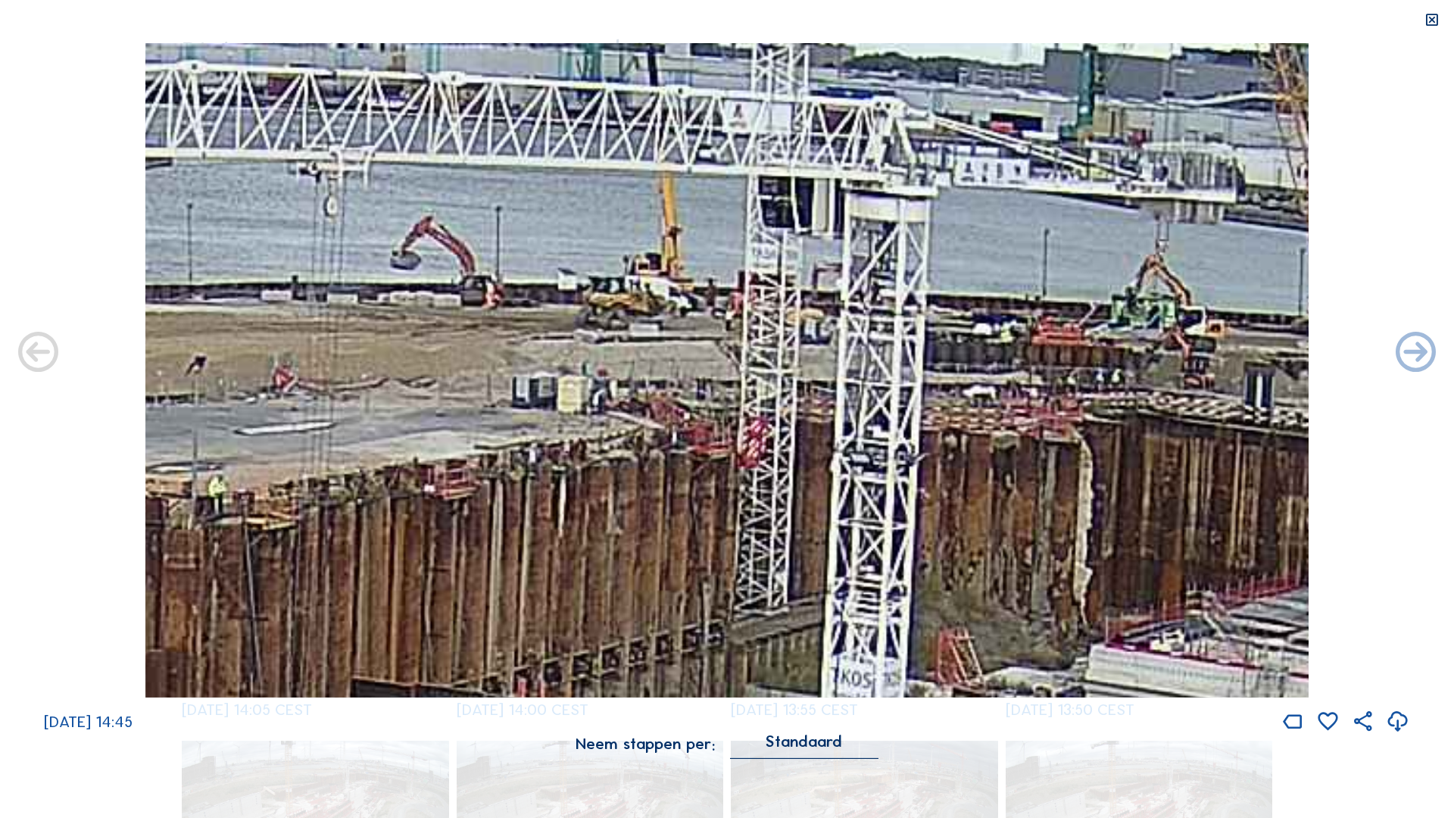
drag, startPoint x: 1071, startPoint y: 275, endPoint x: 596, endPoint y: 402, distance: 491.5
click at [596, 344] on img at bounding box center [726, 370] width 1163 height 654
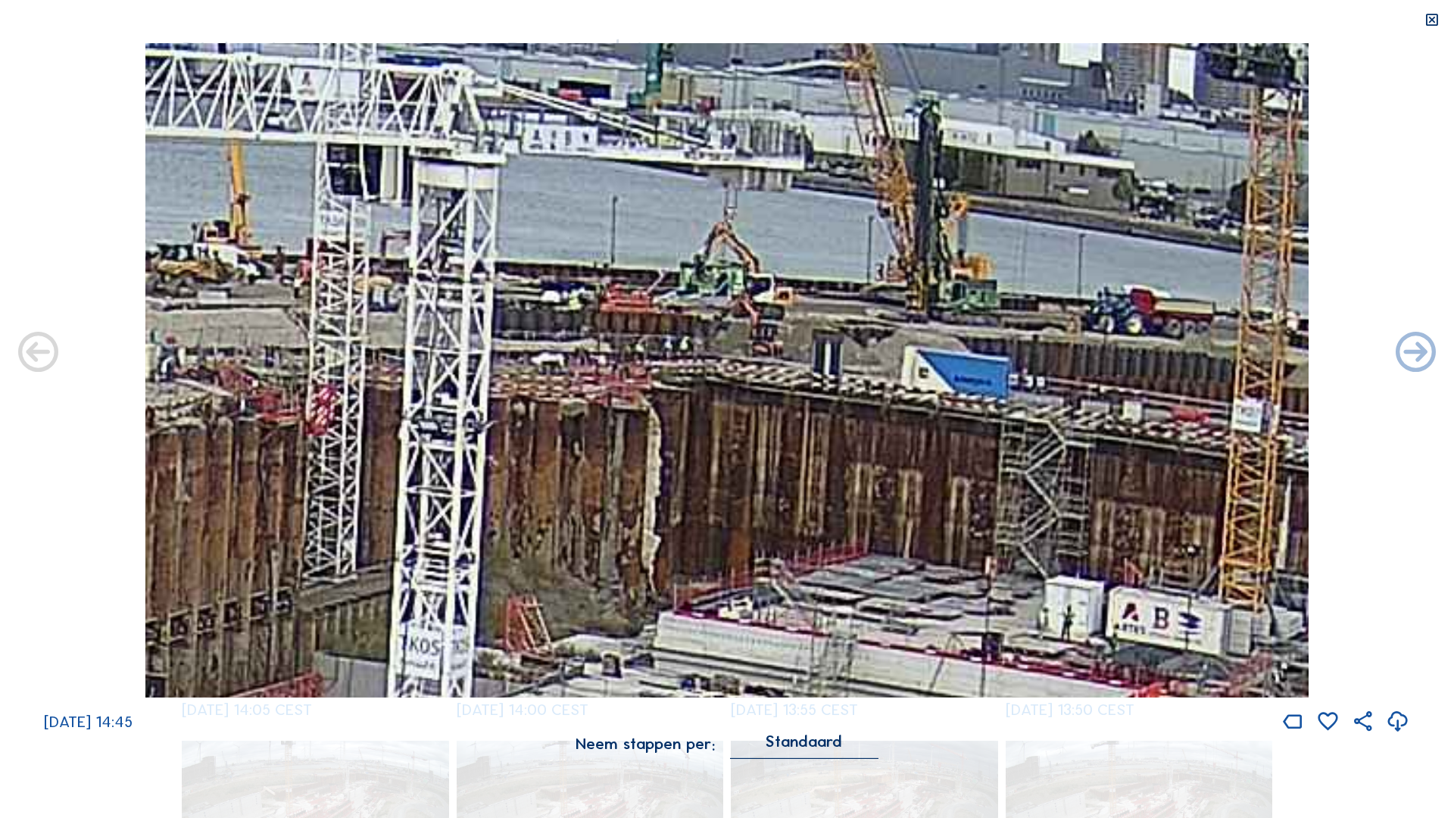
drag, startPoint x: 977, startPoint y: 376, endPoint x: 551, endPoint y: 345, distance: 427.4
click at [551, 344] on img at bounding box center [726, 370] width 1163 height 654
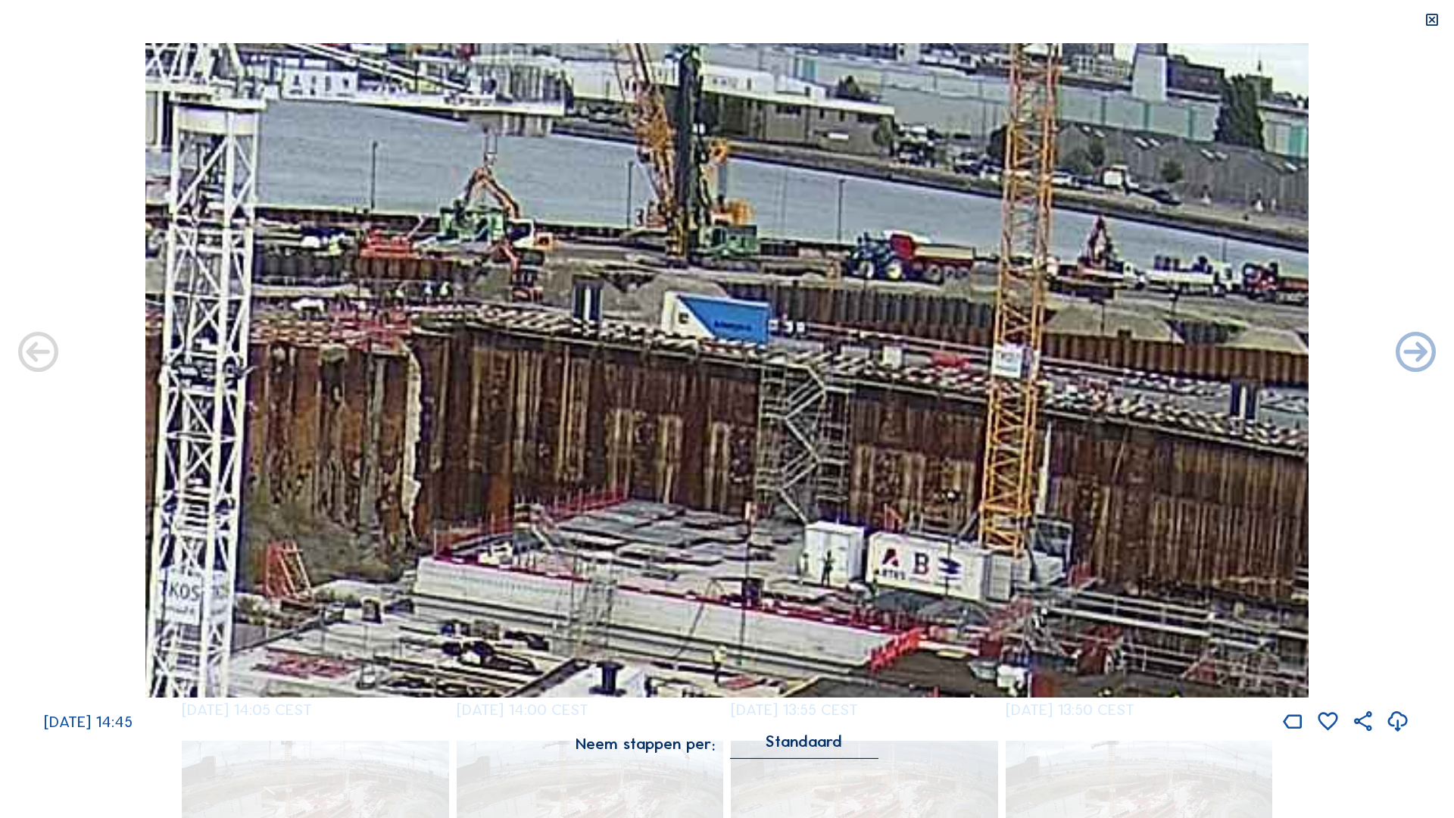
drag, startPoint x: 793, startPoint y: 346, endPoint x: 553, endPoint y: 292, distance: 246.1
click at [553, 292] on img at bounding box center [726, 370] width 1163 height 654
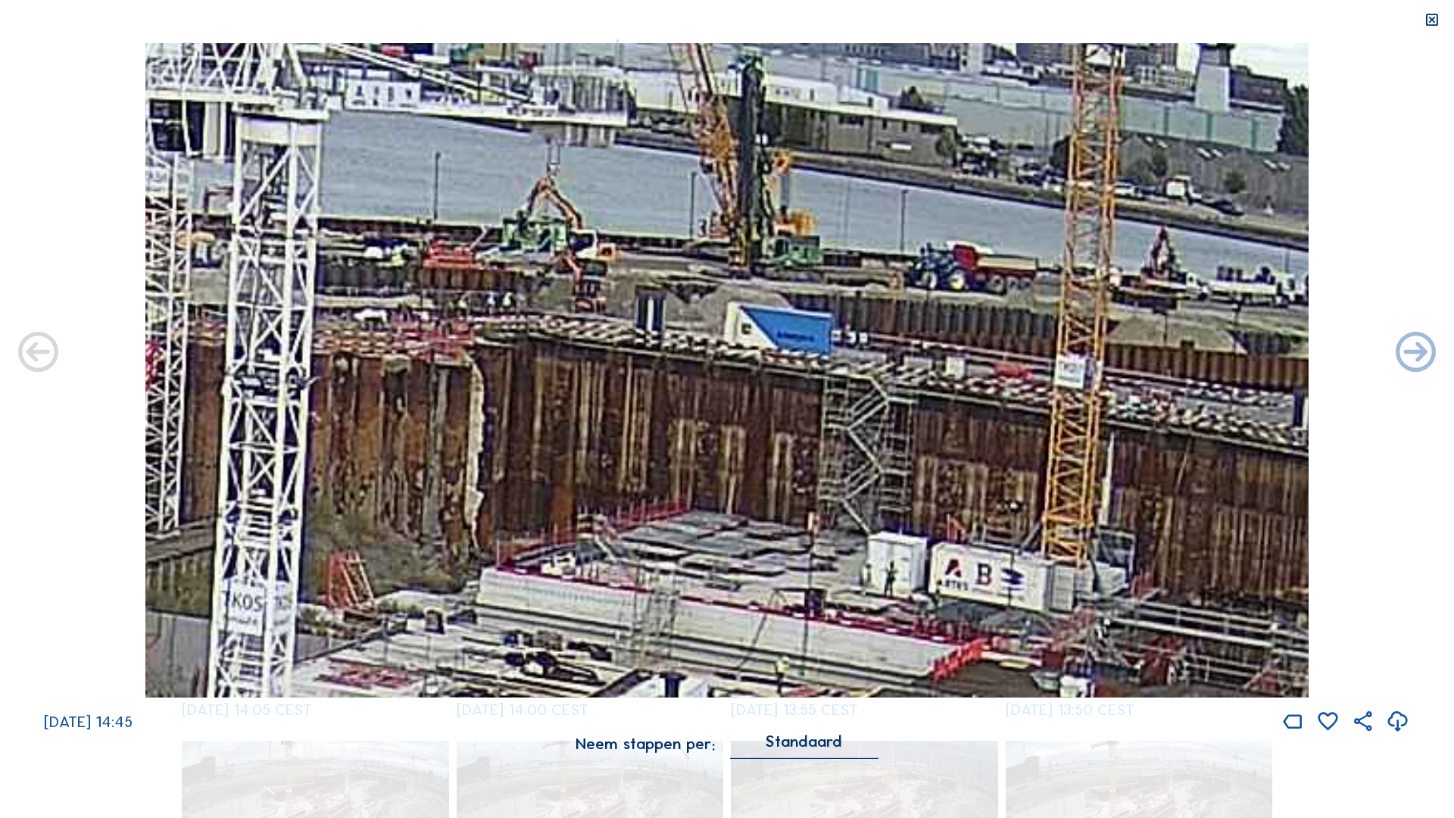
drag, startPoint x: 840, startPoint y: 307, endPoint x: 902, endPoint y: 315, distance: 61.9
click at [720, 315] on img at bounding box center [726, 370] width 1163 height 654
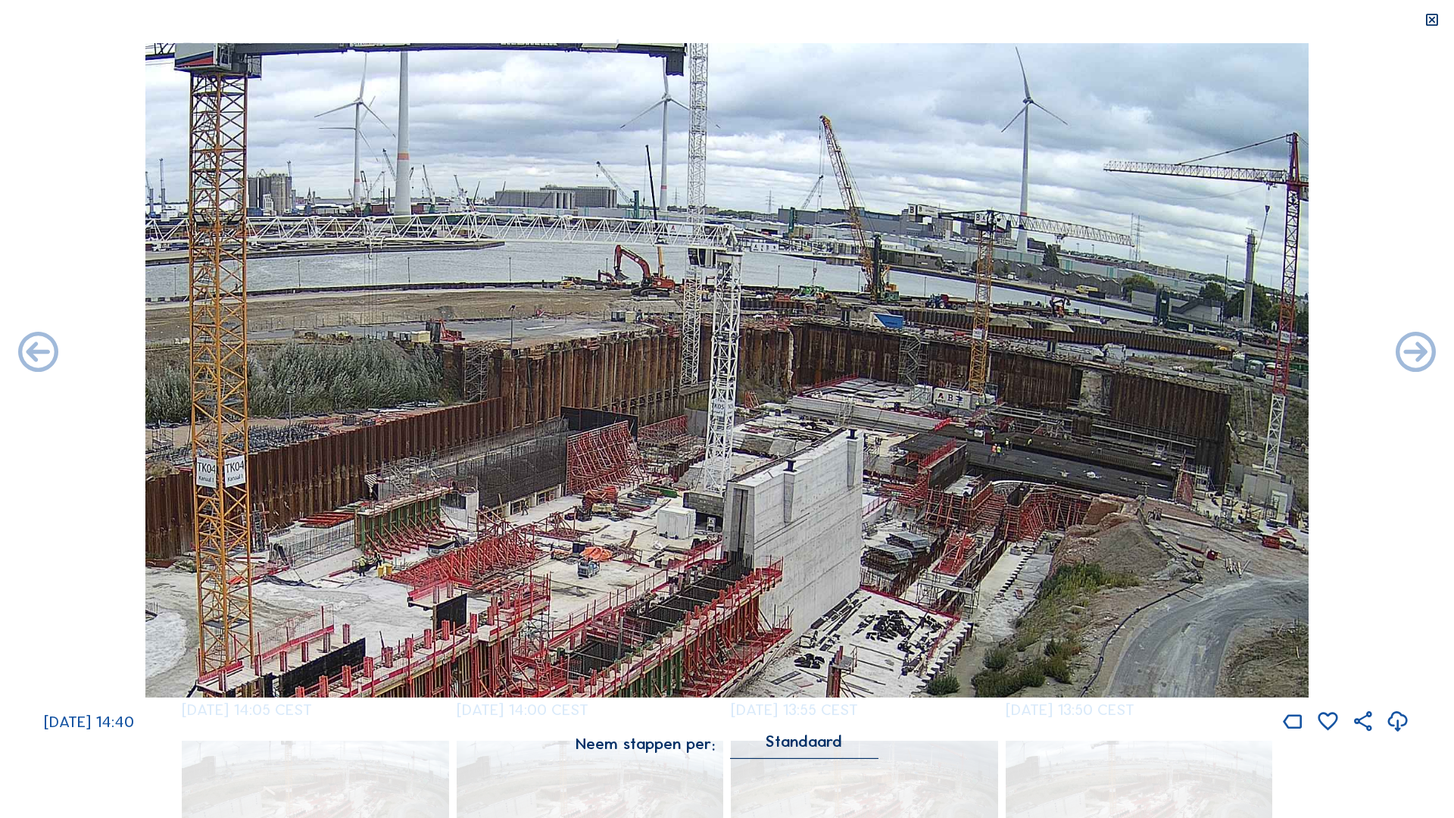
click at [720, 17] on icon at bounding box center [1431, 20] width 16 height 17
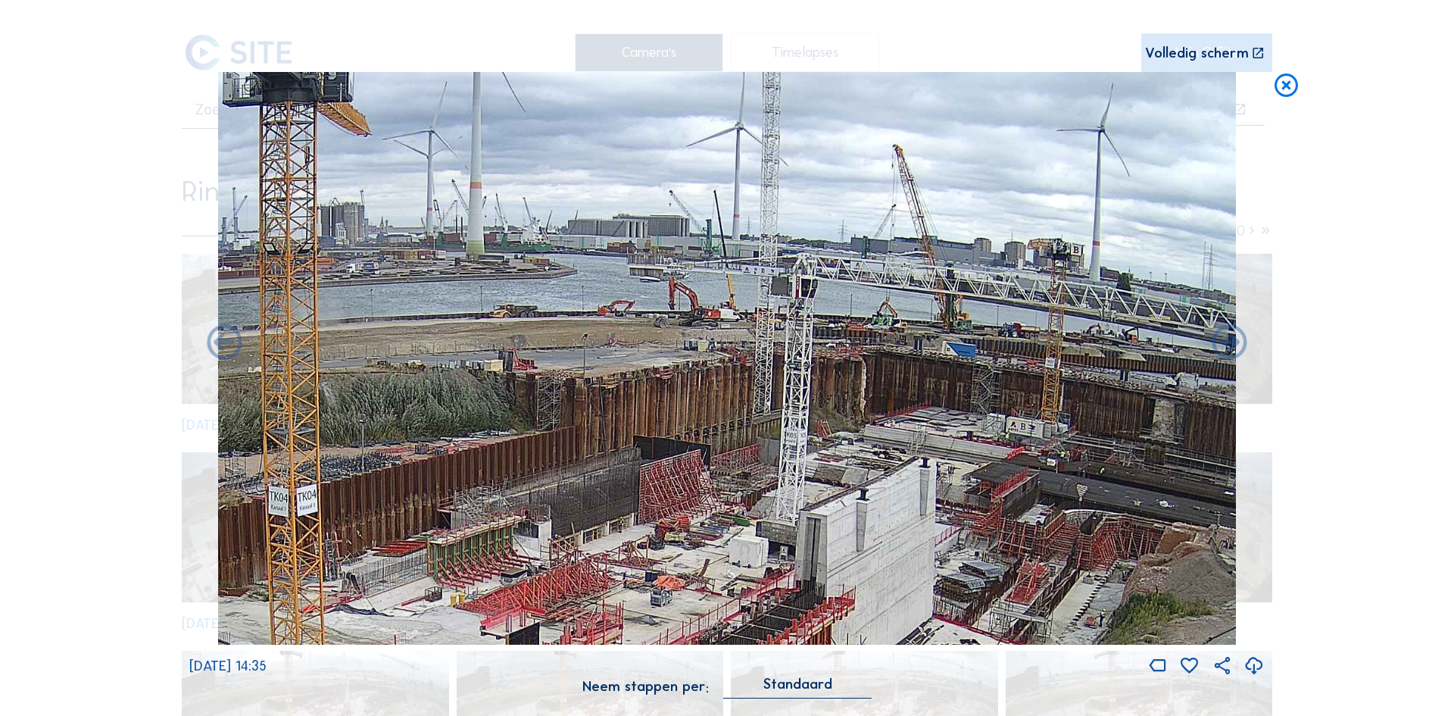
click at [720, 90] on icon at bounding box center [1286, 86] width 28 height 29
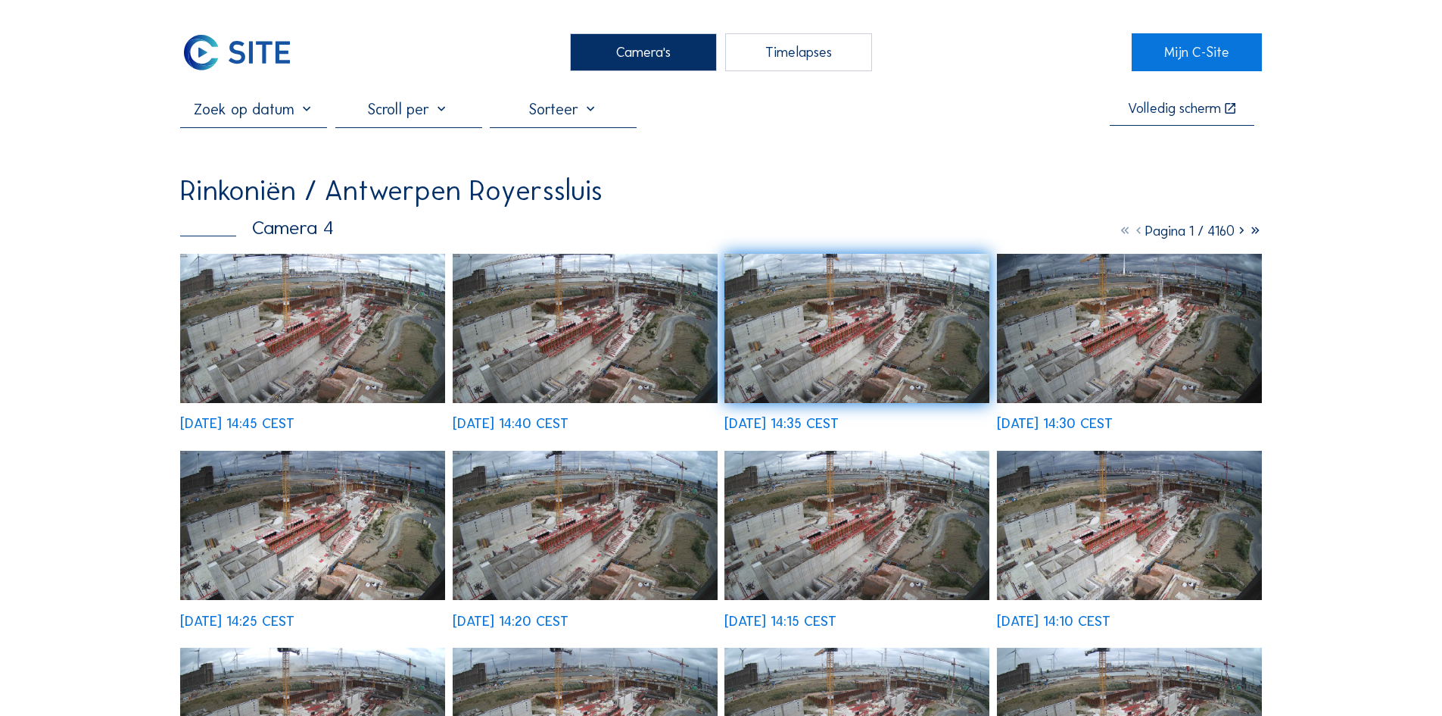
scroll to position [139, 0]
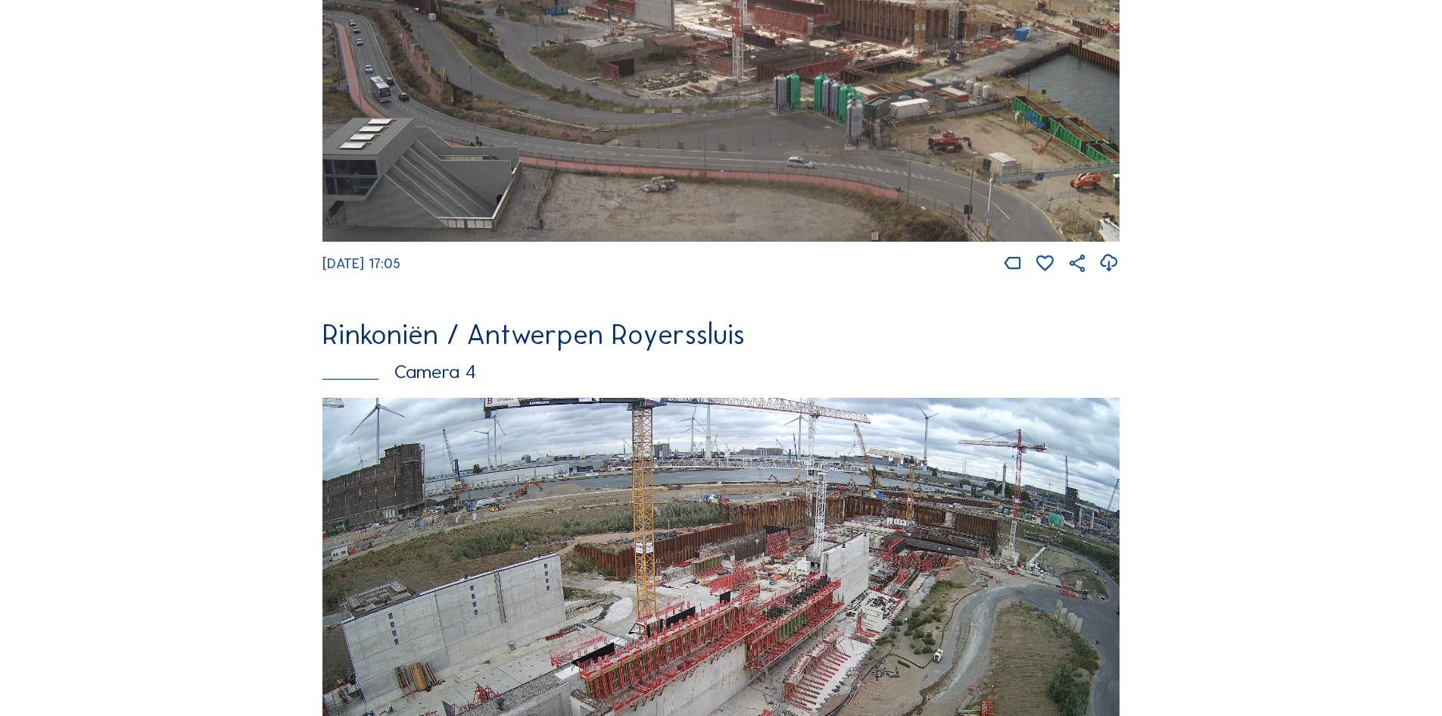
click at [720, 242] on img at bounding box center [721, 17] width 797 height 449
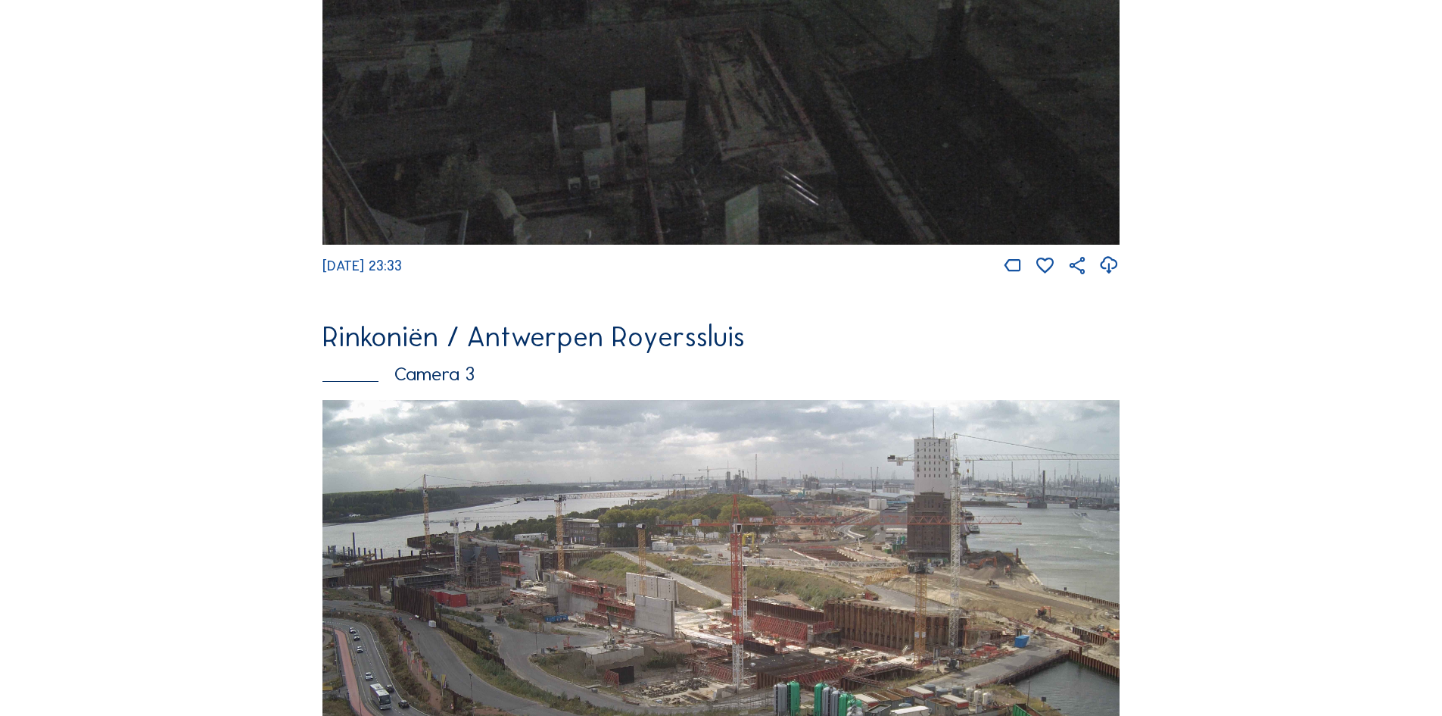
scroll to position [1810, 0]
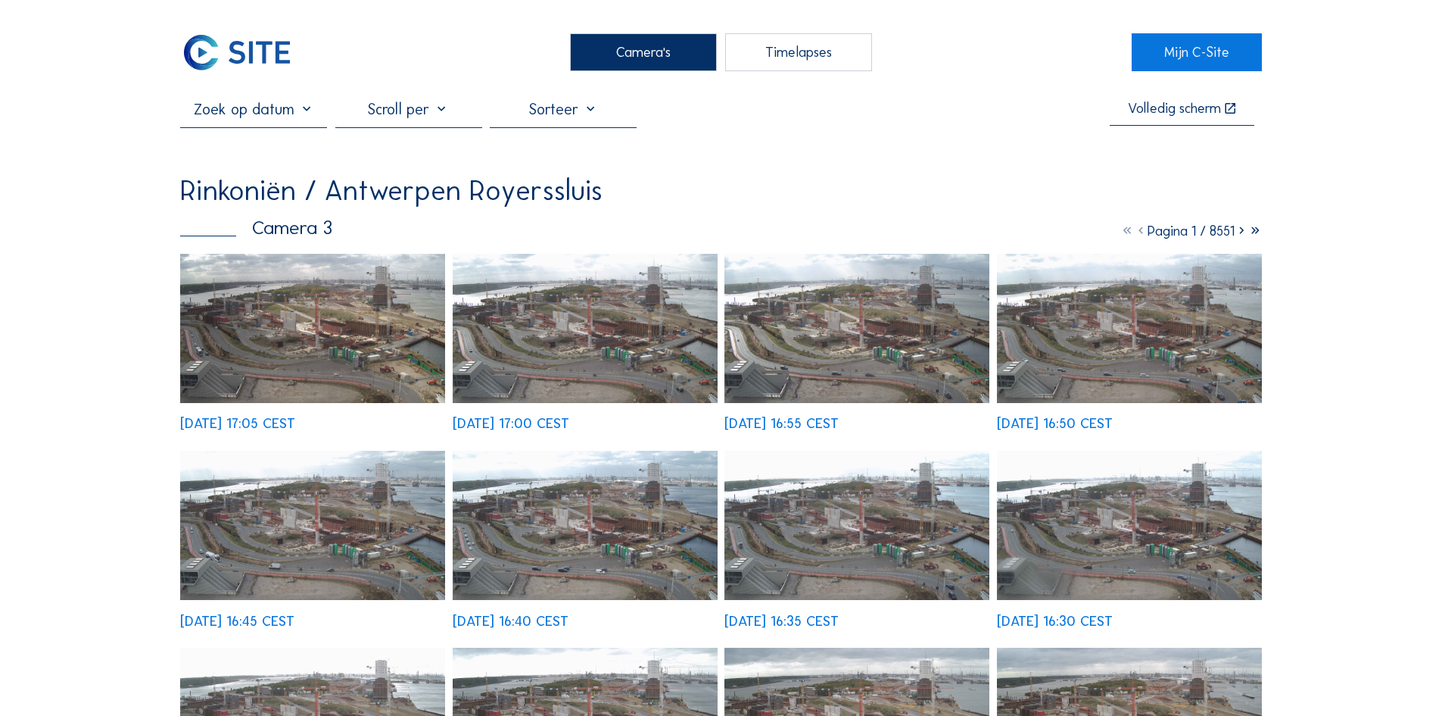
click at [334, 344] on img at bounding box center [312, 328] width 265 height 149
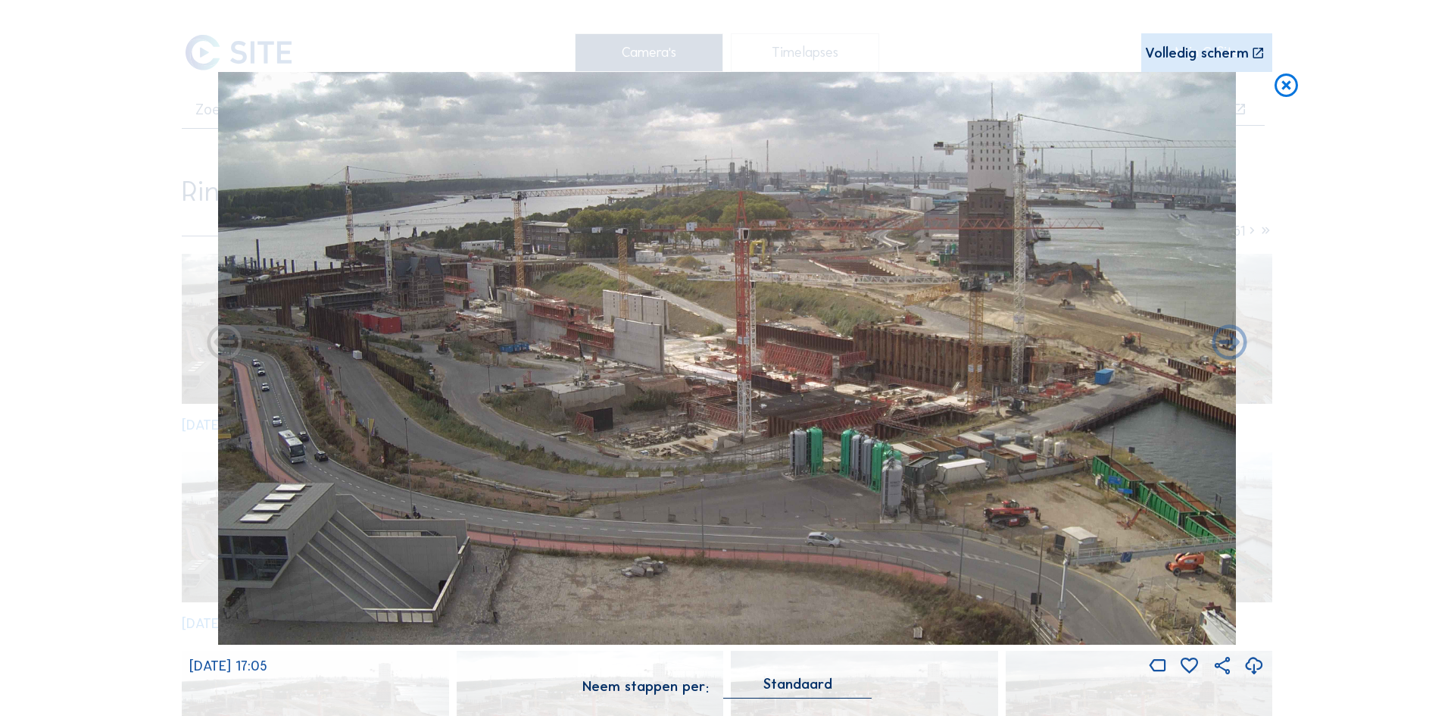
click at [720, 45] on div "Scroll om door de tijd te reizen | Druk op de 'Alt'-knop + scroll om te Zoomen …" at bounding box center [726, 357] width 1075 height 714
click at [720, 56] on icon at bounding box center [1258, 53] width 14 height 14
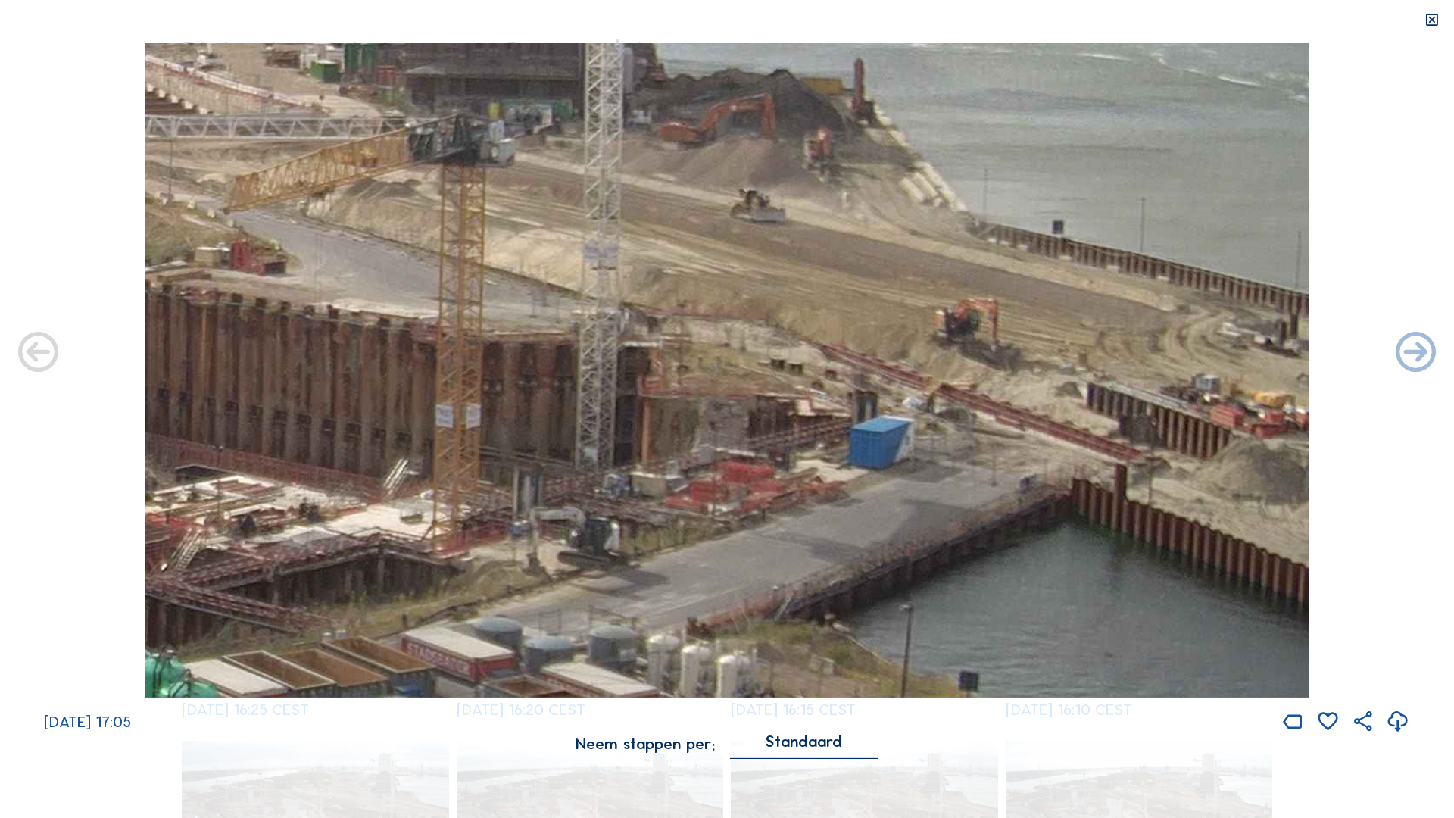
drag, startPoint x: 1039, startPoint y: 515, endPoint x: 423, endPoint y: 521, distance: 615.6
click at [423, 344] on img at bounding box center [726, 370] width 1163 height 654
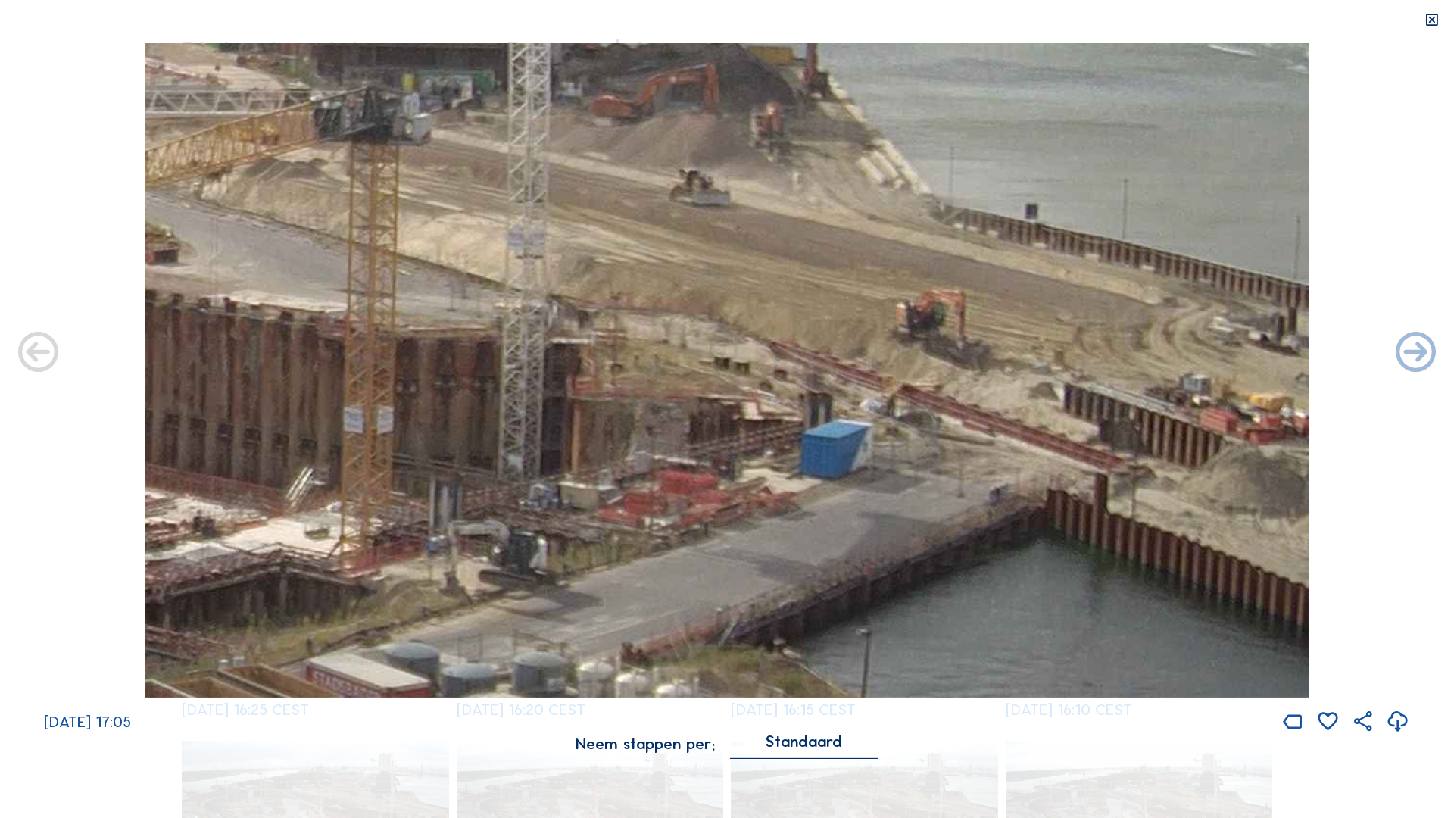
drag, startPoint x: 999, startPoint y: 438, endPoint x: 844, endPoint y: 481, distance: 160.9
click at [720, 344] on img at bounding box center [726, 370] width 1163 height 654
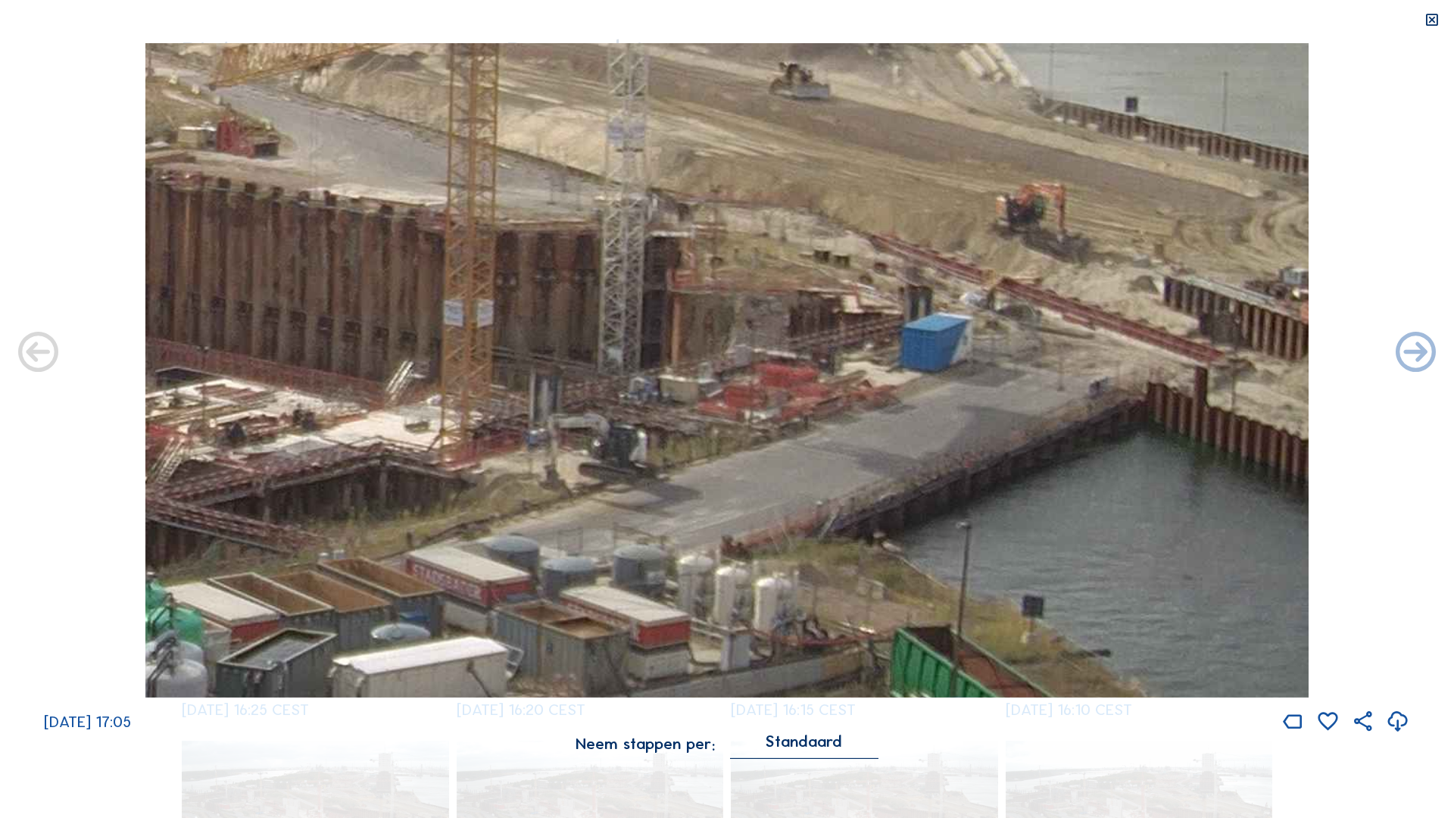
drag, startPoint x: 695, startPoint y: 504, endPoint x: 783, endPoint y: 395, distance: 139.4
click at [720, 344] on img at bounding box center [726, 370] width 1163 height 654
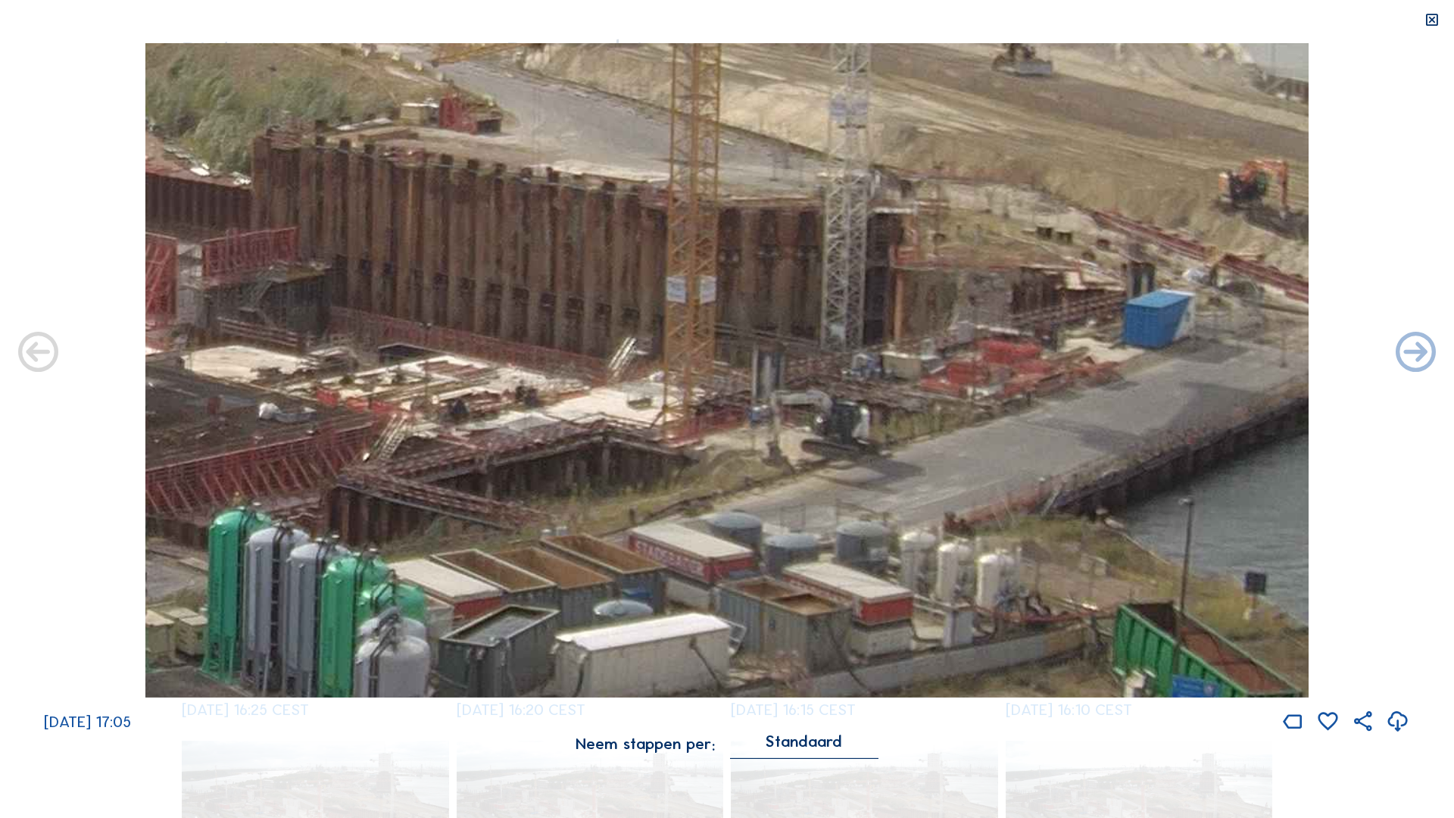
drag, startPoint x: 695, startPoint y: 490, endPoint x: 865, endPoint y: 439, distance: 177.8
click at [720, 344] on img at bounding box center [726, 370] width 1163 height 654
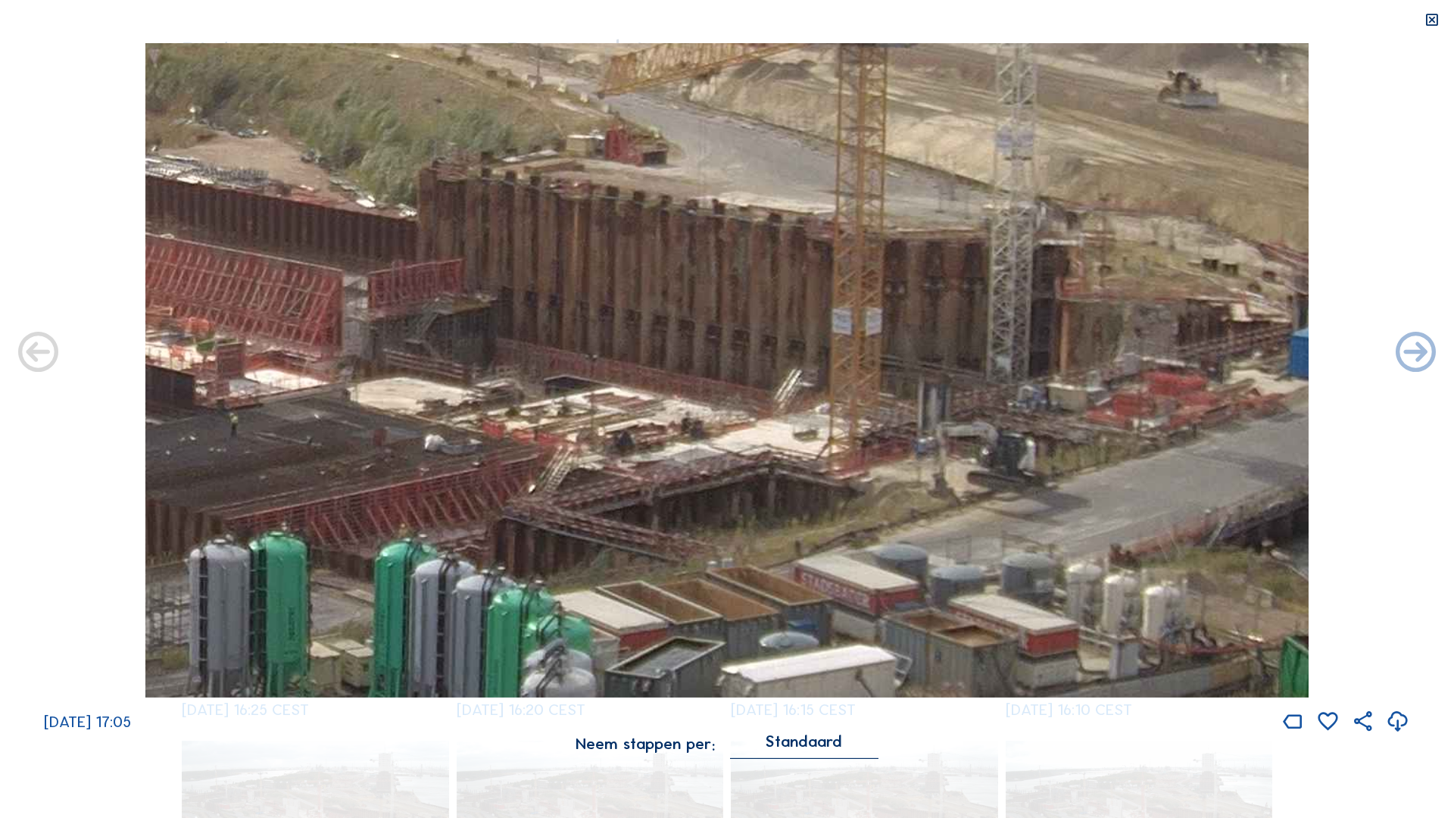
drag, startPoint x: 753, startPoint y: 462, endPoint x: 902, endPoint y: 515, distance: 157.6
click at [720, 344] on img at bounding box center [726, 370] width 1163 height 654
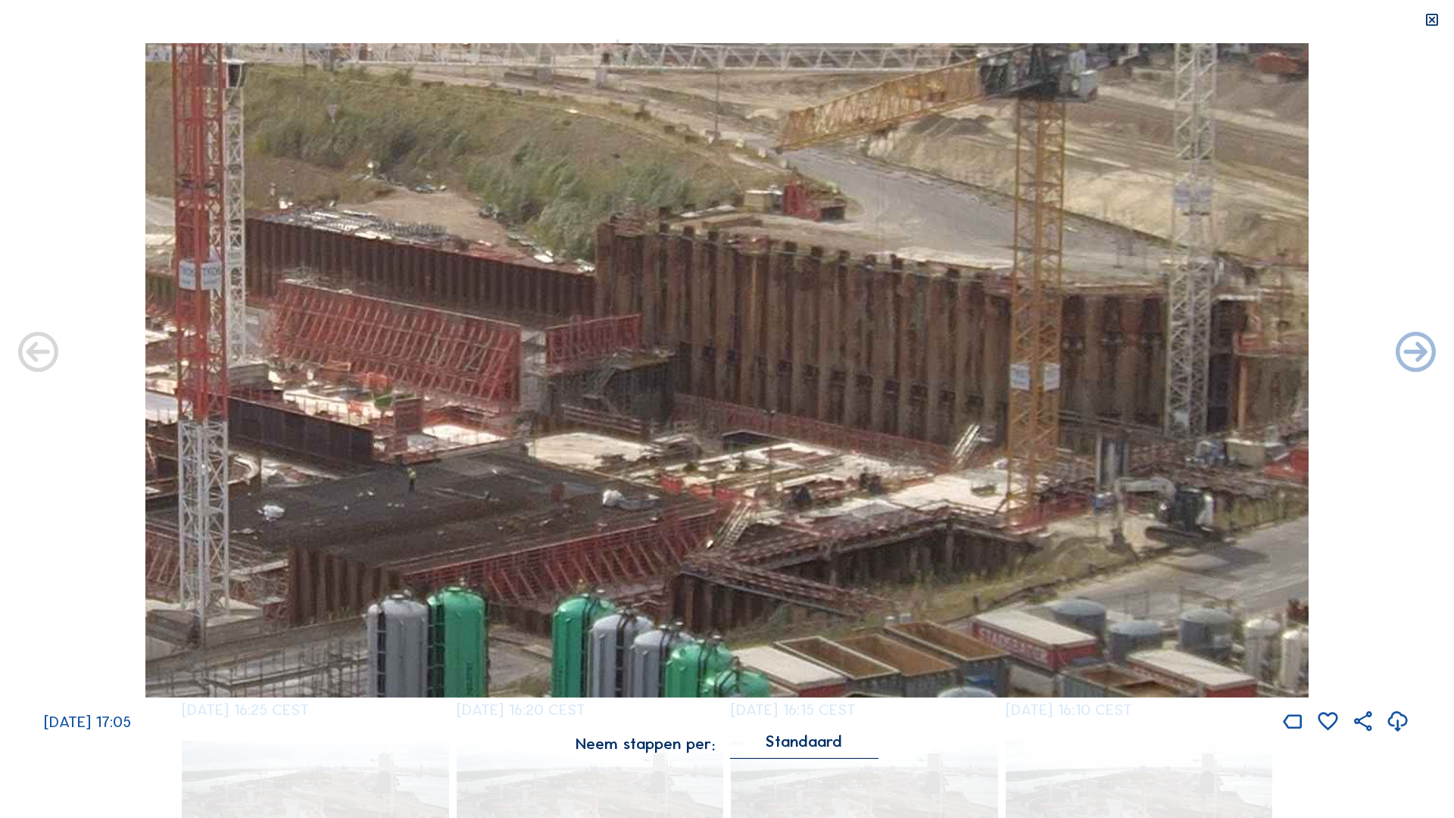
drag, startPoint x: 778, startPoint y: 500, endPoint x: 880, endPoint y: 501, distance: 101.5
click at [720, 344] on img at bounding box center [726, 370] width 1163 height 654
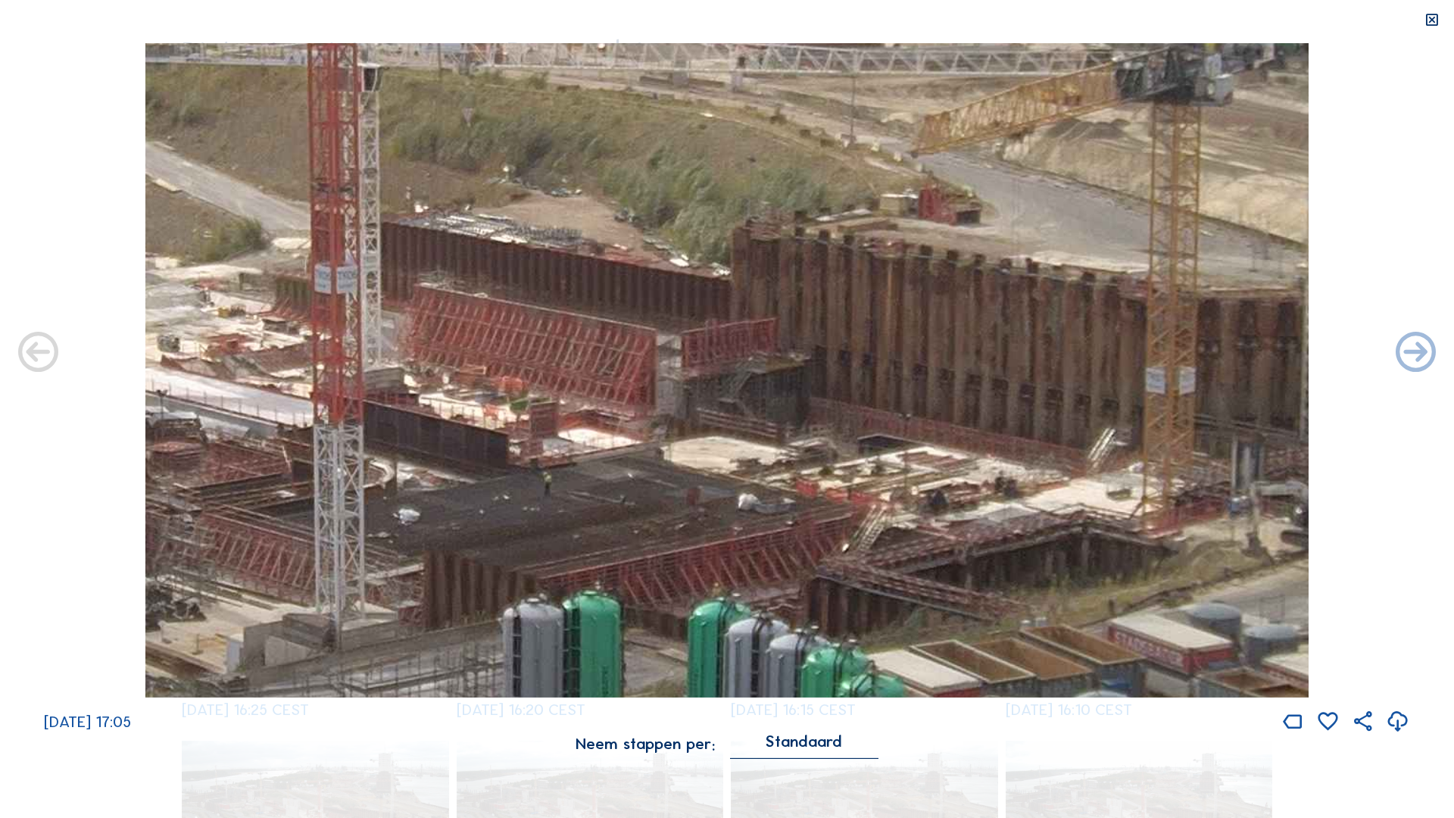
drag, startPoint x: 674, startPoint y: 539, endPoint x: 802, endPoint y: 535, distance: 128.0
click at [720, 344] on img at bounding box center [726, 370] width 1163 height 654
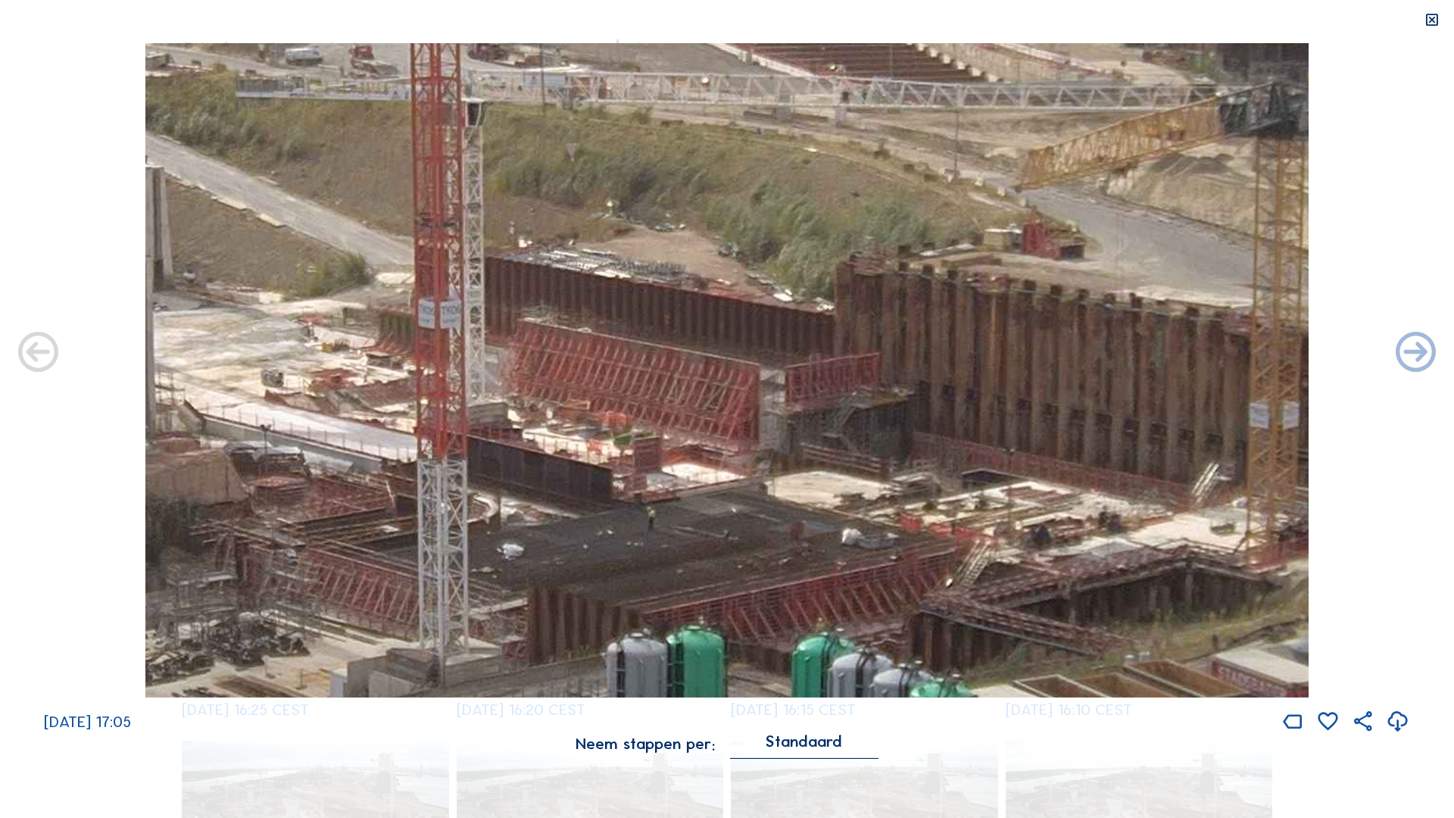
drag, startPoint x: 741, startPoint y: 490, endPoint x: 747, endPoint y: 572, distance: 82.8
click at [720, 344] on img at bounding box center [726, 370] width 1163 height 654
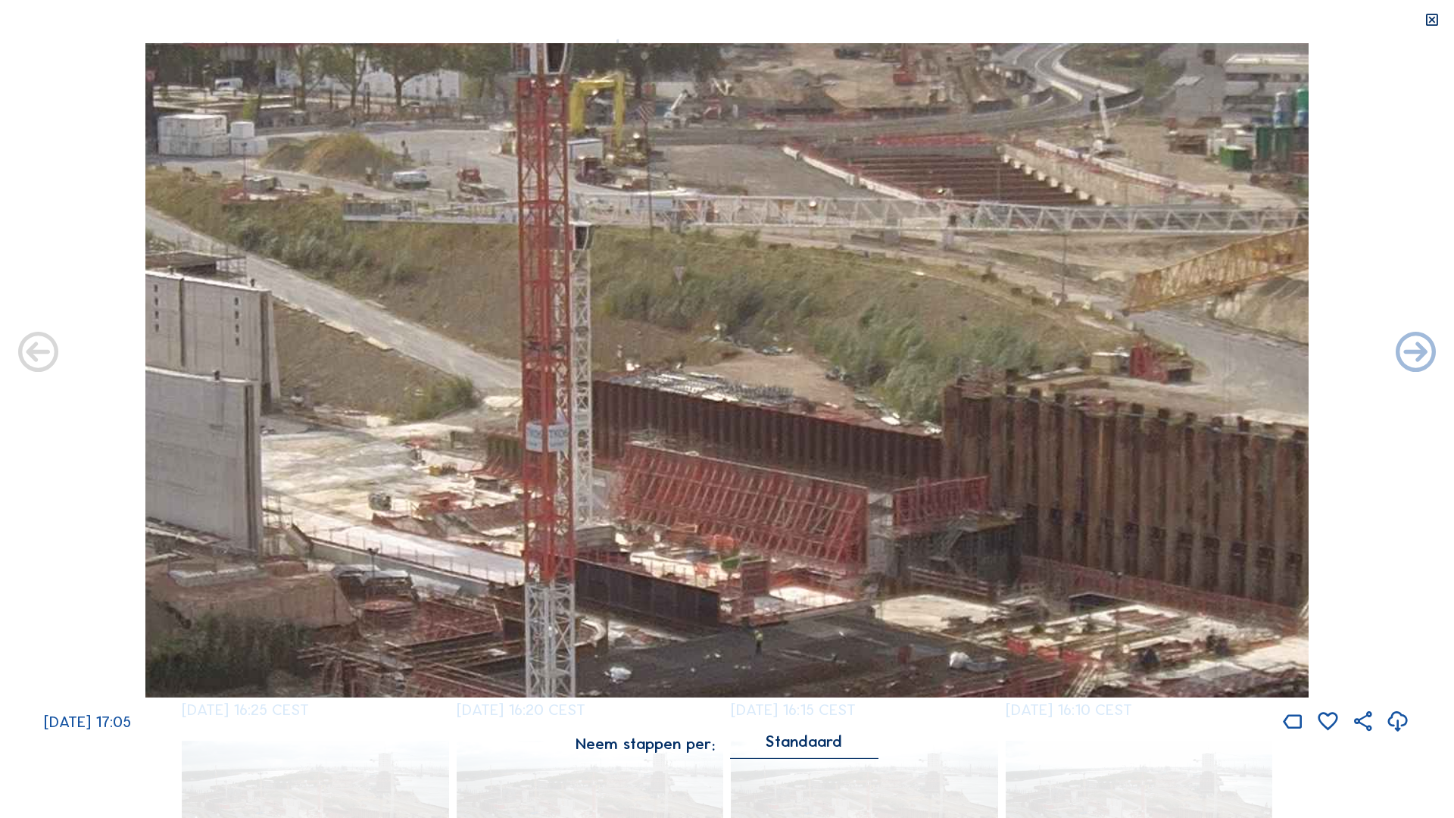
drag, startPoint x: 678, startPoint y: 455, endPoint x: 952, endPoint y: 460, distance: 274.1
click at [720, 344] on img at bounding box center [726, 370] width 1163 height 654
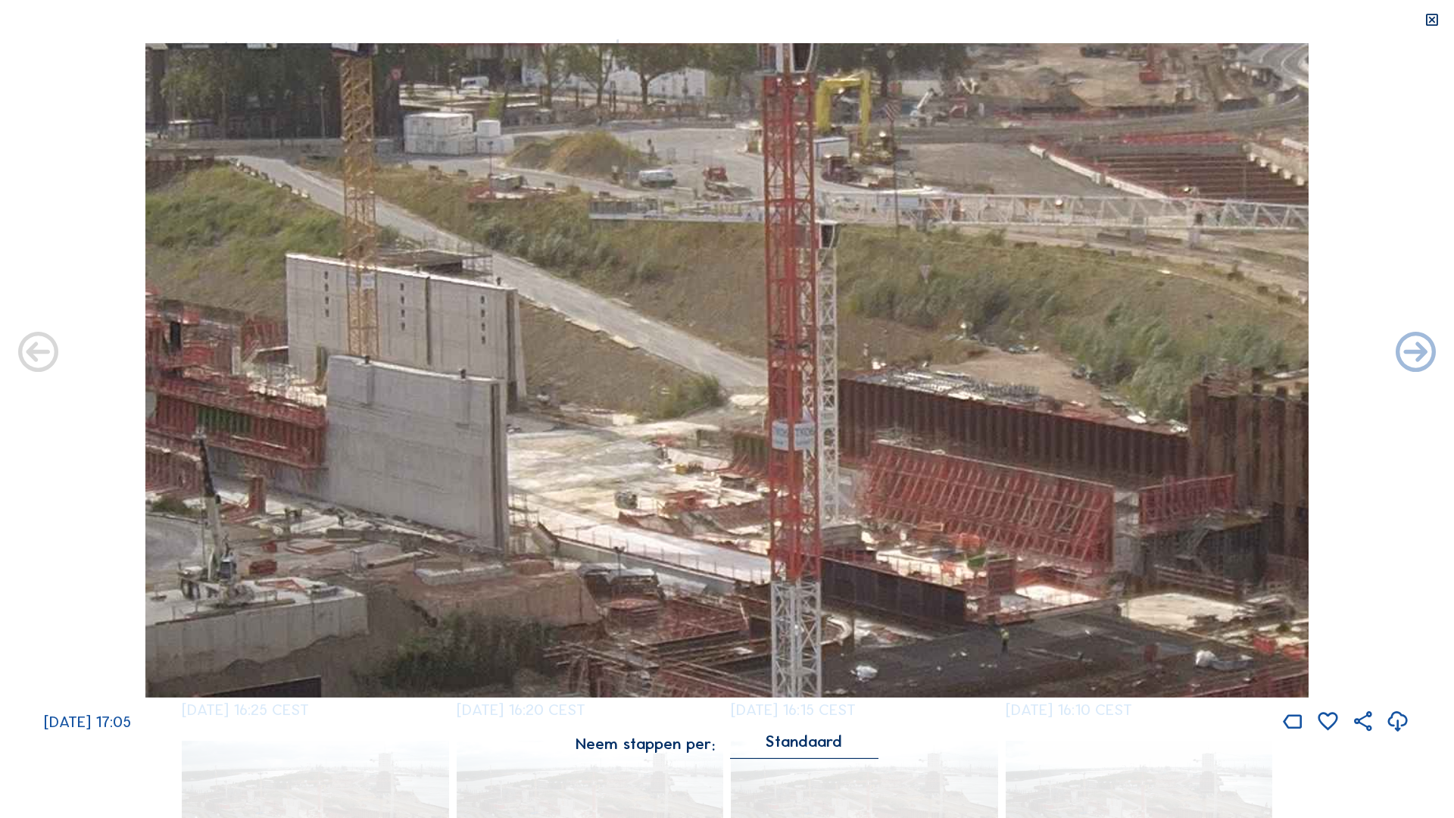
drag, startPoint x: 721, startPoint y: 495, endPoint x: 926, endPoint y: 480, distance: 205.7
click at [720, 344] on img at bounding box center [726, 370] width 1163 height 654
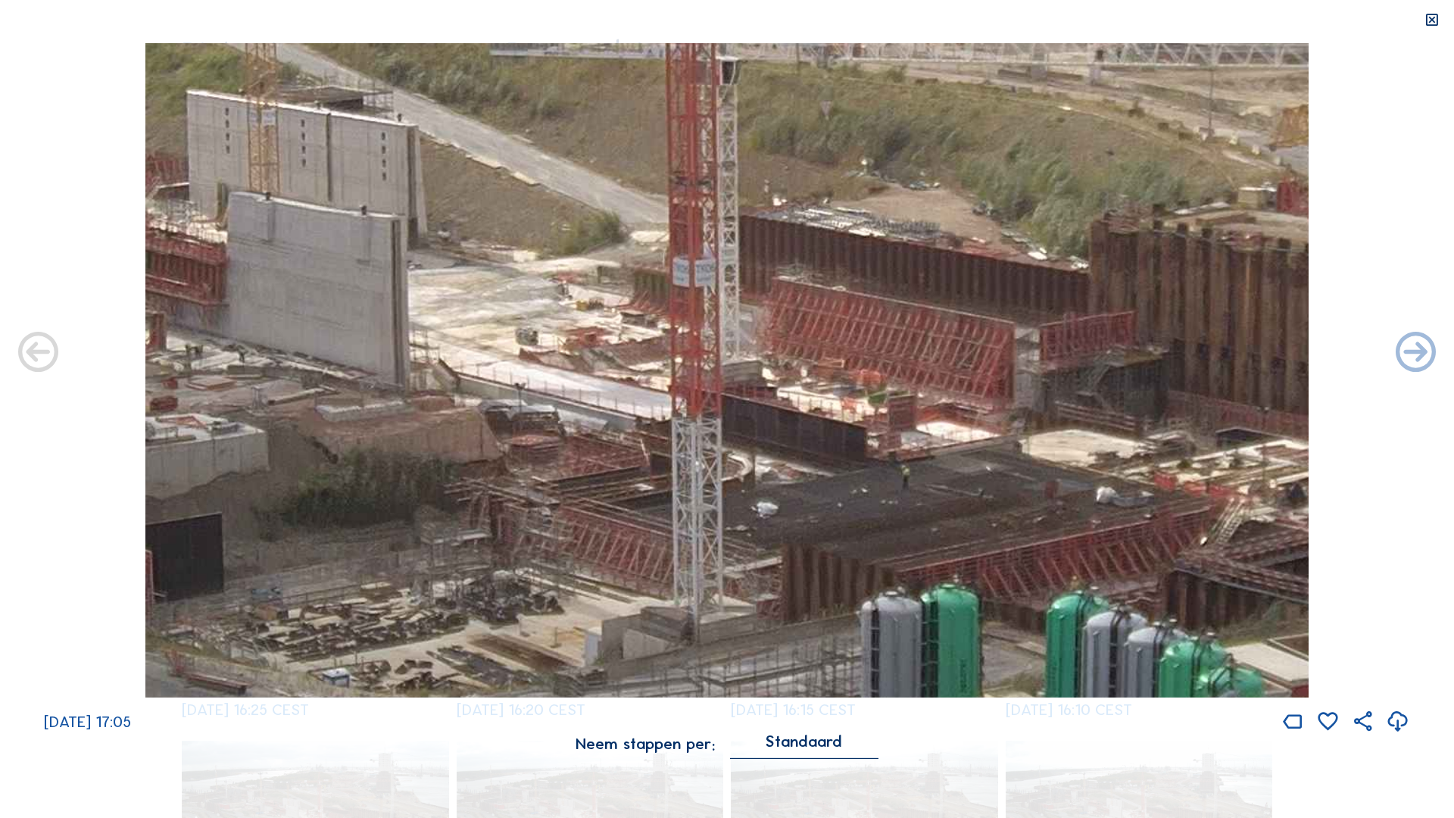
drag, startPoint x: 912, startPoint y: 497, endPoint x: 641, endPoint y: 345, distance: 309.8
click at [641, 344] on img at bounding box center [726, 370] width 1163 height 654
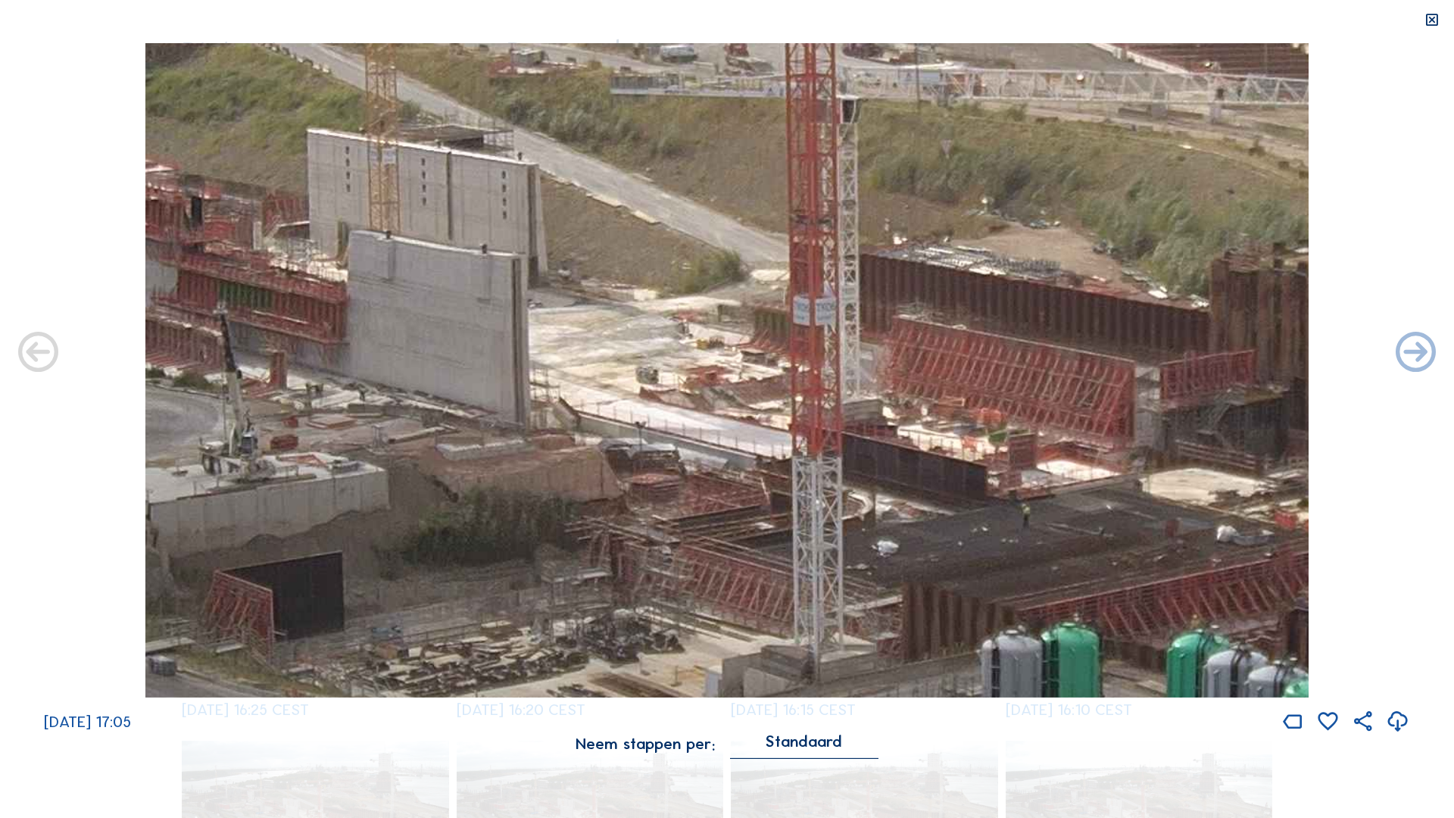
drag, startPoint x: 654, startPoint y: 422, endPoint x: 780, endPoint y: 449, distance: 128.6
click at [720, 344] on img at bounding box center [726, 370] width 1163 height 654
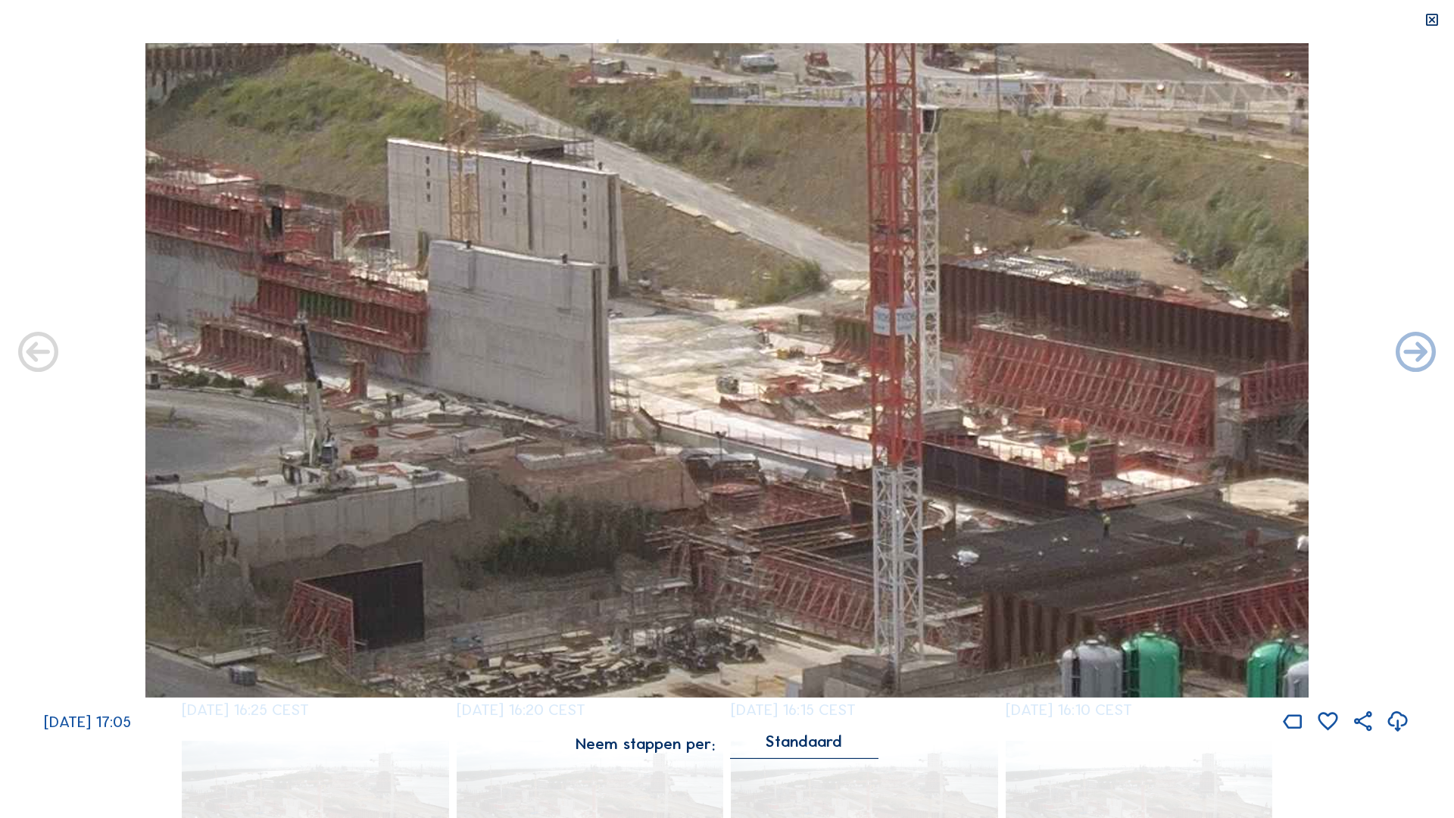
drag, startPoint x: 688, startPoint y: 496, endPoint x: 869, endPoint y: 476, distance: 182.8
click at [720, 344] on img at bounding box center [726, 370] width 1163 height 654
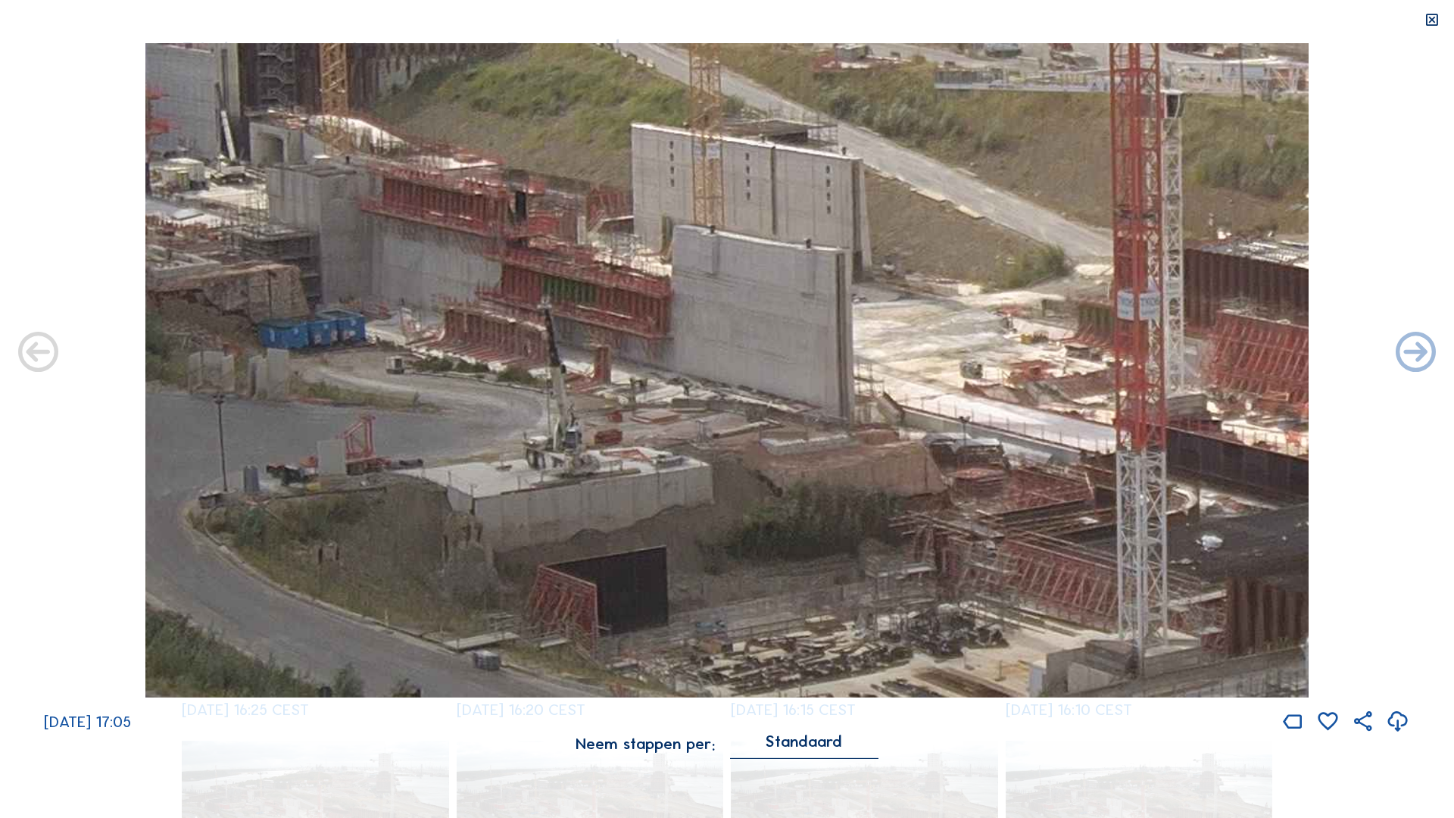
click at [720, 344] on img at bounding box center [726, 370] width 1163 height 654
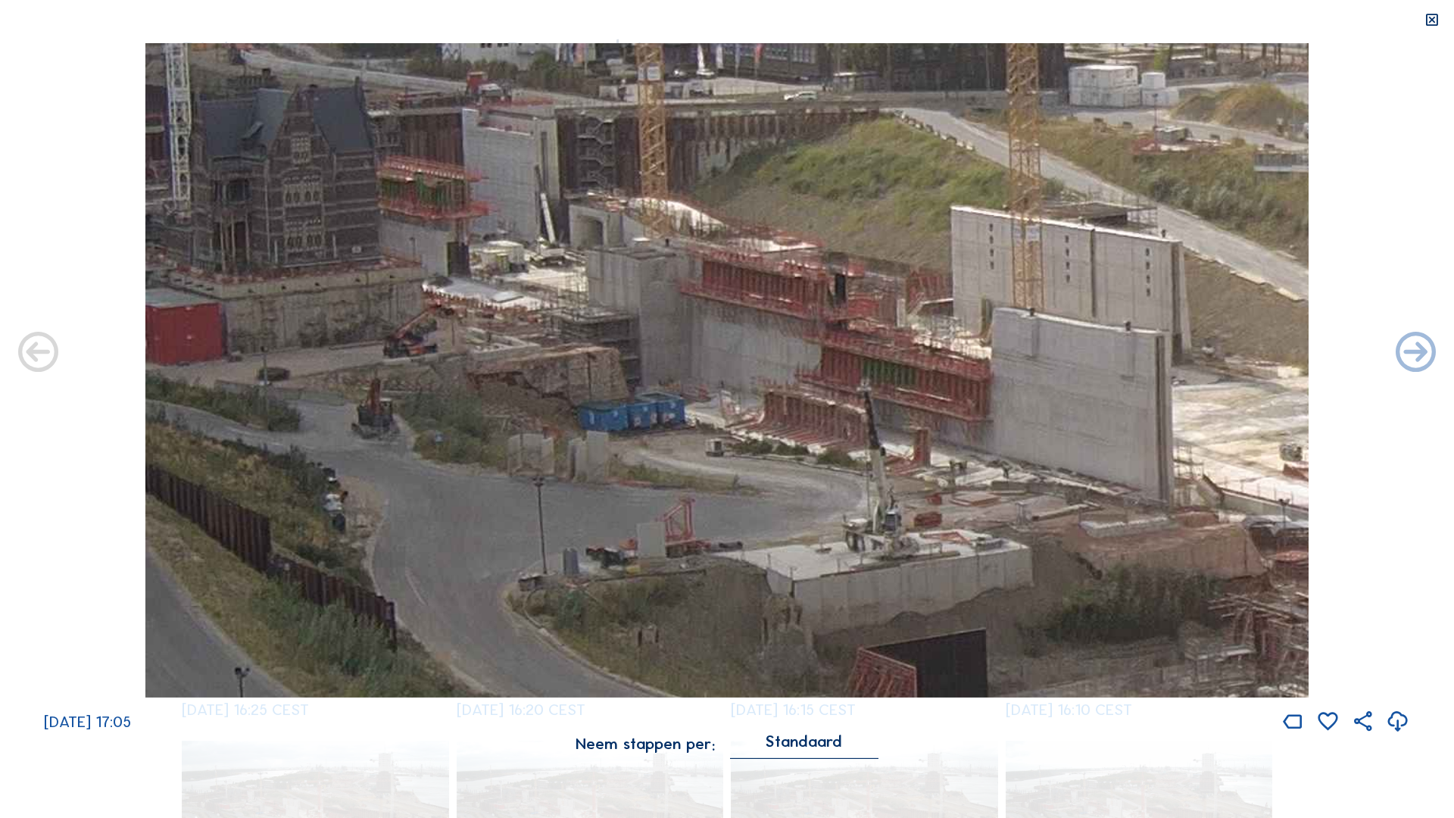
drag, startPoint x: 286, startPoint y: 361, endPoint x: 507, endPoint y: 411, distance: 226.7
click at [507, 344] on img at bounding box center [726, 370] width 1163 height 654
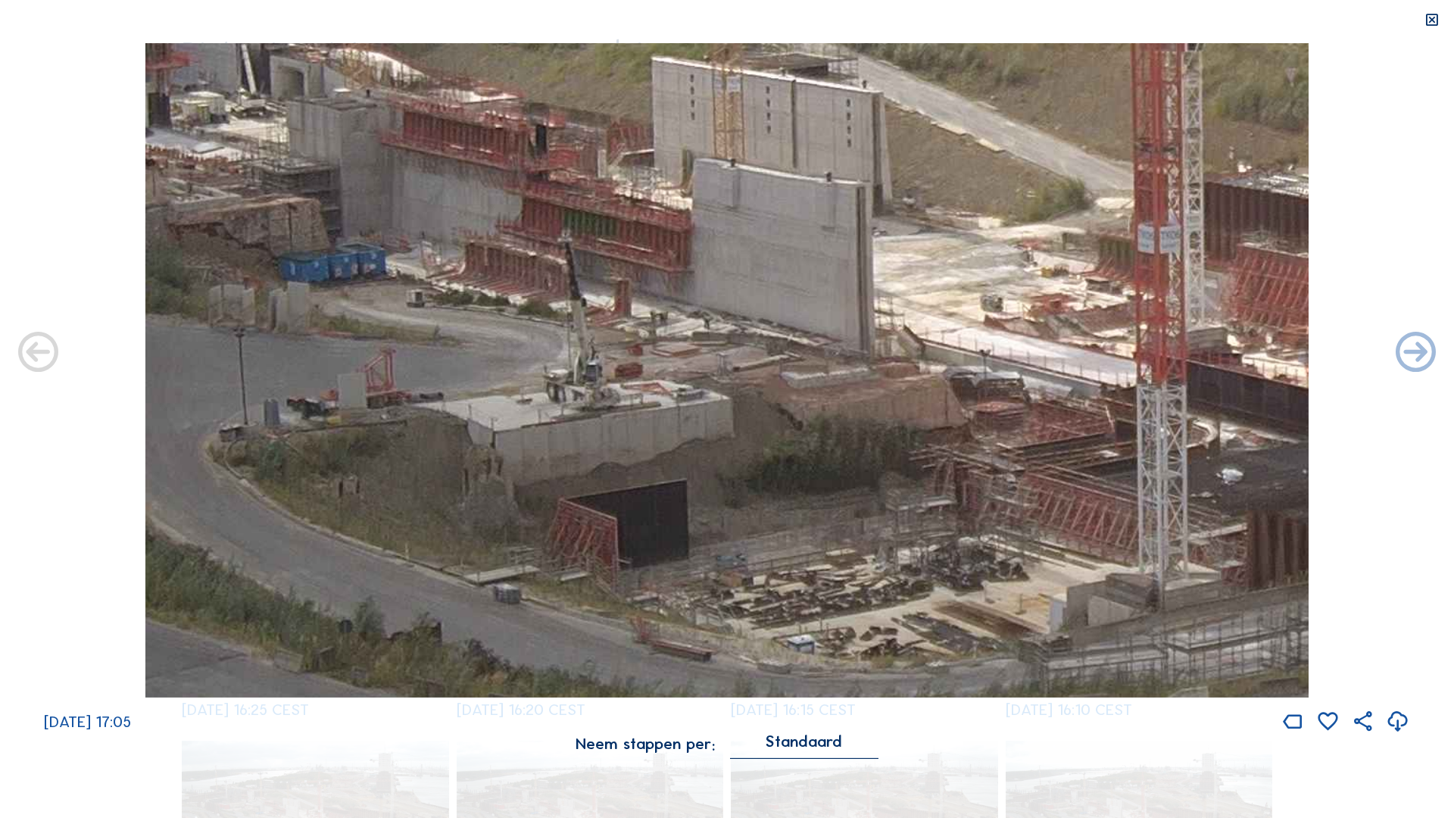
drag, startPoint x: 802, startPoint y: 560, endPoint x: 588, endPoint y: 437, distance: 246.6
click at [588, 344] on img at bounding box center [726, 370] width 1163 height 654
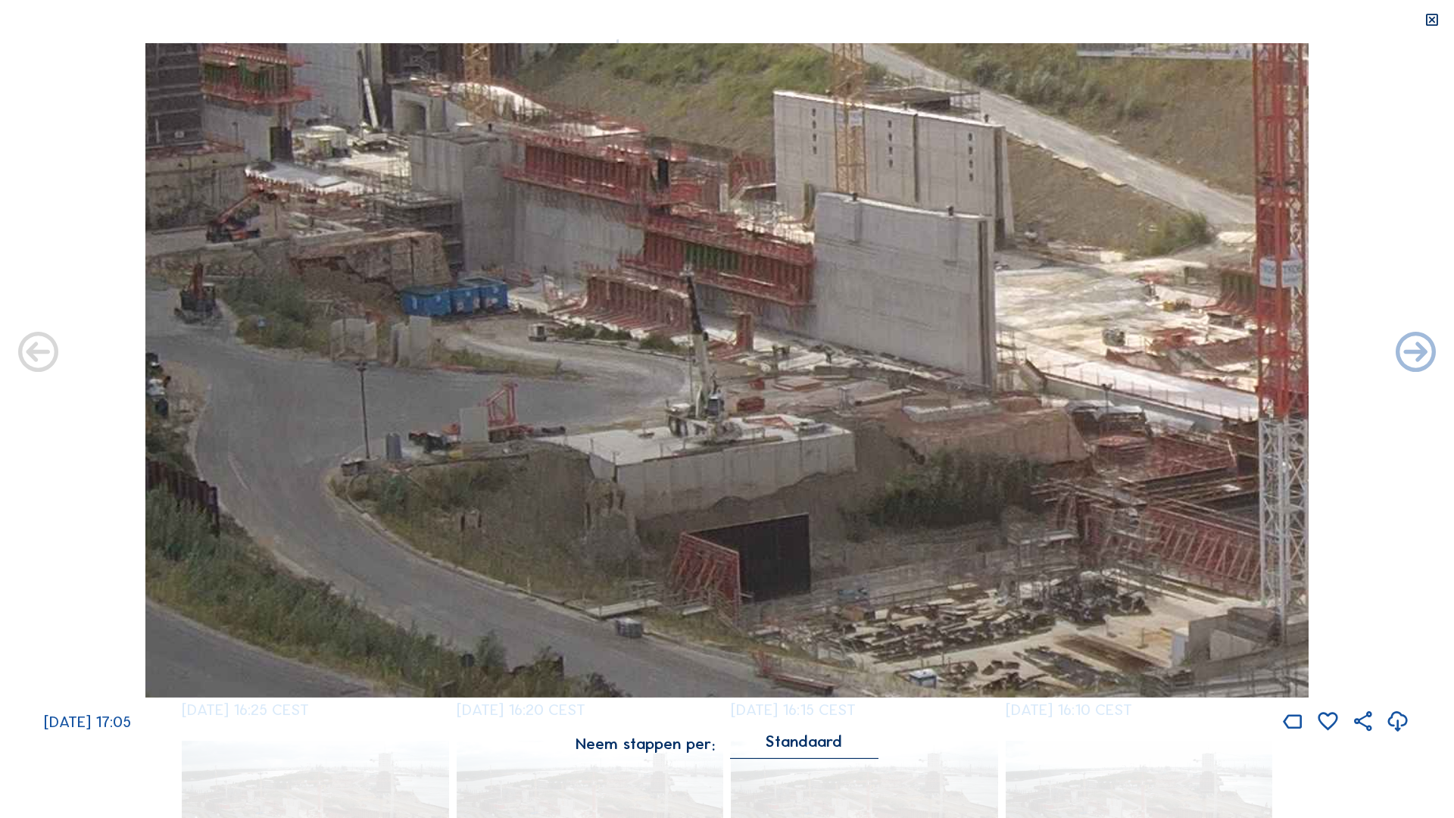
drag, startPoint x: 794, startPoint y: 469, endPoint x: 915, endPoint y: 504, distance: 126.6
click at [720, 344] on img at bounding box center [726, 370] width 1163 height 654
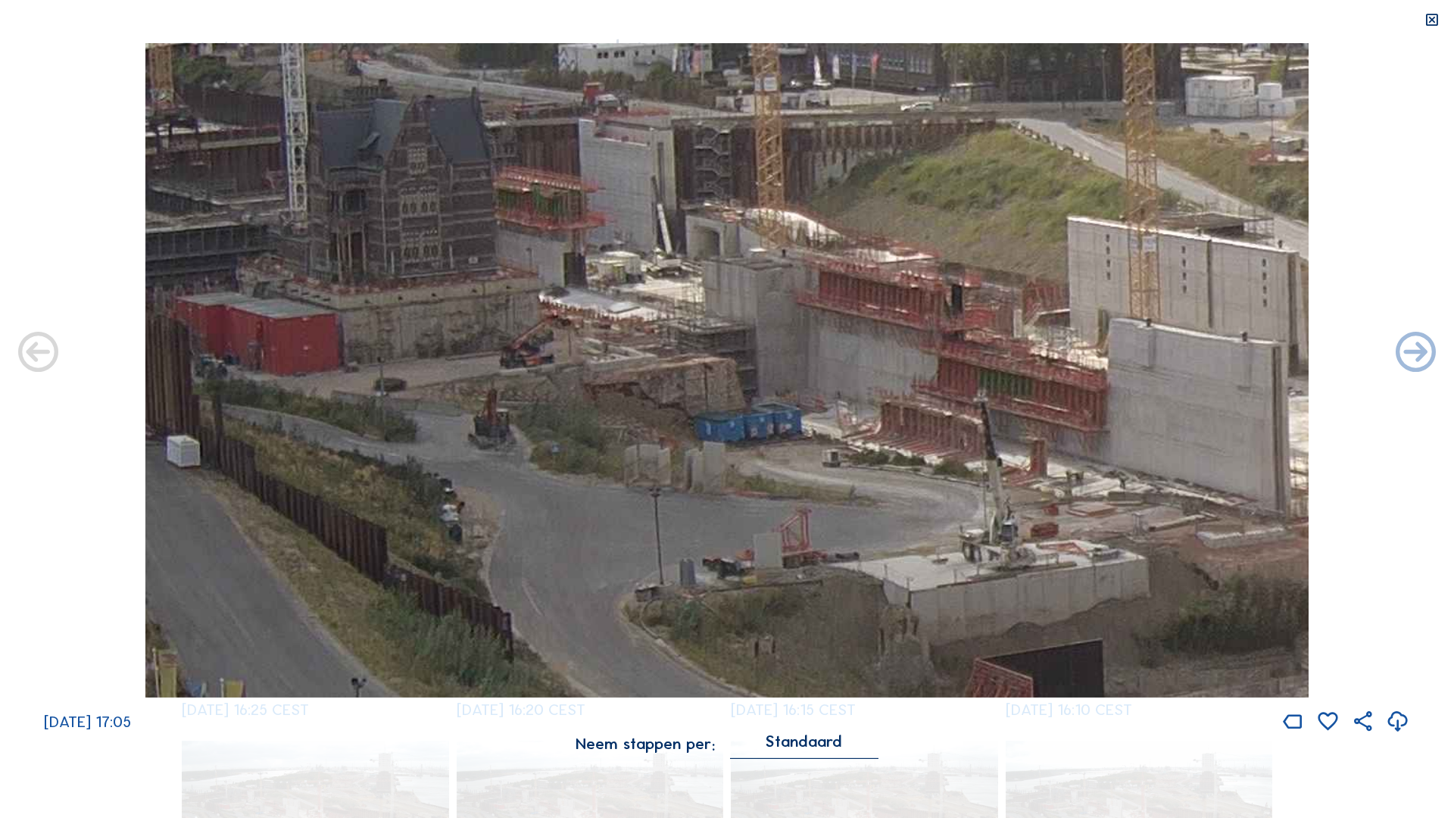
drag, startPoint x: 578, startPoint y: 420, endPoint x: 872, endPoint y: 546, distance: 319.5
click at [720, 344] on img at bounding box center [726, 370] width 1163 height 654
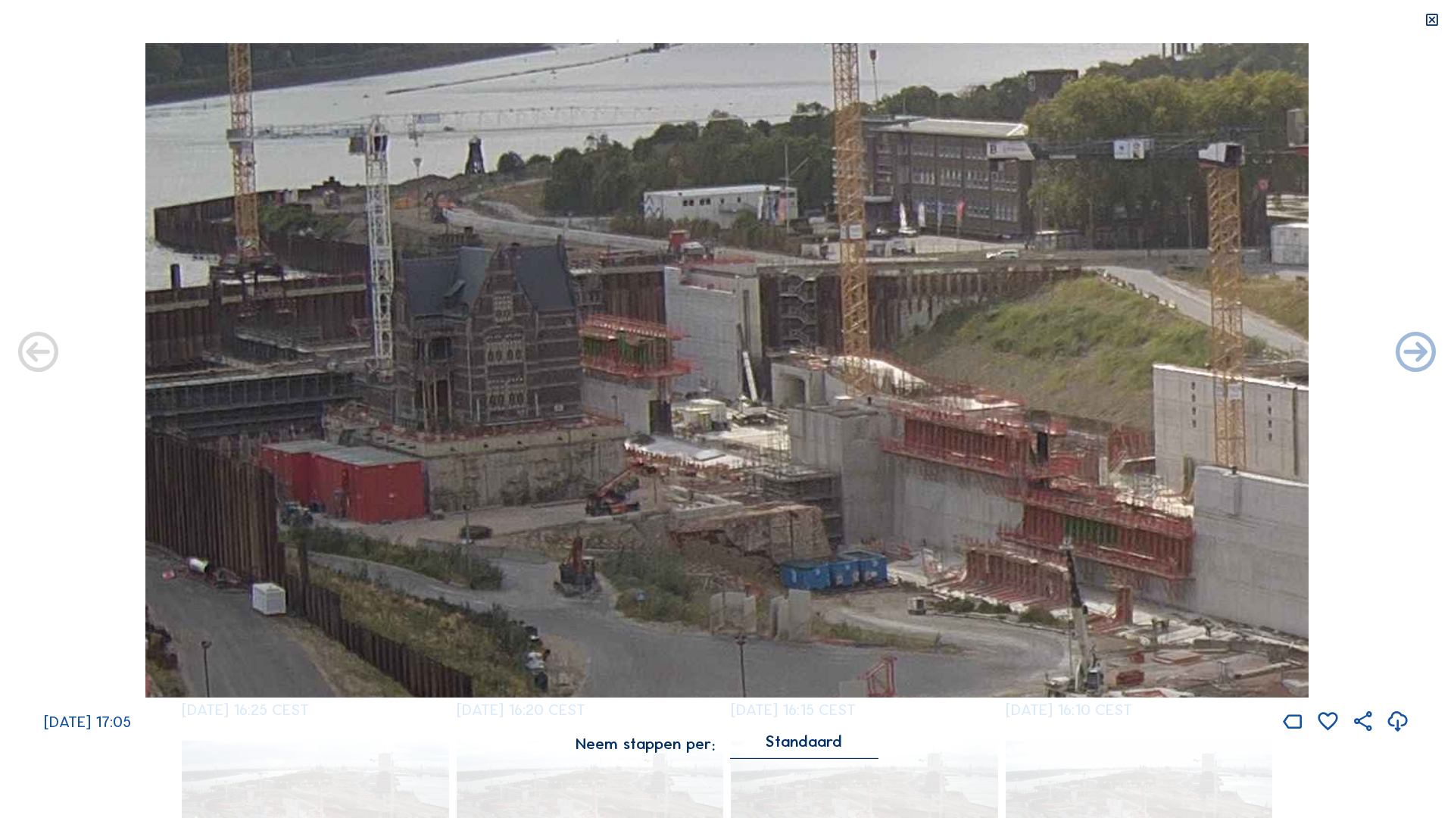
drag, startPoint x: 697, startPoint y: 343, endPoint x: 782, endPoint y: 491, distance: 170.6
click at [720, 344] on img at bounding box center [726, 370] width 1163 height 654
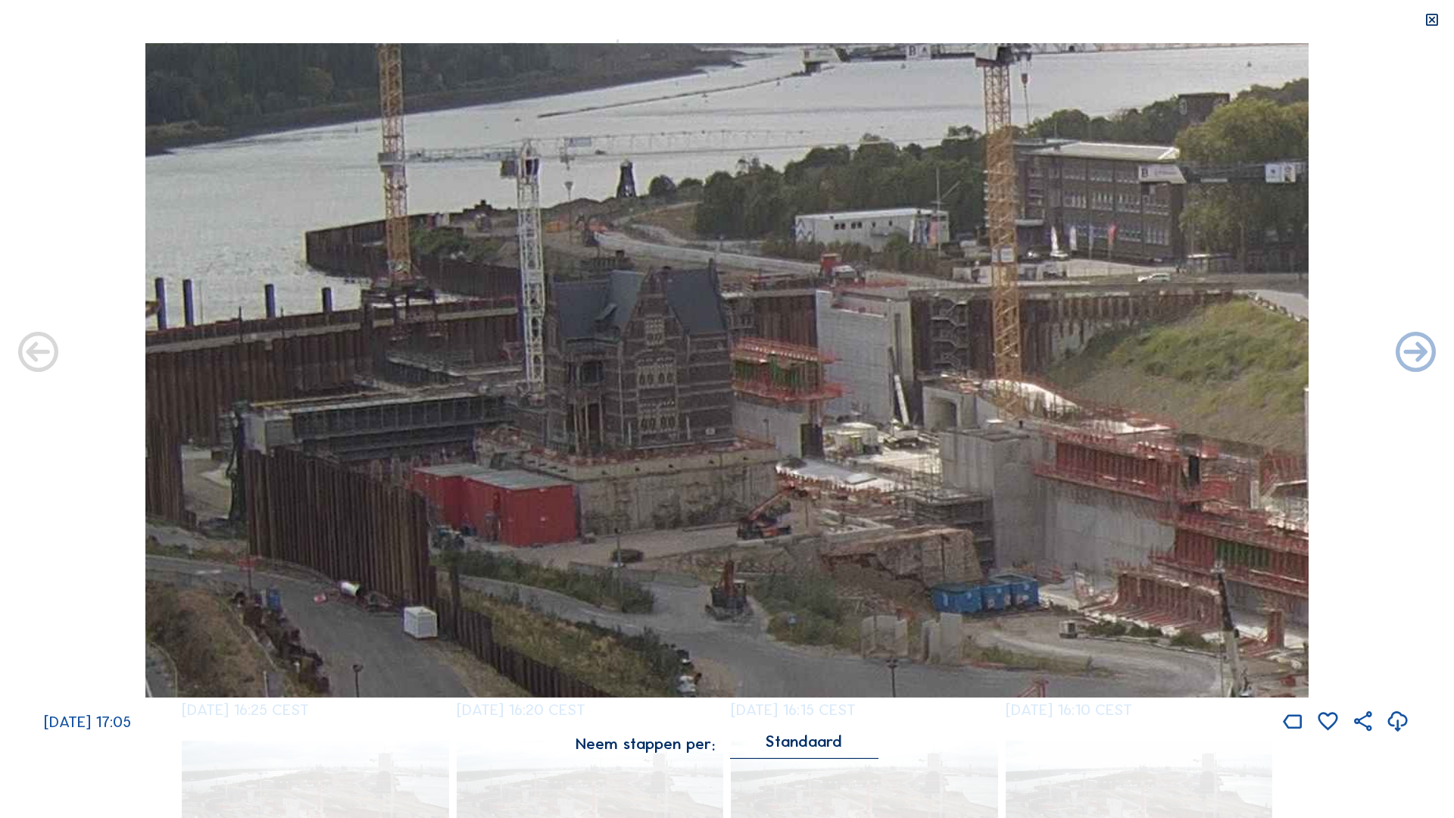
drag, startPoint x: 625, startPoint y: 516, endPoint x: 776, endPoint y: 539, distance: 153.2
click at [720, 344] on img at bounding box center [726, 370] width 1163 height 654
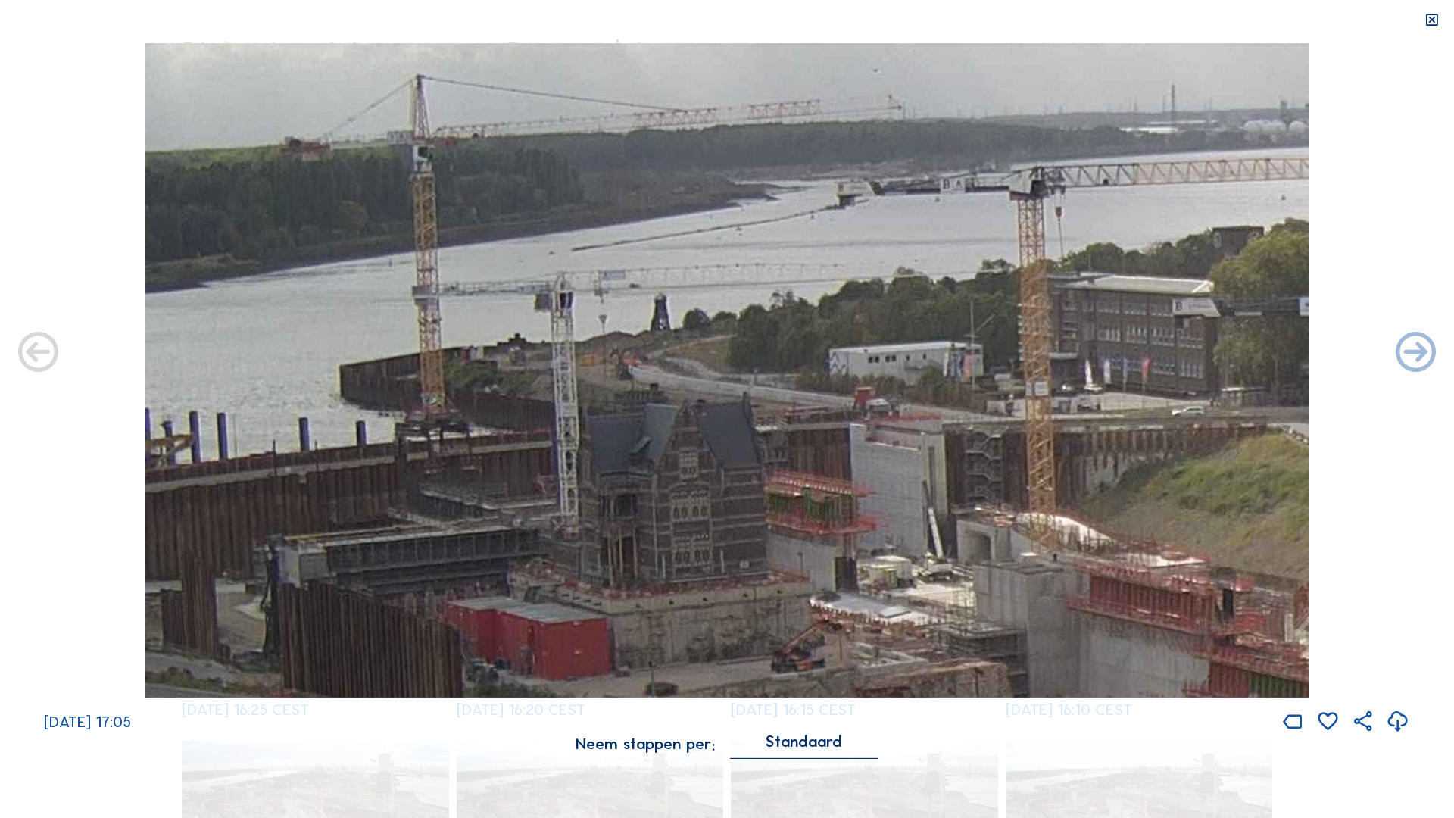
drag, startPoint x: 737, startPoint y: 431, endPoint x: 771, endPoint y: 565, distance: 138.3
click at [720, 344] on img at bounding box center [726, 370] width 1163 height 654
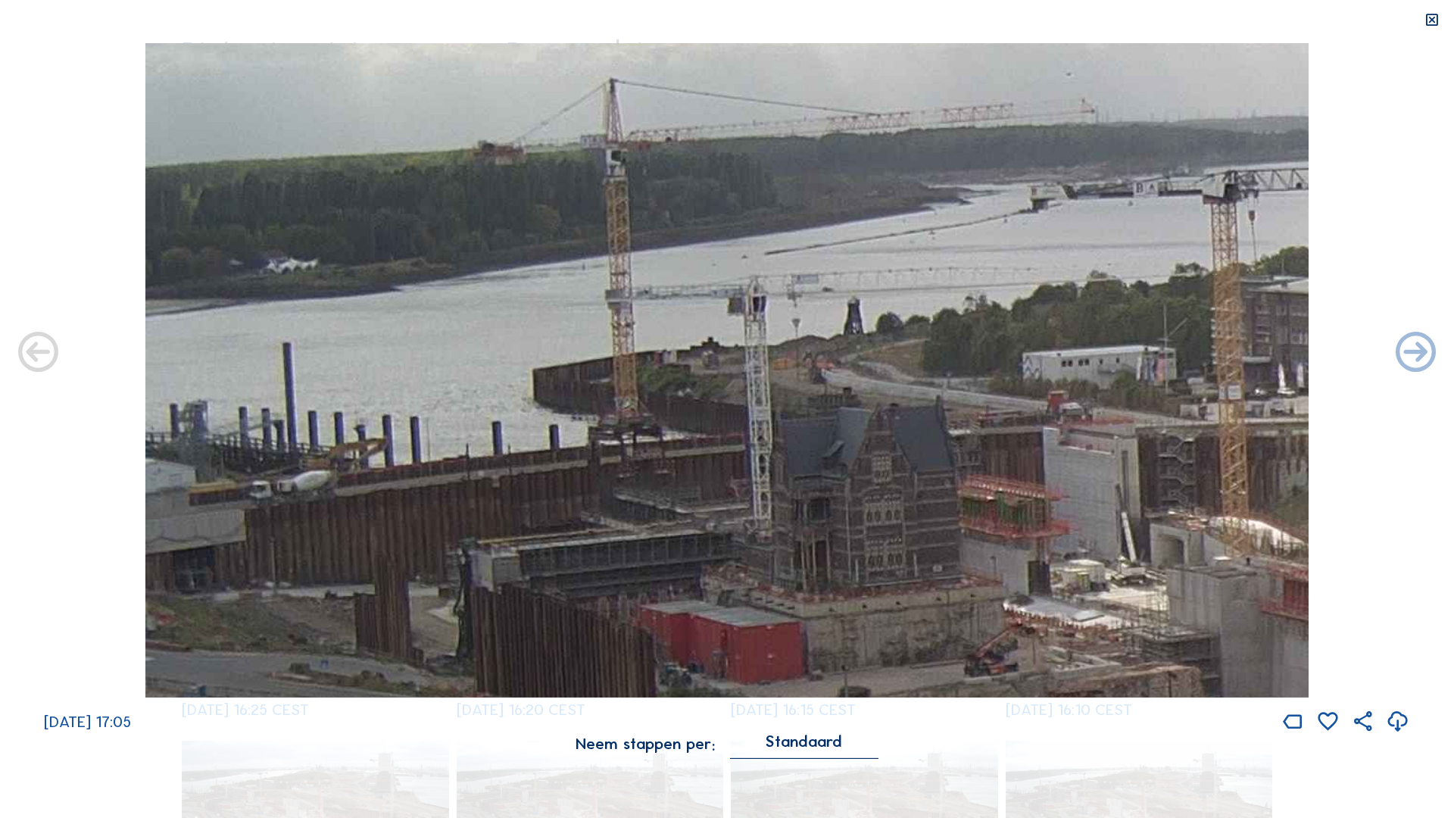
drag, startPoint x: 731, startPoint y: 457, endPoint x: 1175, endPoint y: 451, distance: 443.7
click at [720, 344] on img at bounding box center [726, 370] width 1163 height 654
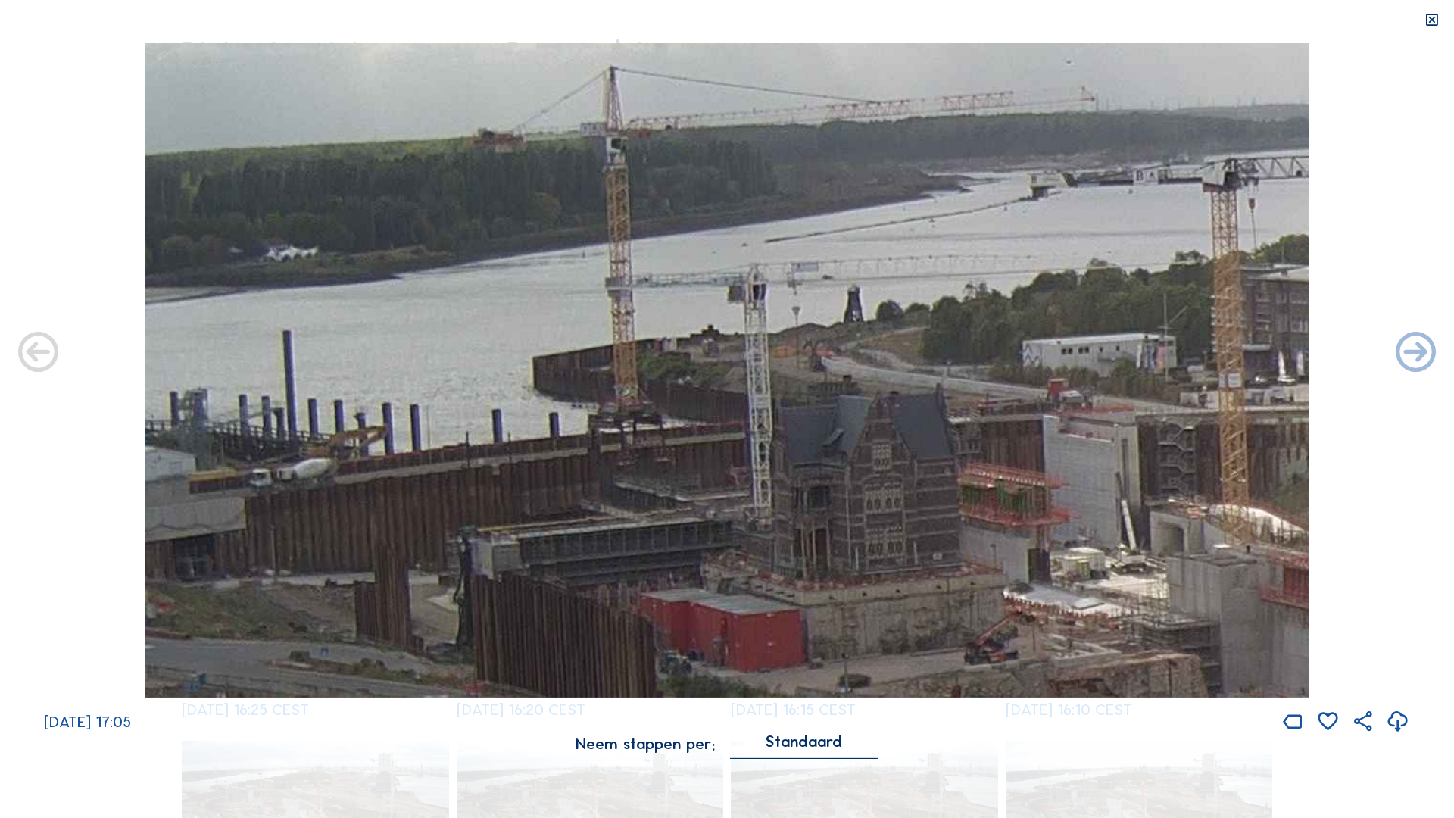
drag, startPoint x: 830, startPoint y: 592, endPoint x: 1047, endPoint y: 532, distance: 225.4
click at [720, 344] on img at bounding box center [726, 370] width 1163 height 654
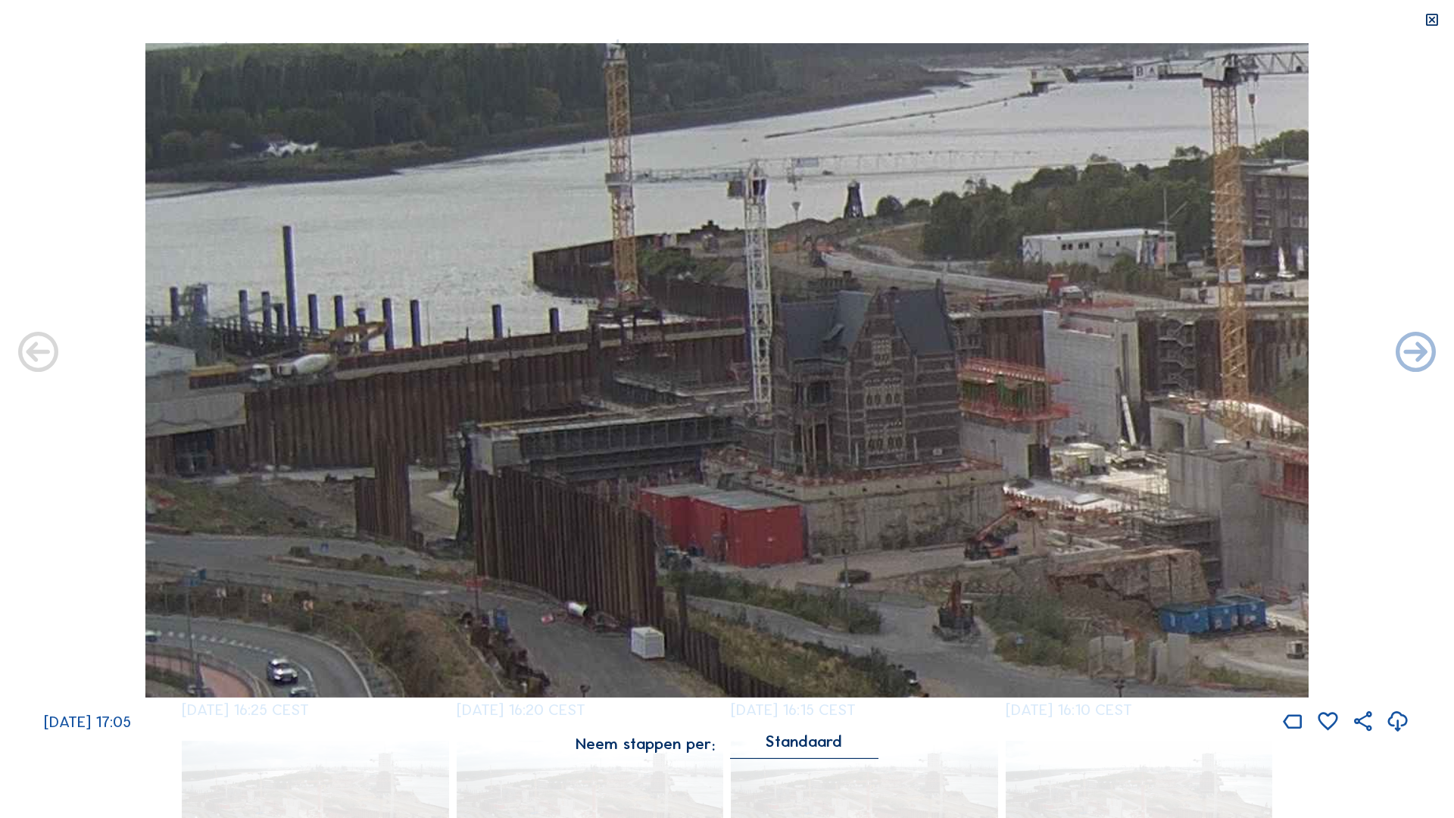
drag, startPoint x: 509, startPoint y: 490, endPoint x: 638, endPoint y: 432, distance: 142.0
click at [638, 344] on img at bounding box center [726, 370] width 1163 height 654
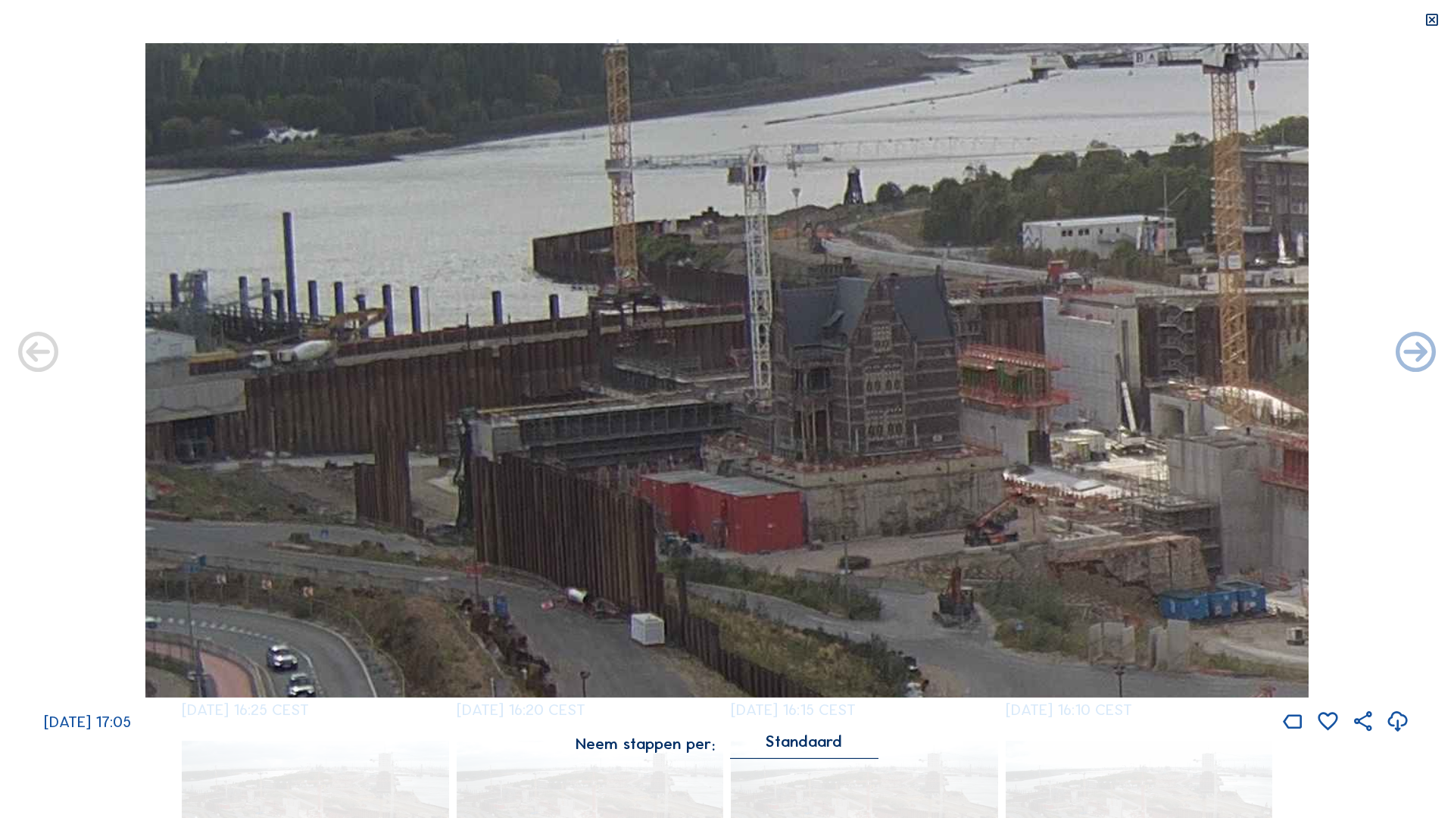
drag, startPoint x: 230, startPoint y: 404, endPoint x: 285, endPoint y: 391, distance: 56.8
click at [285, 344] on img at bounding box center [726, 370] width 1163 height 654
click at [43, 344] on icon at bounding box center [38, 353] width 48 height 48
click at [40, 344] on icon at bounding box center [38, 353] width 48 height 48
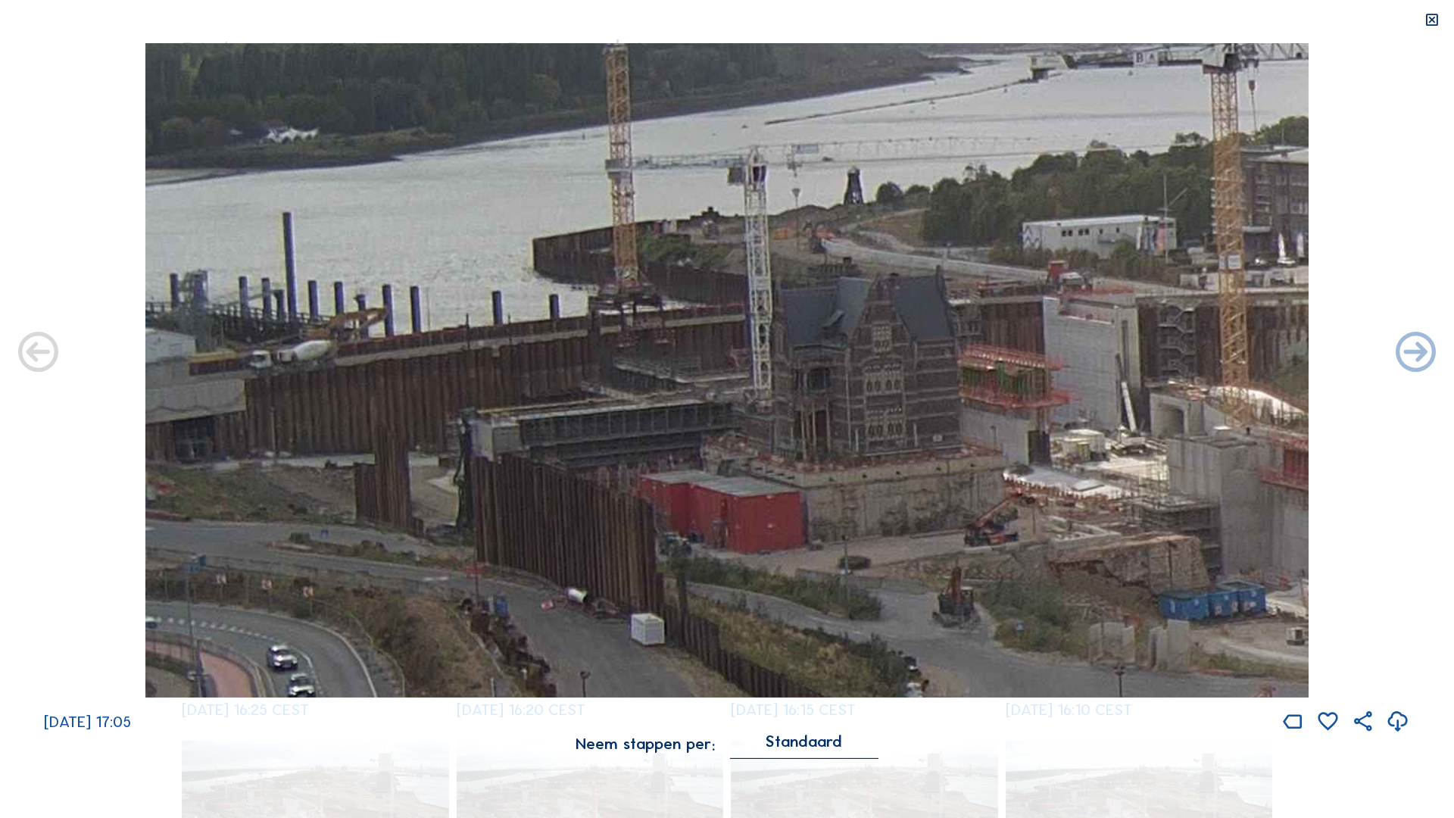
click at [40, 344] on icon at bounding box center [38, 353] width 48 height 48
click at [720, 344] on div "Standaard" at bounding box center [804, 745] width 148 height 23
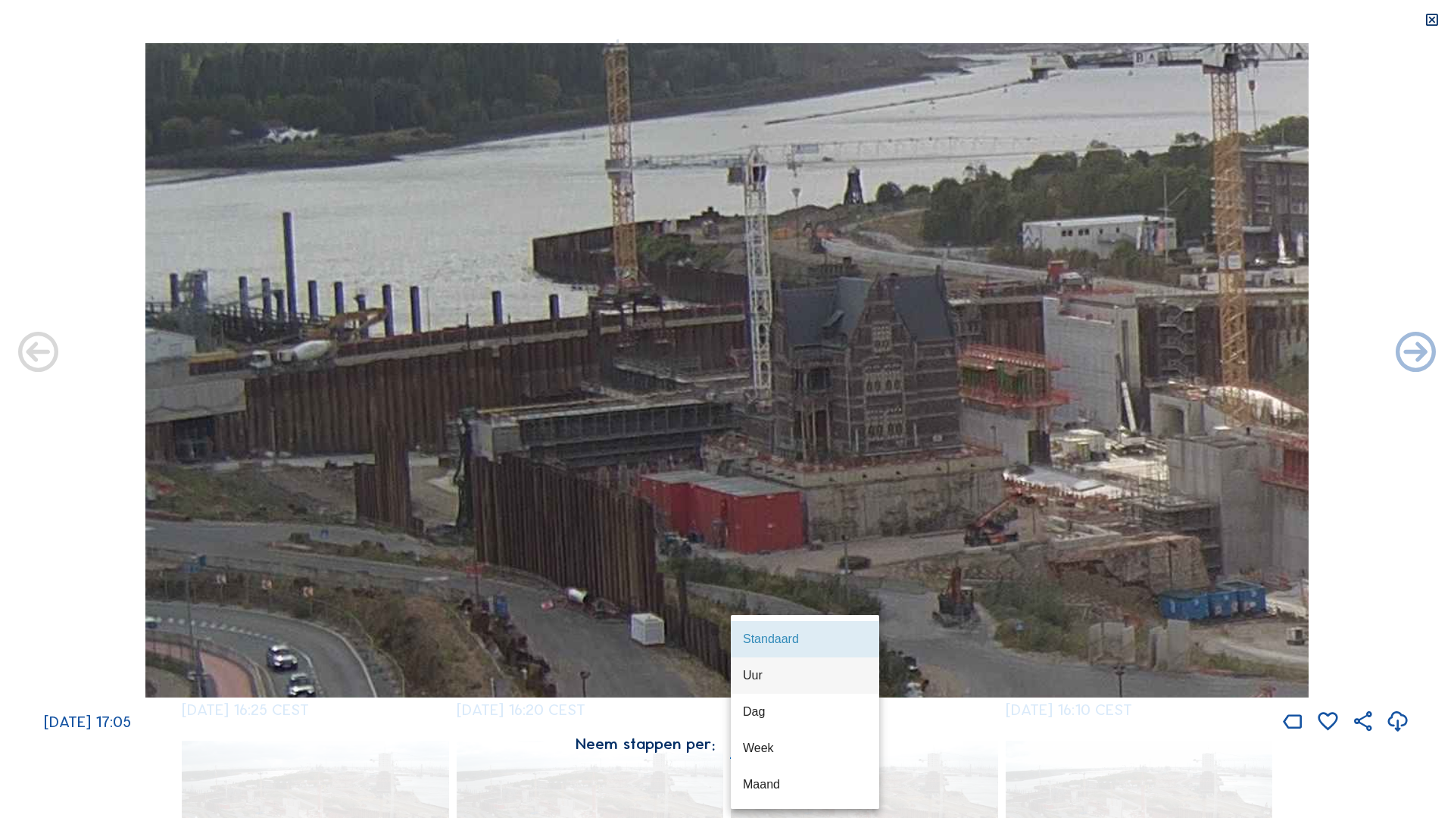
click at [720, 344] on div "Uur" at bounding box center [805, 675] width 124 height 14
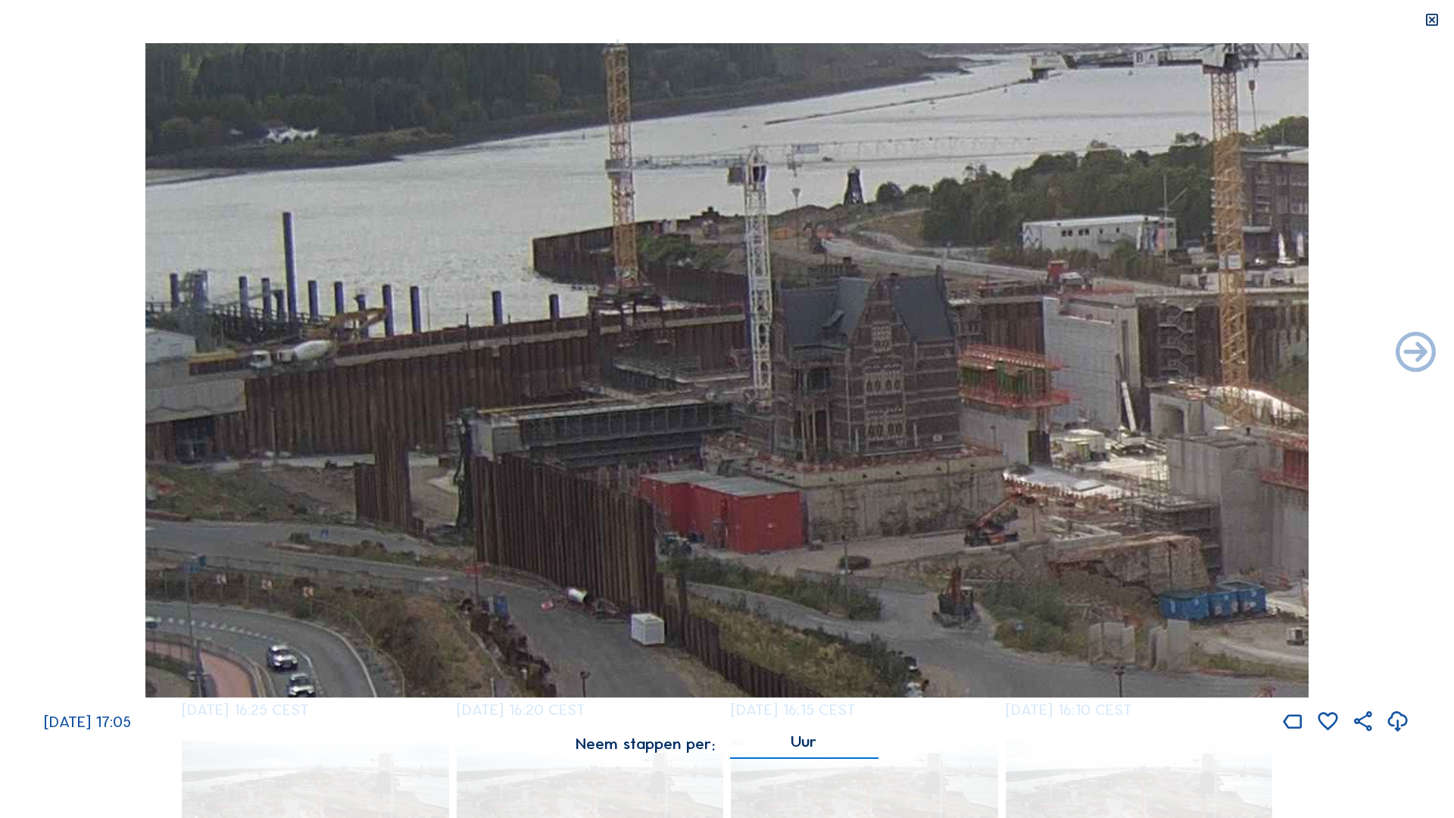
click at [78, 344] on div "[DATE] 17:05" at bounding box center [727, 388] width 1454 height 691
click at [94, 344] on div "[DATE] 17:05" at bounding box center [727, 388] width 1454 height 691
click at [111, 344] on div "[DATE] 17:05" at bounding box center [727, 388] width 1454 height 691
click at [720, 344] on icon at bounding box center [1416, 353] width 48 height 48
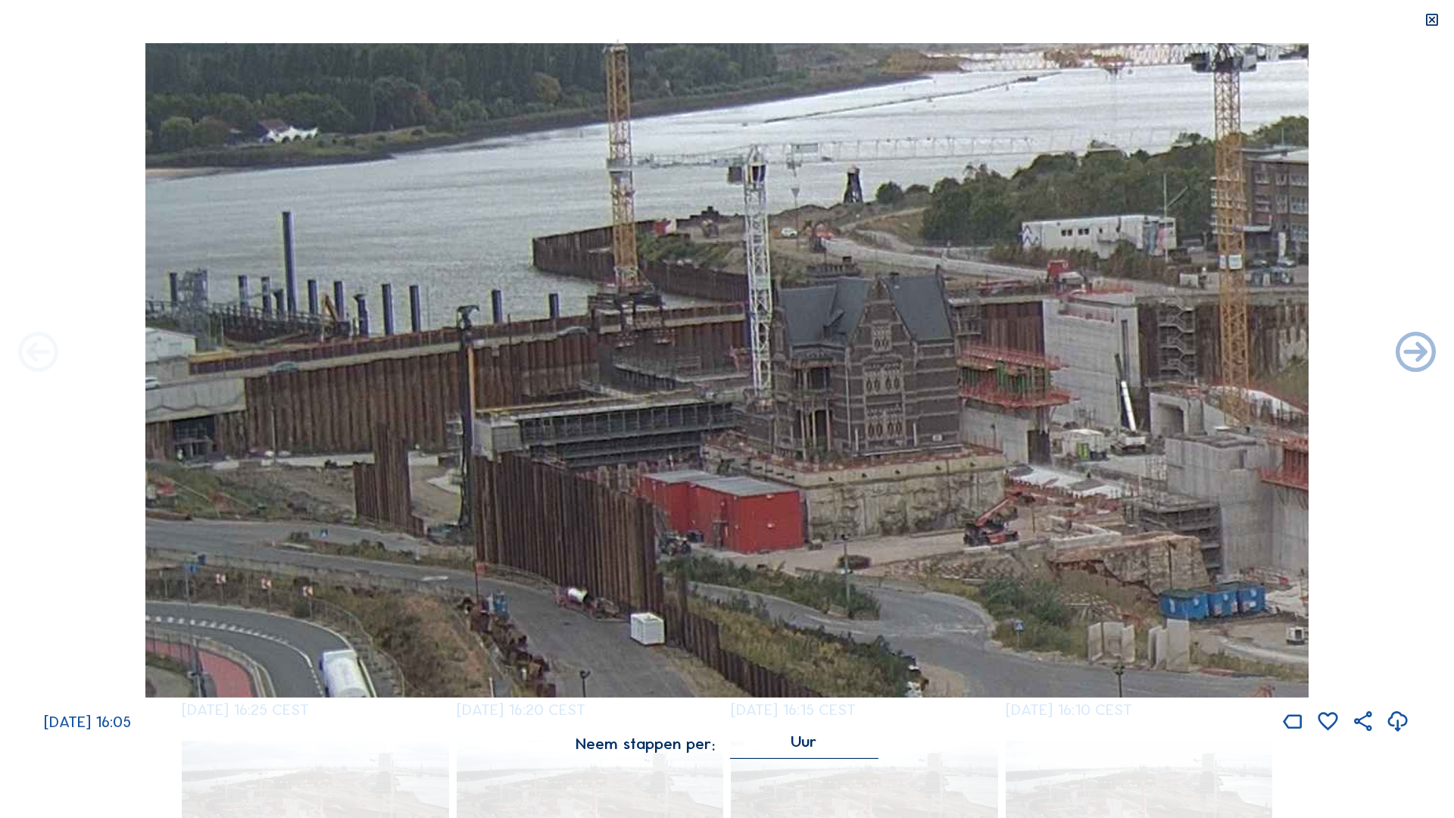
click at [33, 344] on icon at bounding box center [38, 353] width 48 height 48
click at [34, 344] on icon at bounding box center [38, 353] width 48 height 48
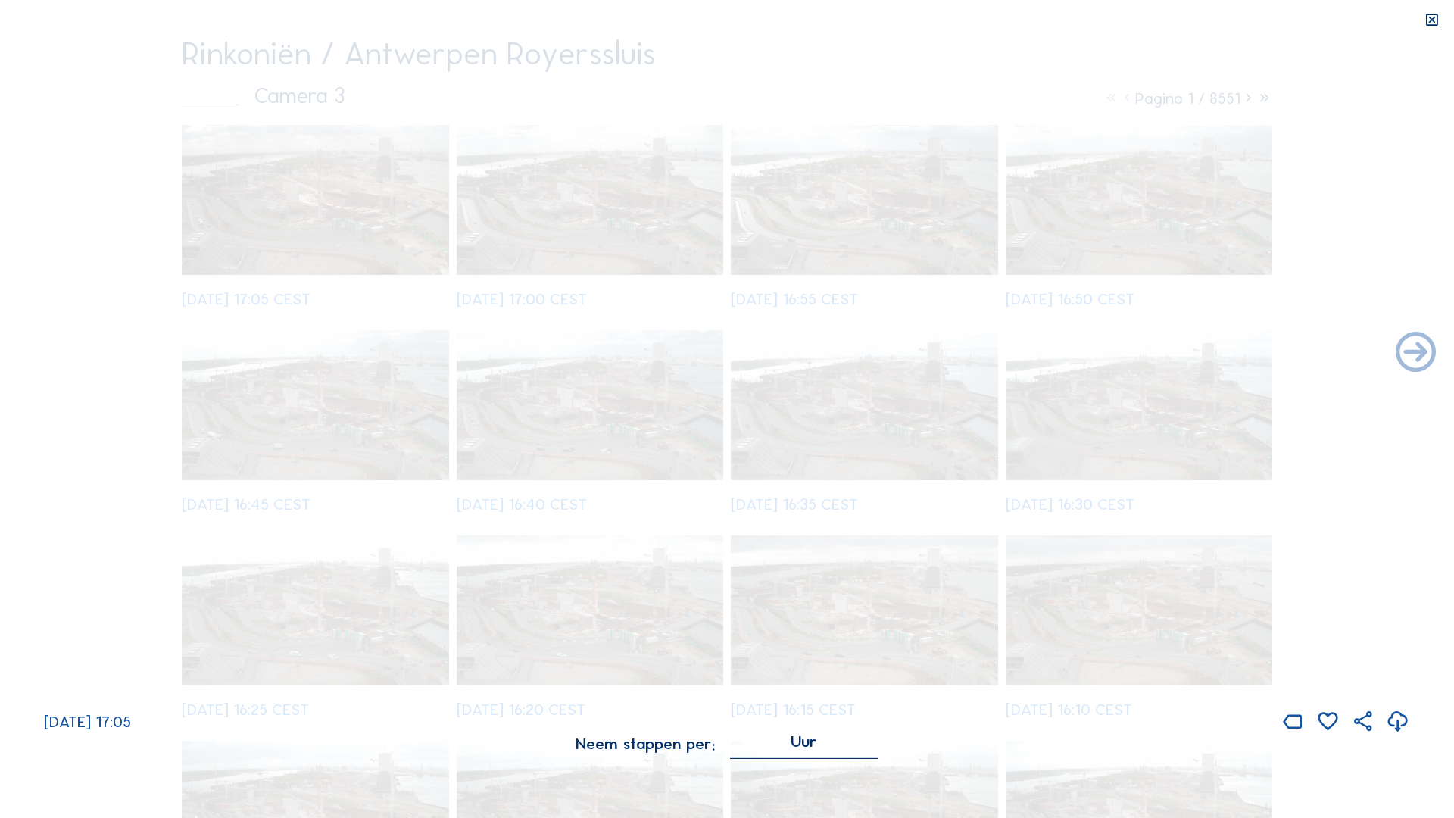
click at [34, 344] on div "[DATE] 17:05" at bounding box center [727, 388] width 1454 height 691
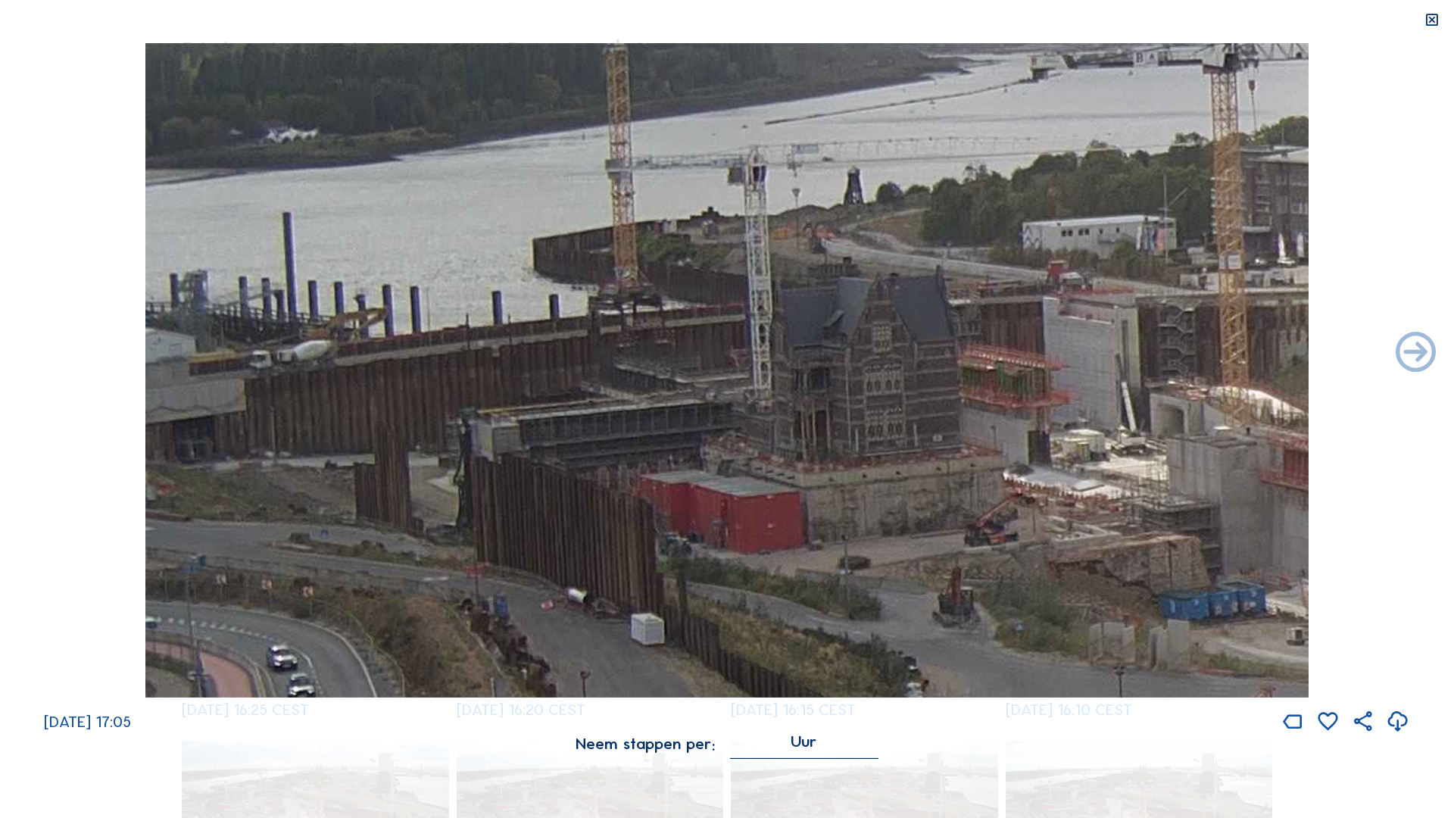
click at [34, 344] on div "[DATE] 17:05" at bounding box center [727, 388] width 1454 height 691
click at [720, 344] on icon at bounding box center [1416, 353] width 48 height 48
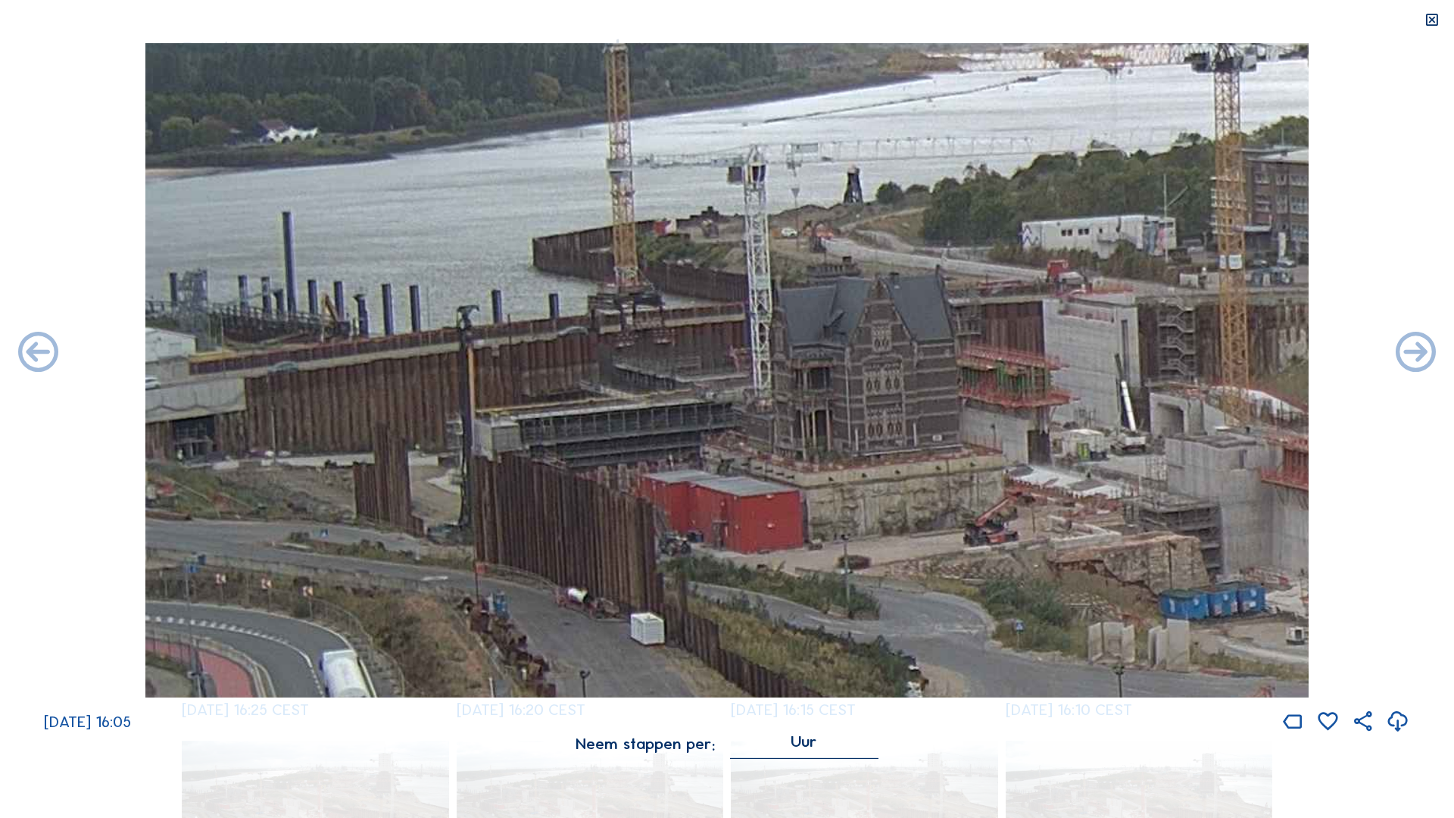
click at [720, 344] on icon at bounding box center [1416, 353] width 48 height 48
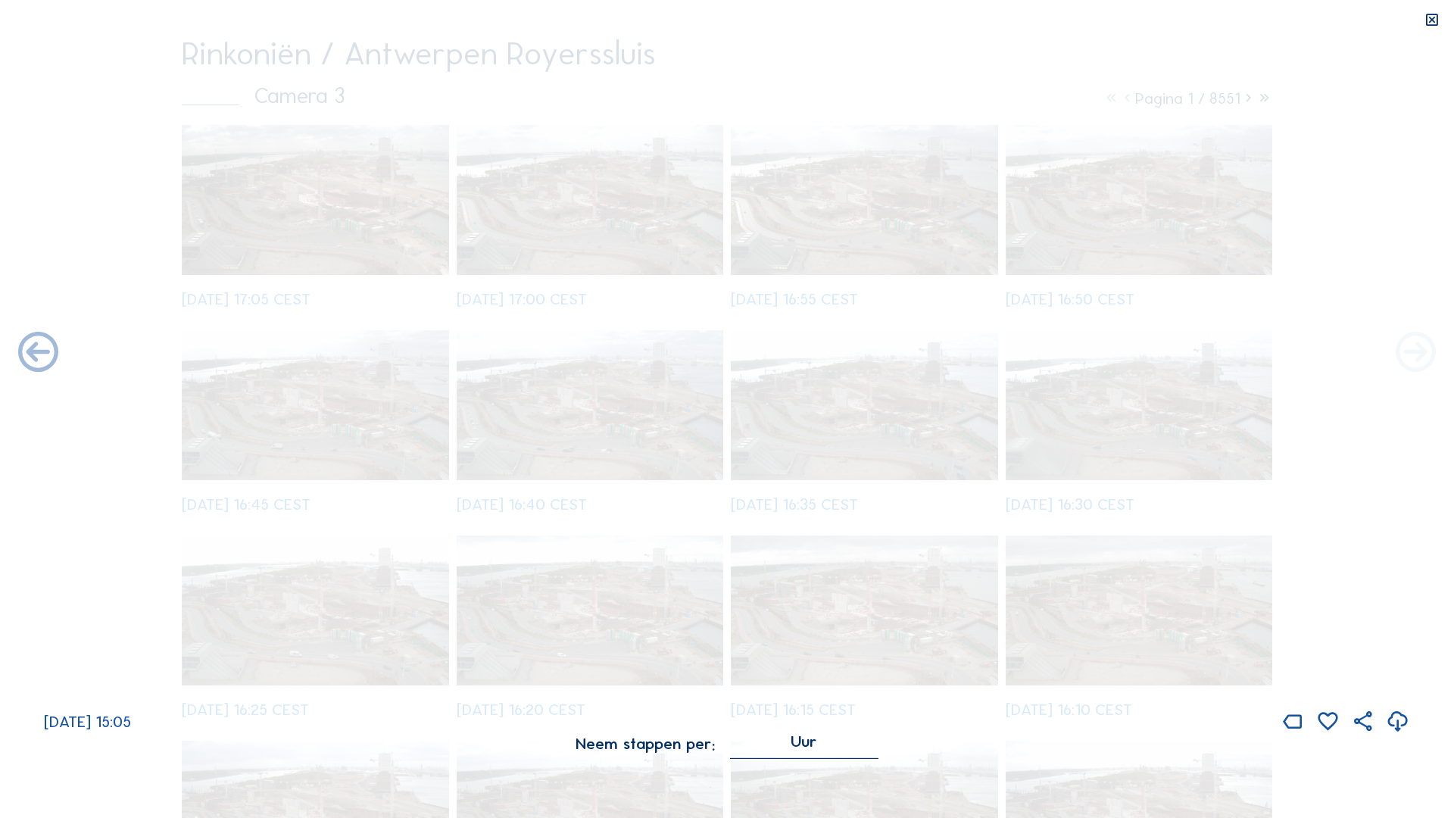
click at [720, 344] on icon at bounding box center [1416, 353] width 48 height 48
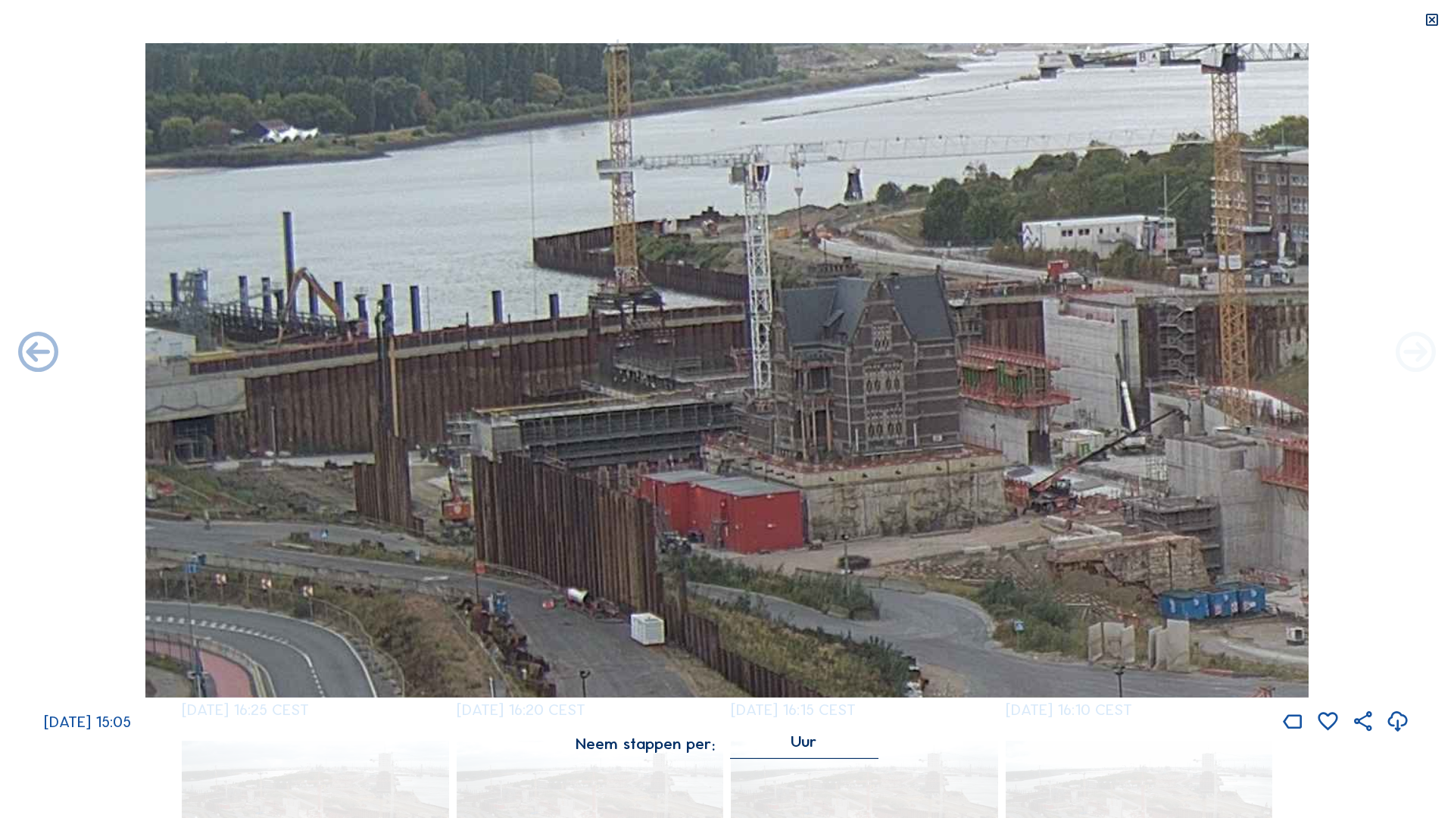
click at [720, 344] on icon at bounding box center [1416, 353] width 48 height 48
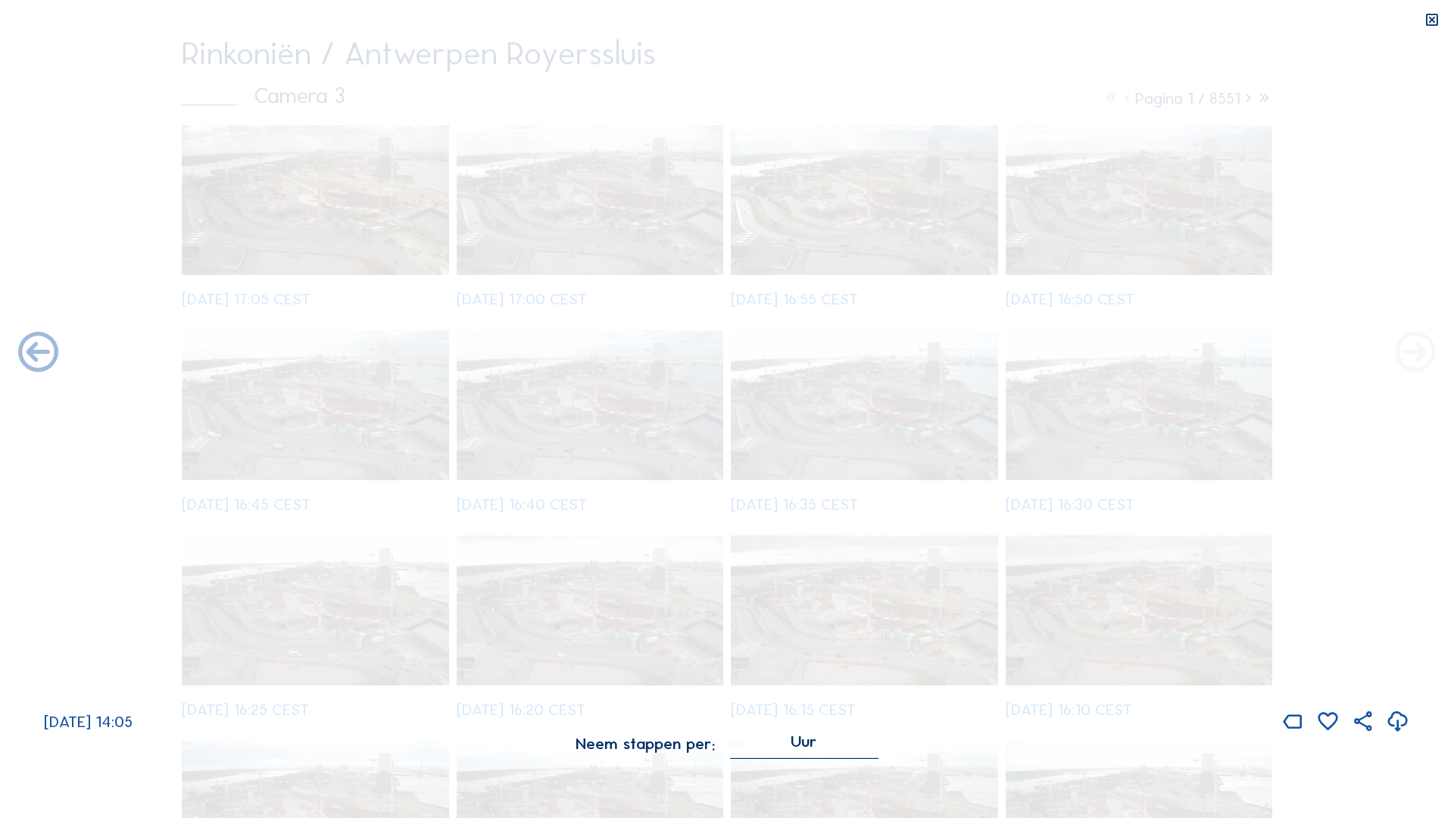
click at [720, 344] on icon at bounding box center [1416, 353] width 48 height 48
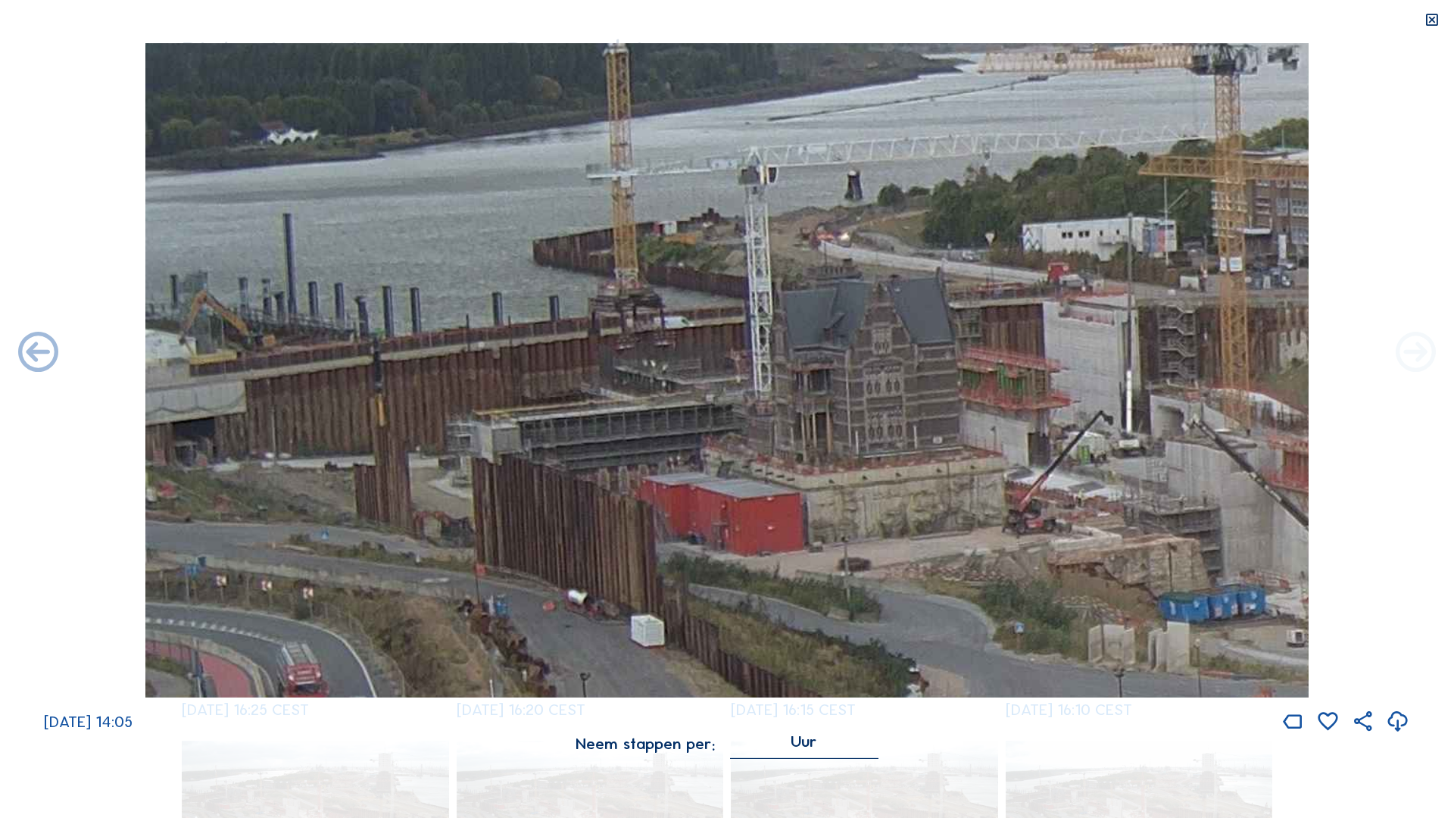
click at [720, 344] on icon at bounding box center [1416, 353] width 48 height 48
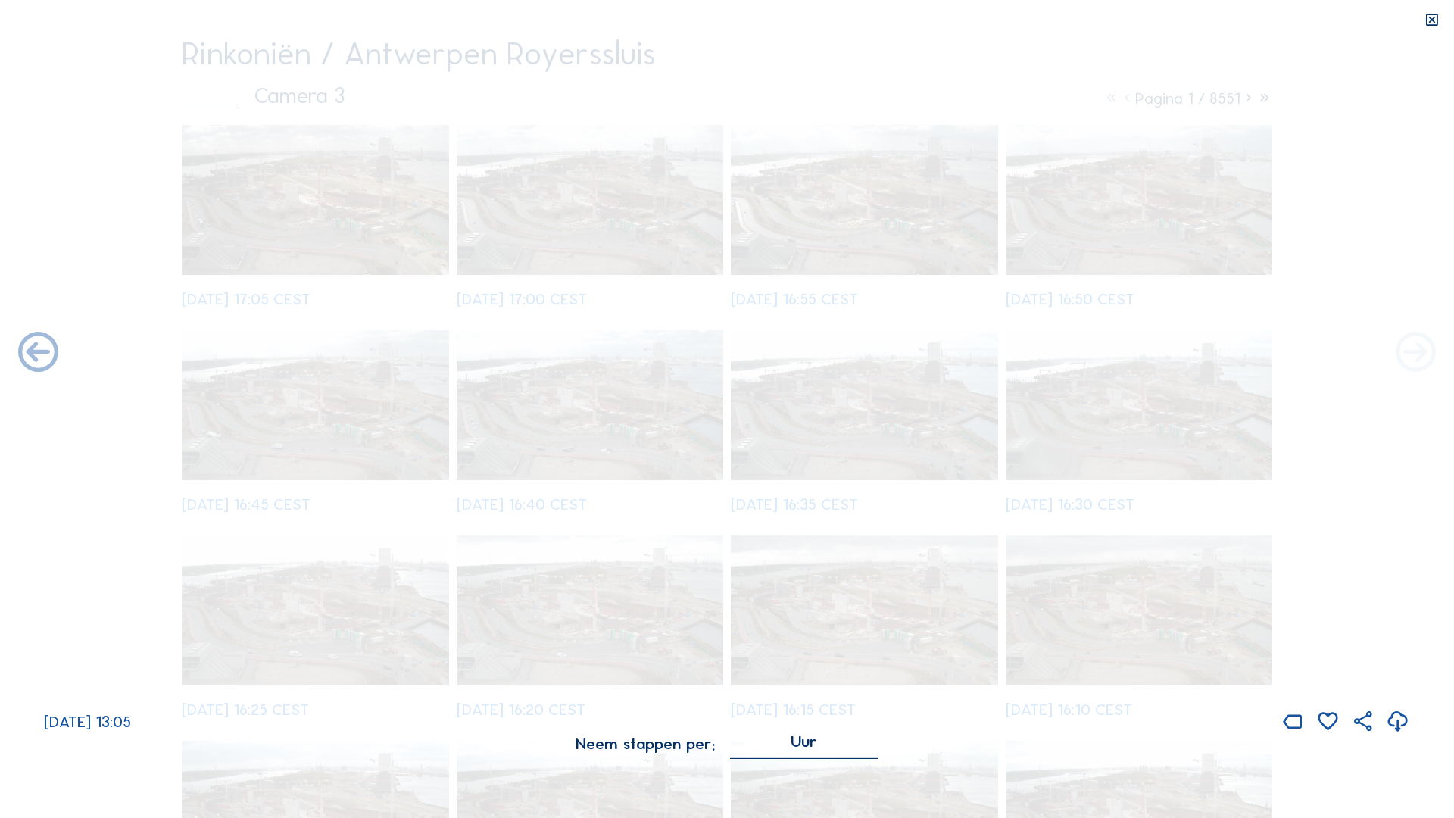
click at [720, 344] on icon at bounding box center [1416, 353] width 48 height 48
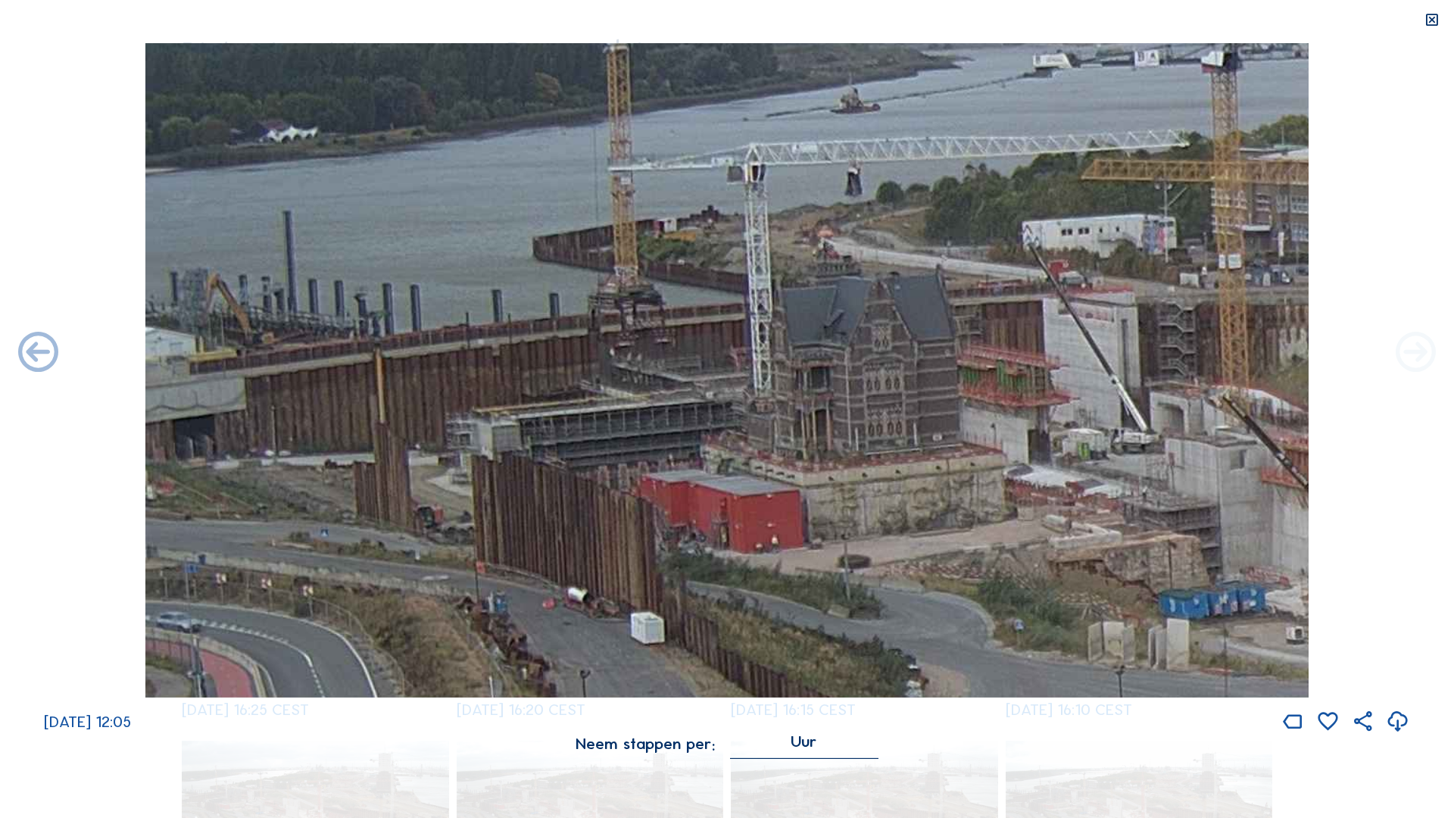
click at [720, 344] on icon at bounding box center [1416, 353] width 48 height 48
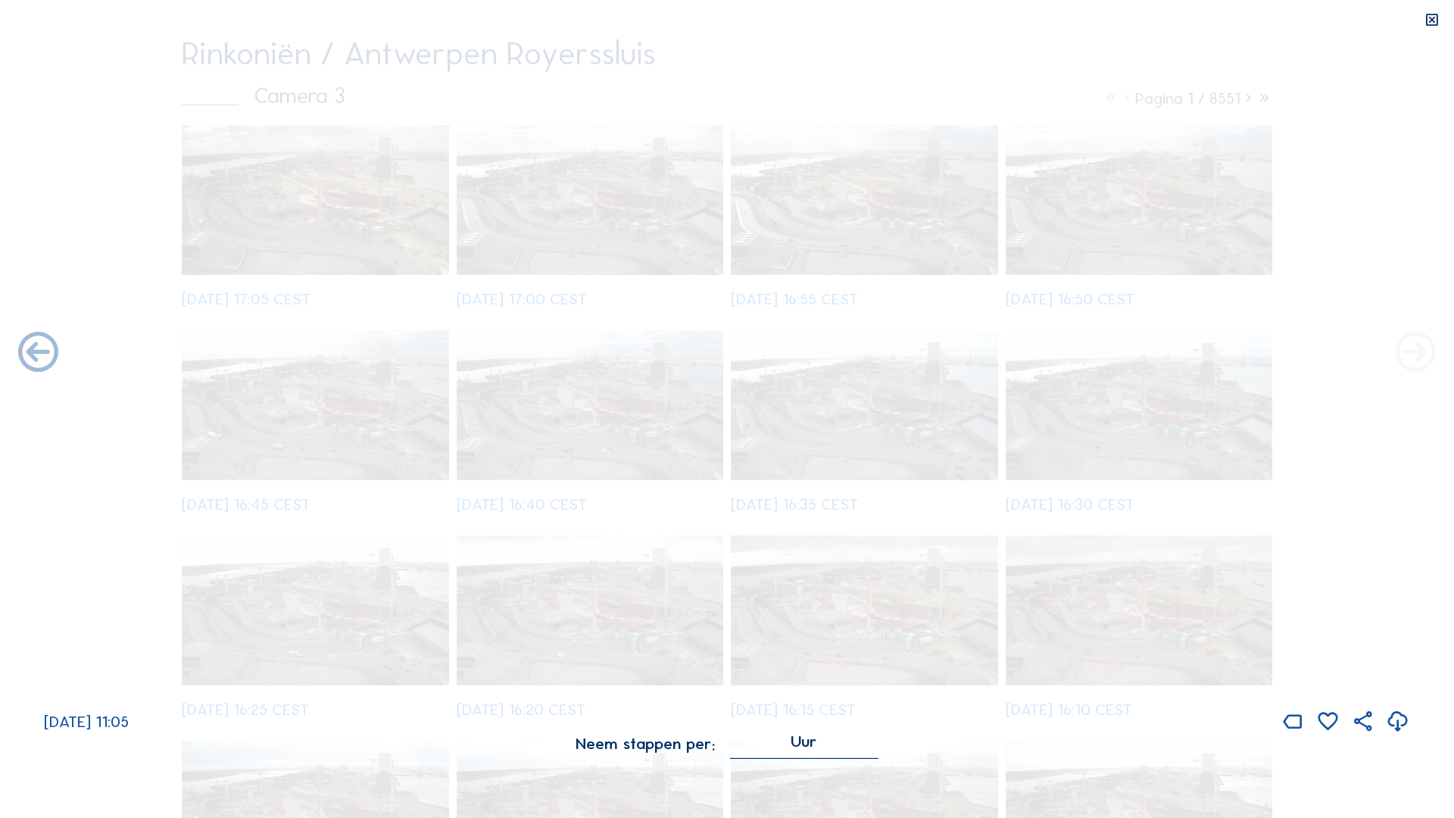
click at [720, 344] on icon at bounding box center [1416, 353] width 48 height 48
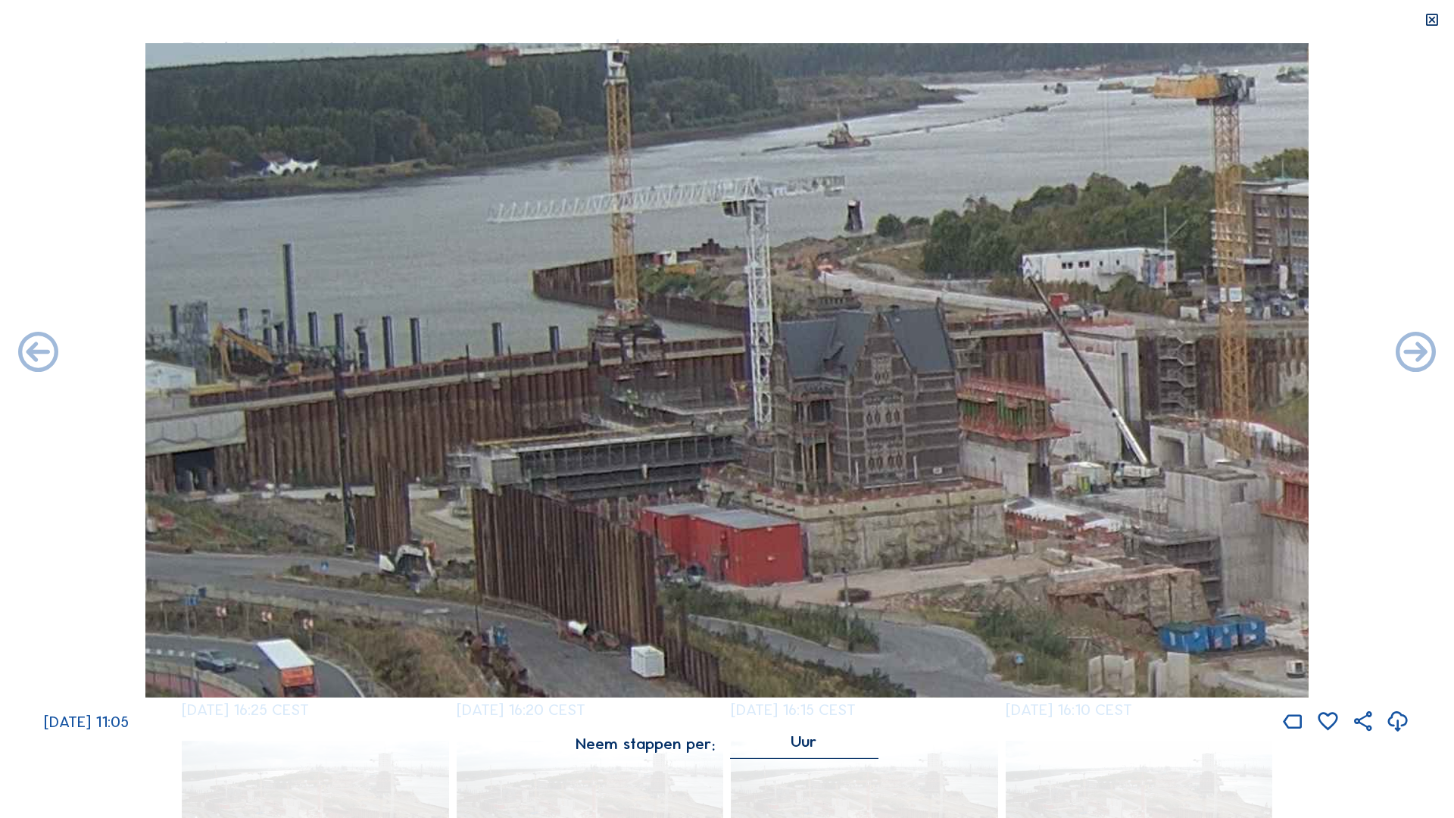
drag, startPoint x: 703, startPoint y: 606, endPoint x: 828, endPoint y: 639, distance: 129.1
click at [720, 344] on img at bounding box center [726, 370] width 1163 height 654
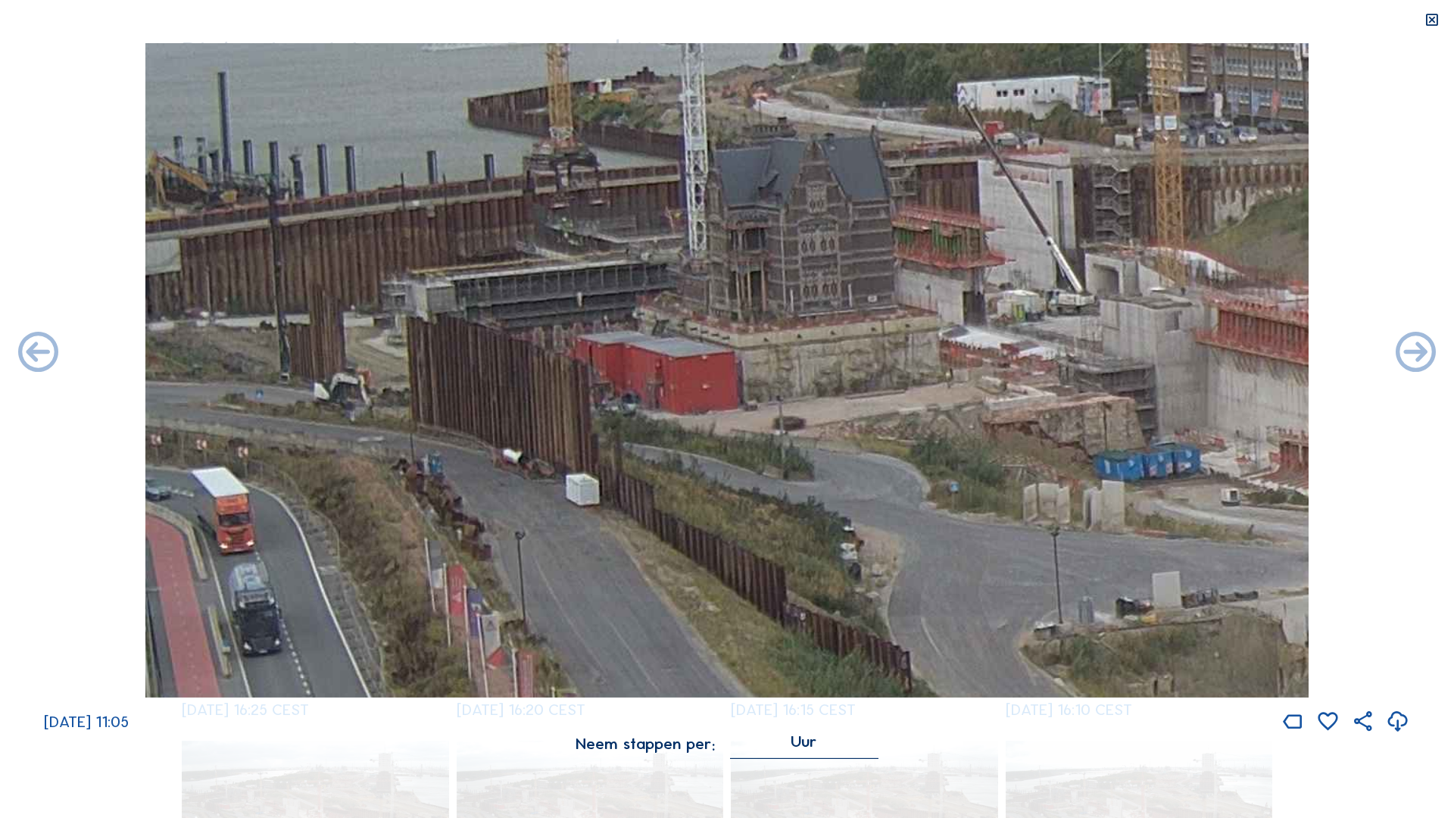
drag, startPoint x: 476, startPoint y: 488, endPoint x: 411, endPoint y: 316, distance: 183.8
click at [411, 316] on img at bounding box center [726, 370] width 1163 height 654
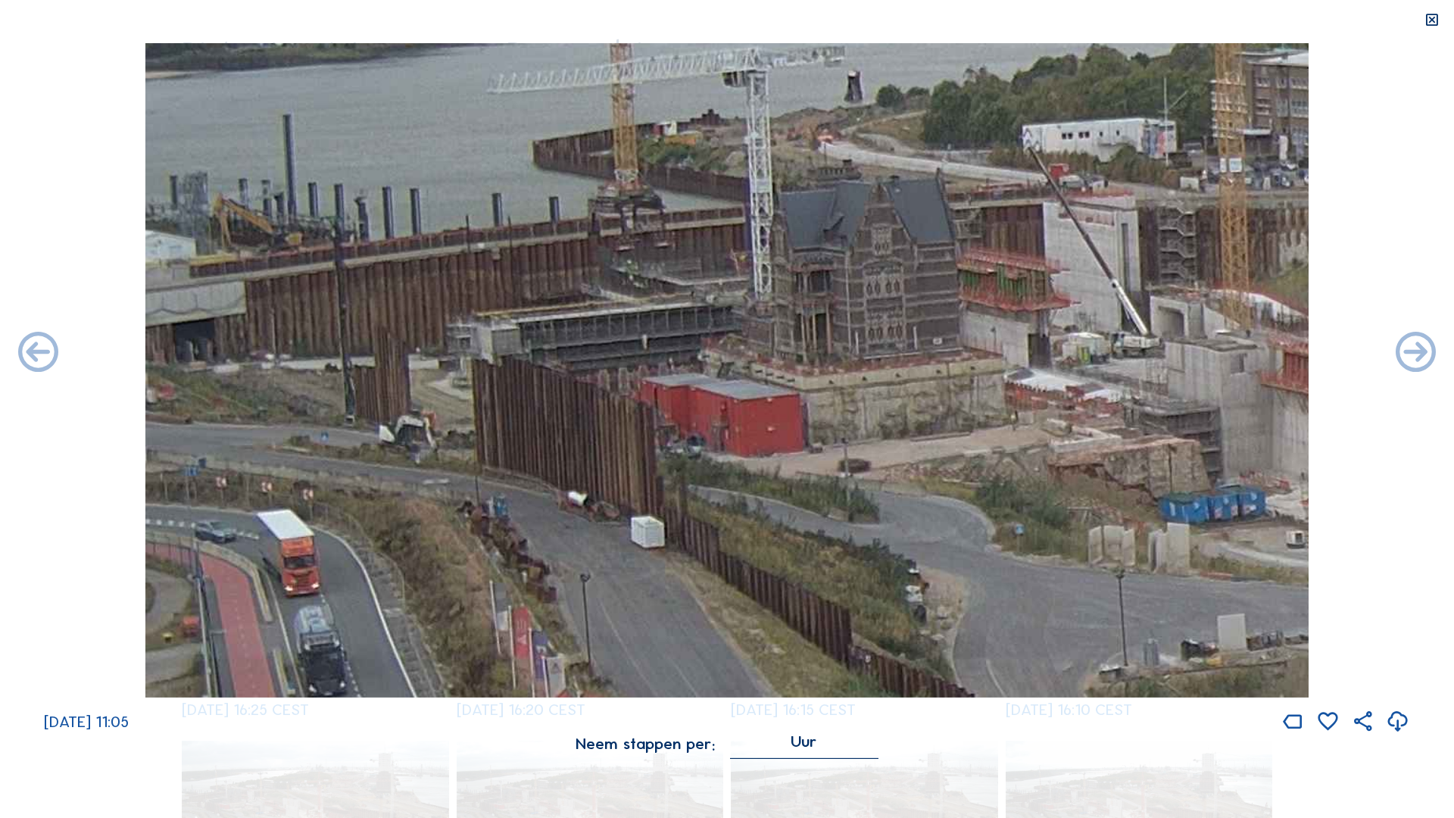
drag, startPoint x: 537, startPoint y: 466, endPoint x: 671, endPoint y: 502, distance: 138.9
click at [671, 344] on img at bounding box center [726, 370] width 1163 height 654
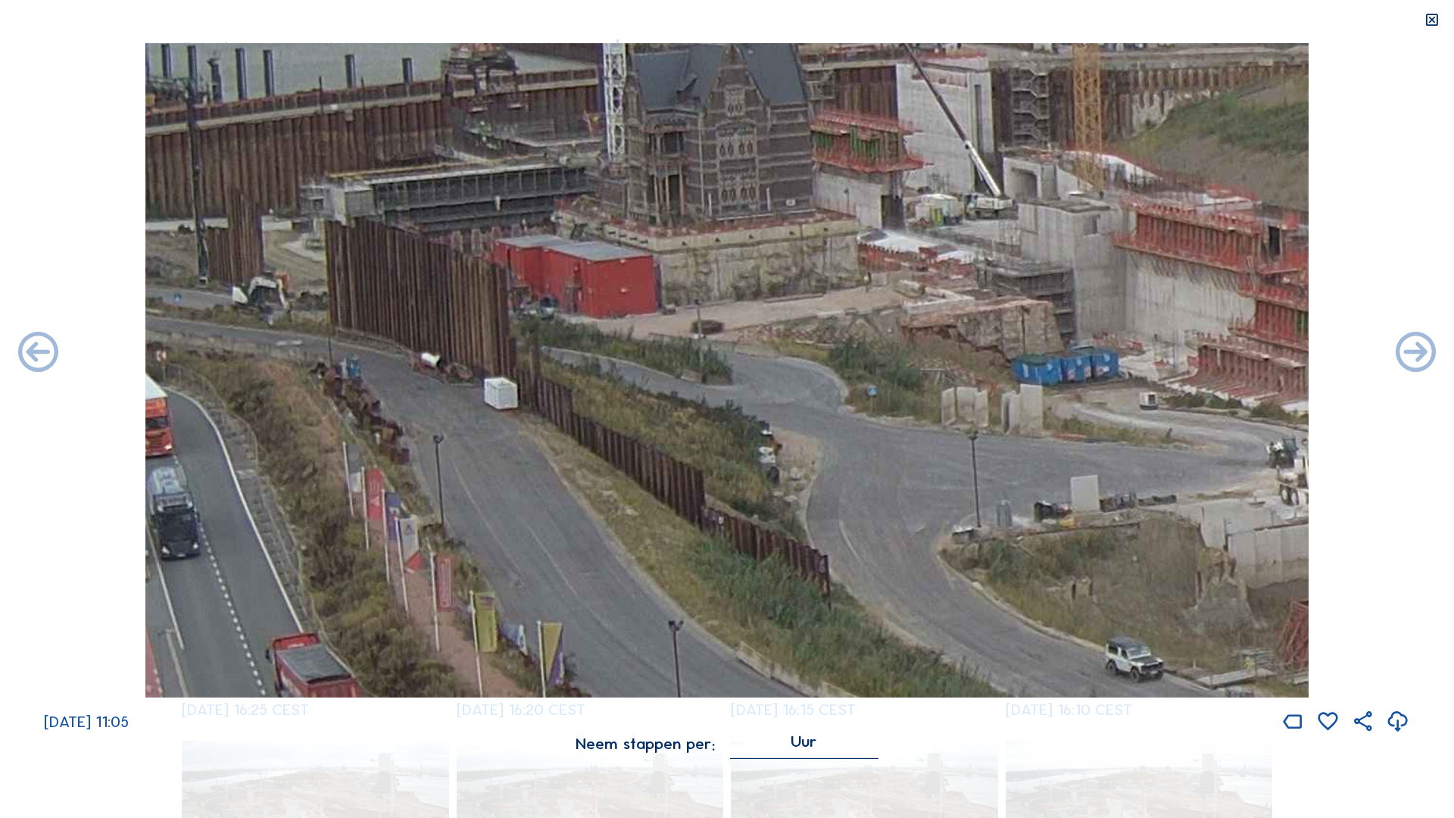
drag, startPoint x: 678, startPoint y: 567, endPoint x: 531, endPoint y: 429, distance: 201.9
click at [531, 344] on img at bounding box center [726, 370] width 1163 height 654
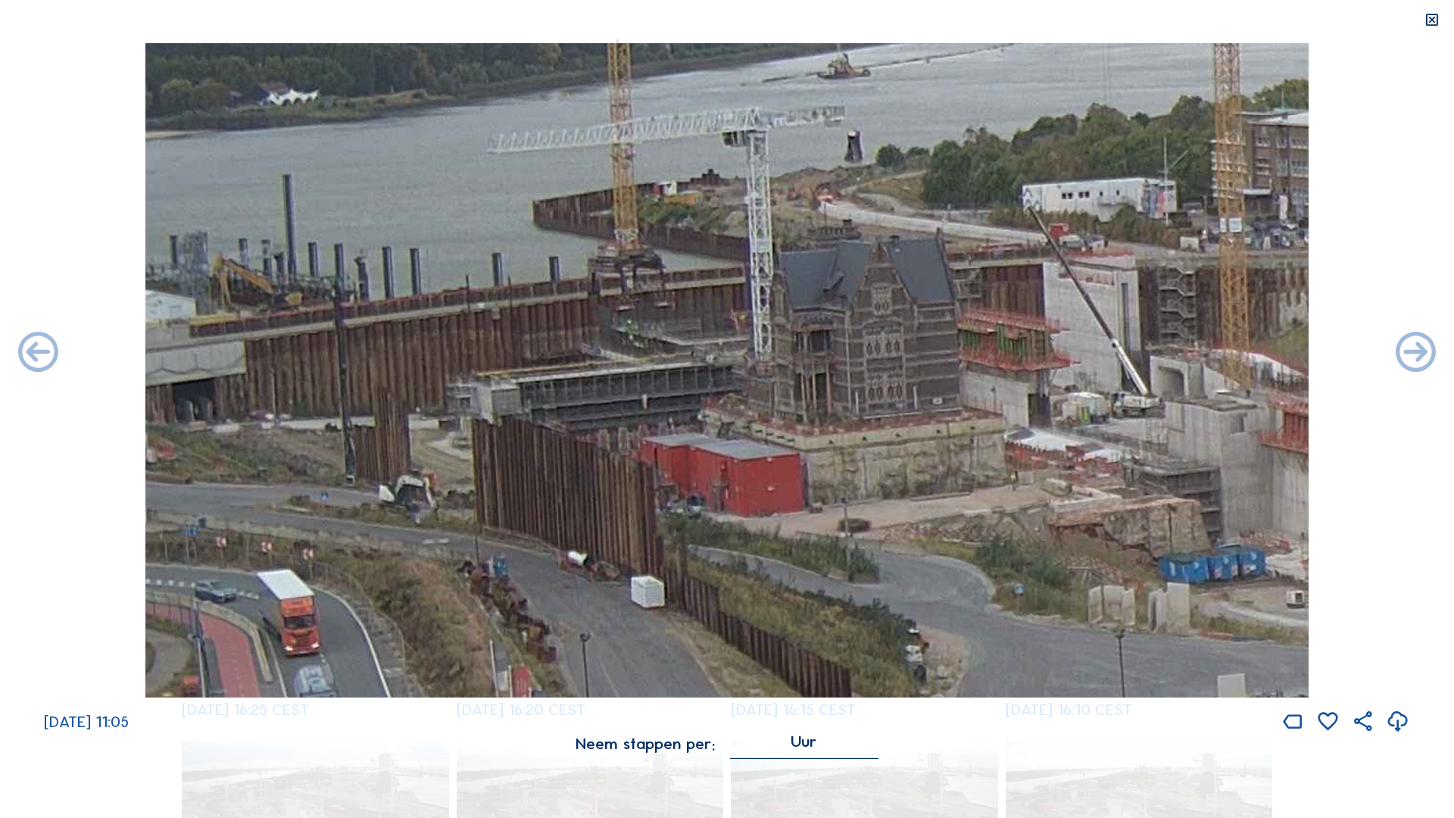
drag, startPoint x: 460, startPoint y: 309, endPoint x: 653, endPoint y: 483, distance: 260.0
click at [653, 344] on img at bounding box center [726, 370] width 1163 height 654
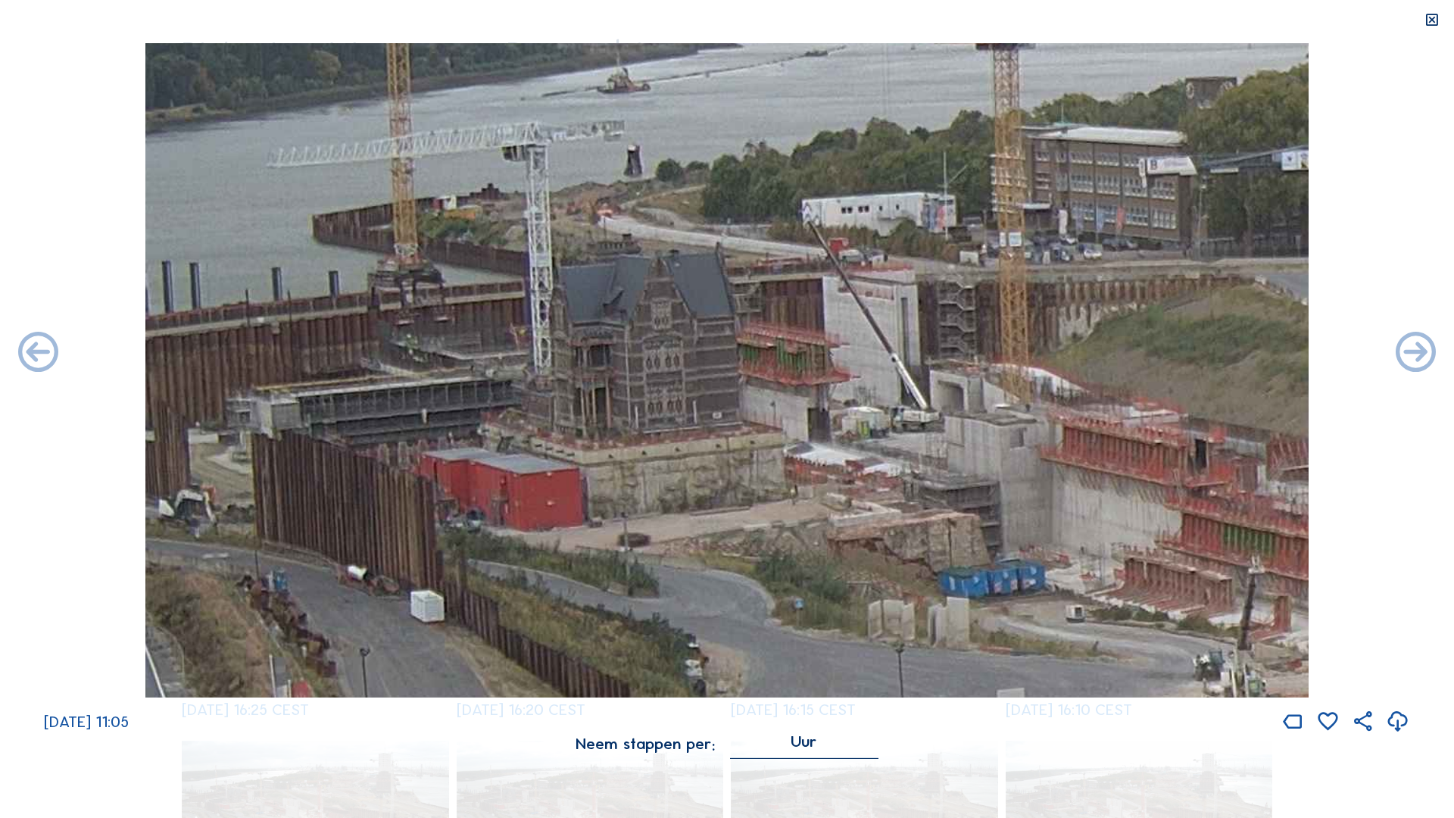
drag, startPoint x: 409, startPoint y: 449, endPoint x: 302, endPoint y: 458, distance: 107.1
click at [302, 344] on img at bounding box center [726, 370] width 1163 height 654
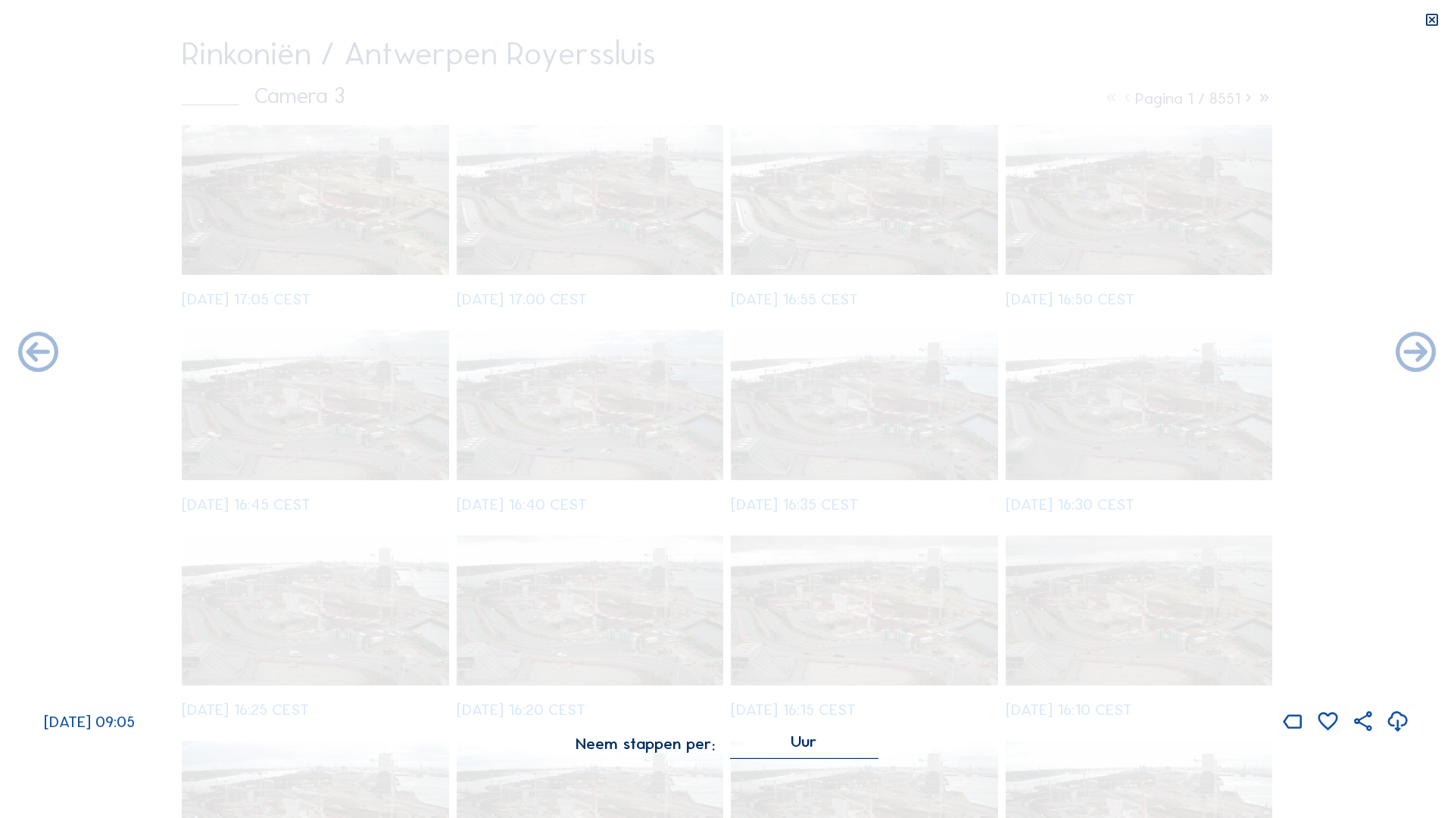
click at [720, 20] on icon at bounding box center [1431, 20] width 16 height 17
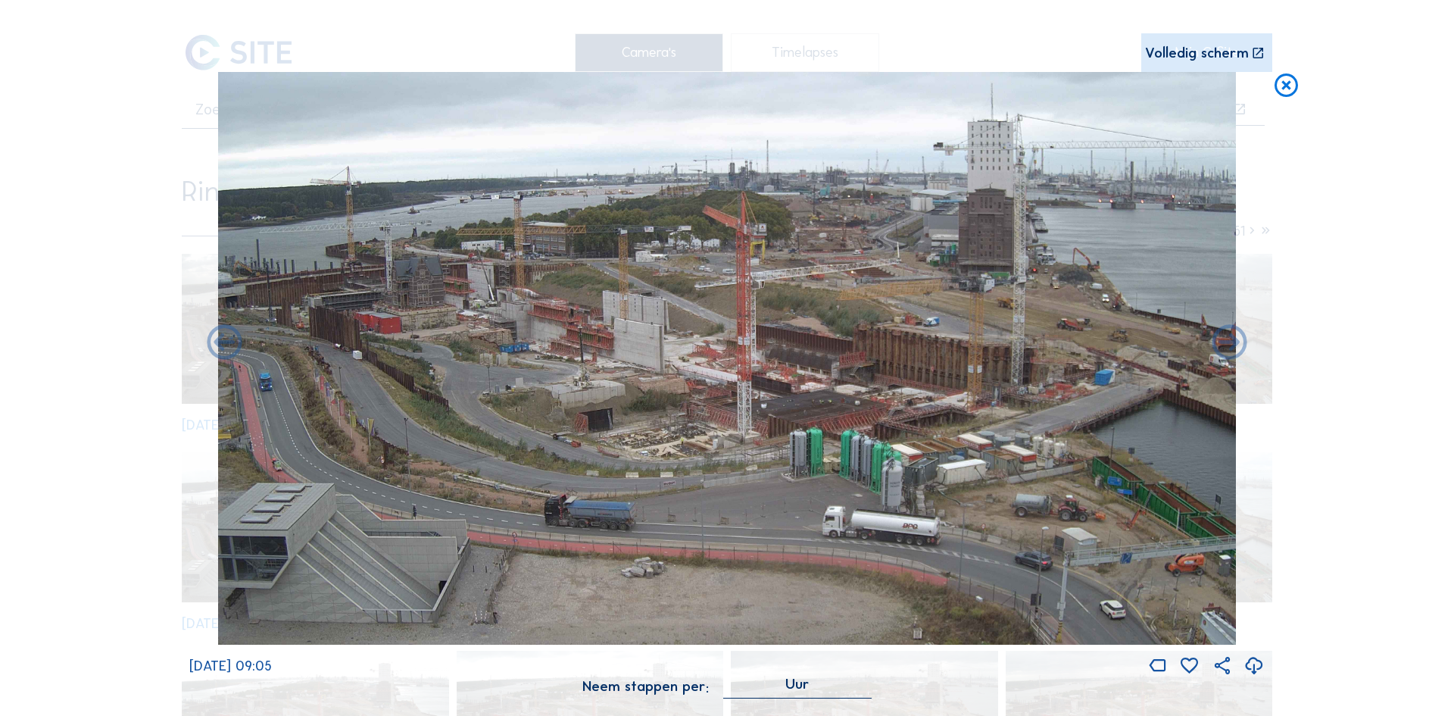
click at [720, 86] on icon at bounding box center [1286, 86] width 28 height 29
